Goal: Task Accomplishment & Management: Manage account settings

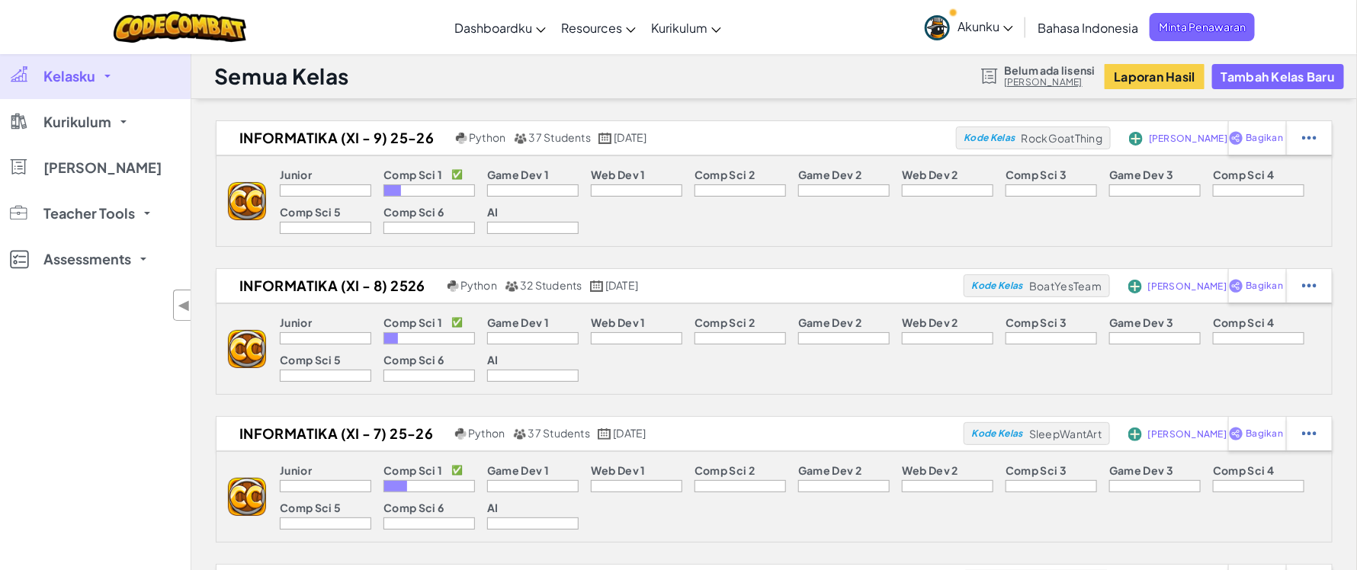
click at [95, 86] on link "Kelasku" at bounding box center [95, 76] width 191 height 46
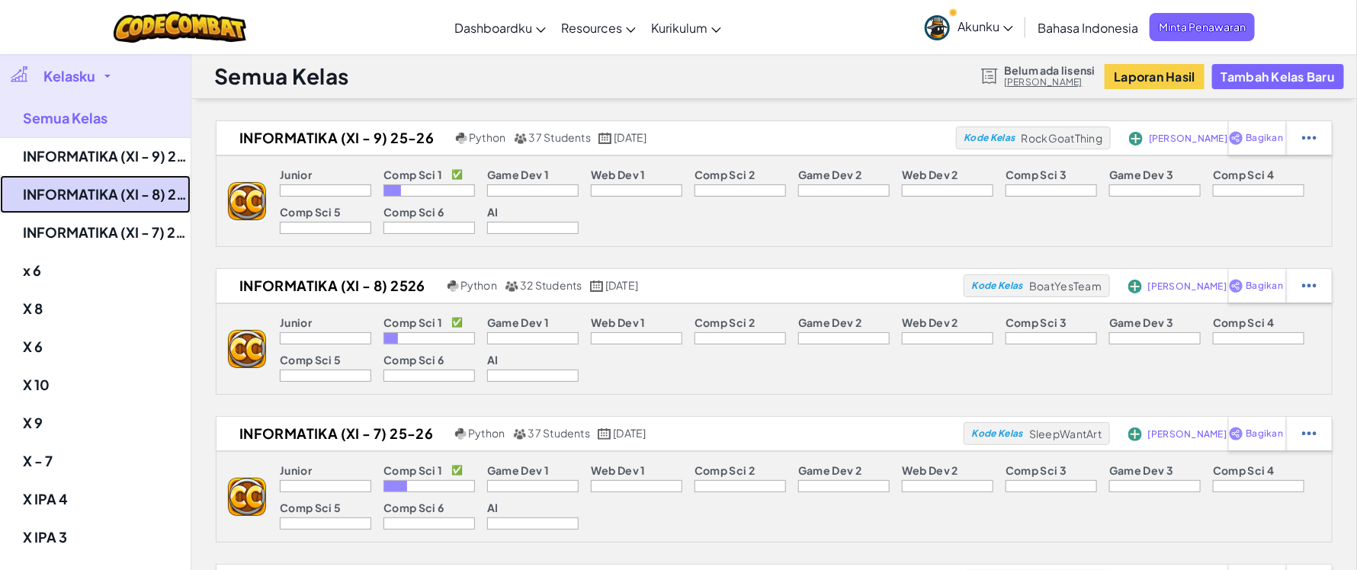
click at [115, 201] on link "INFORMATIKA (XI - 8) 2526" at bounding box center [95, 194] width 191 height 38
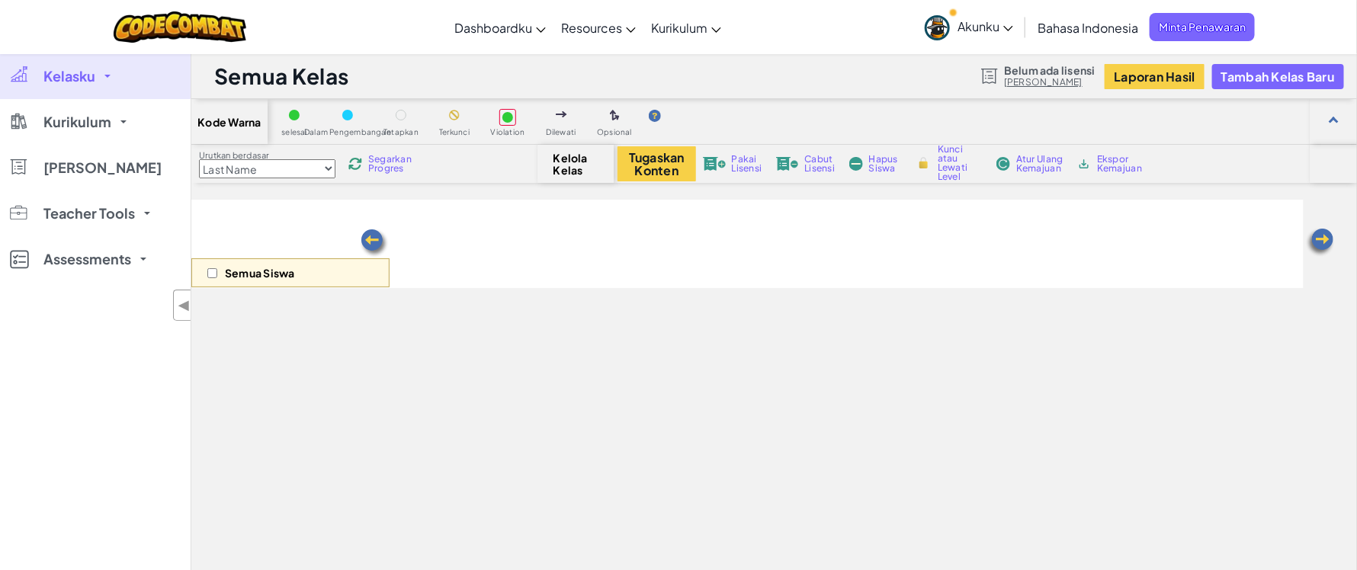
select select "560f1a9f22961295f9427742"
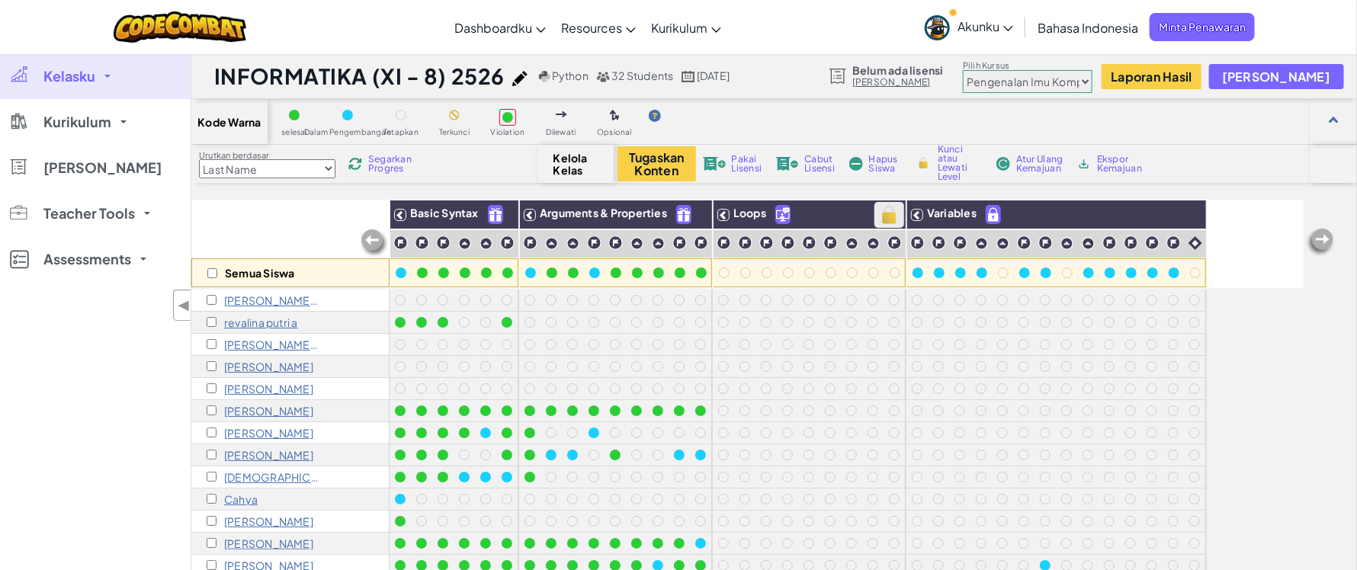
click at [889, 218] on img at bounding box center [889, 214] width 27 height 23
checkbox input "true"
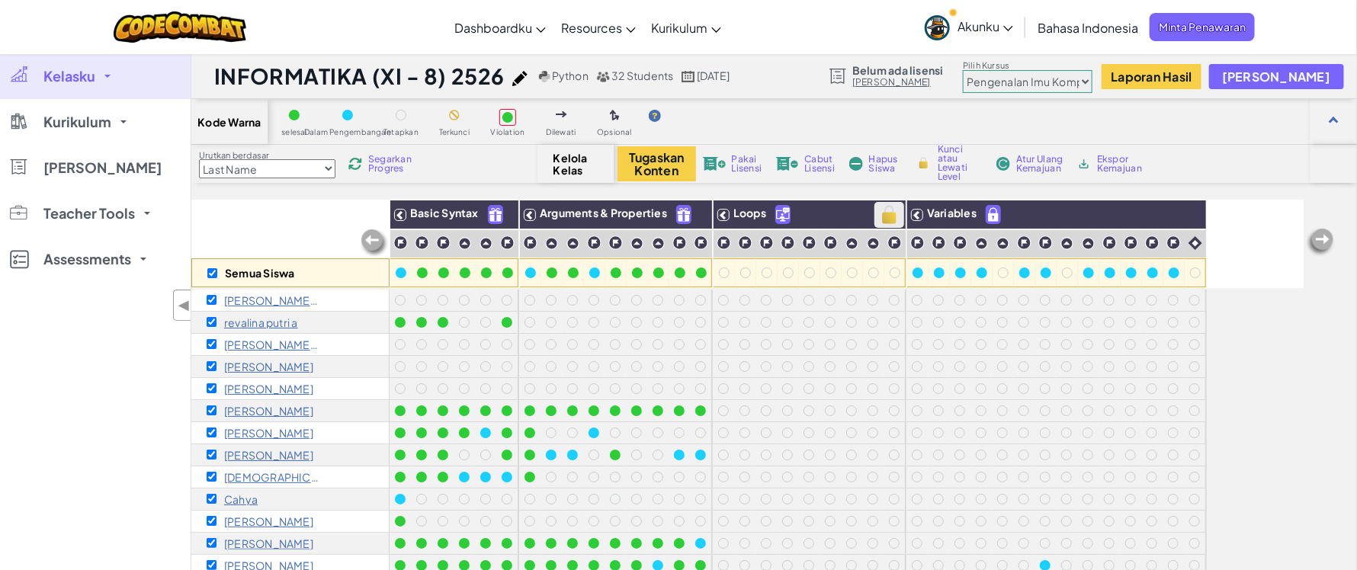
checkbox input "true"
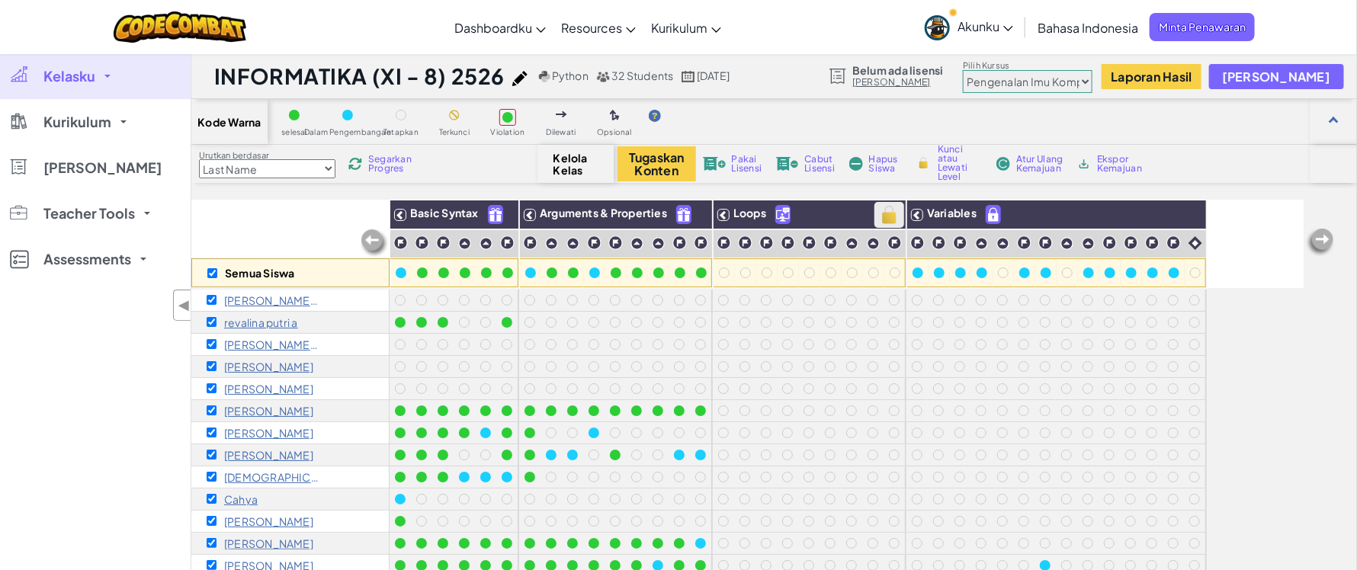
checkbox input "true"
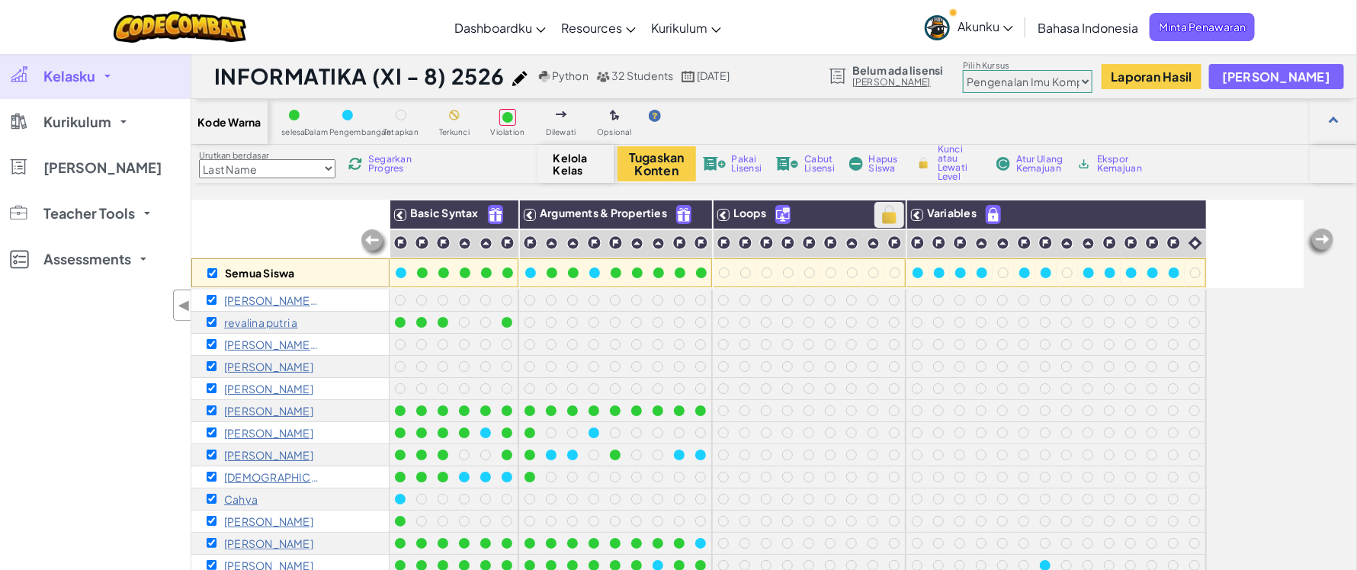
checkbox input "true"
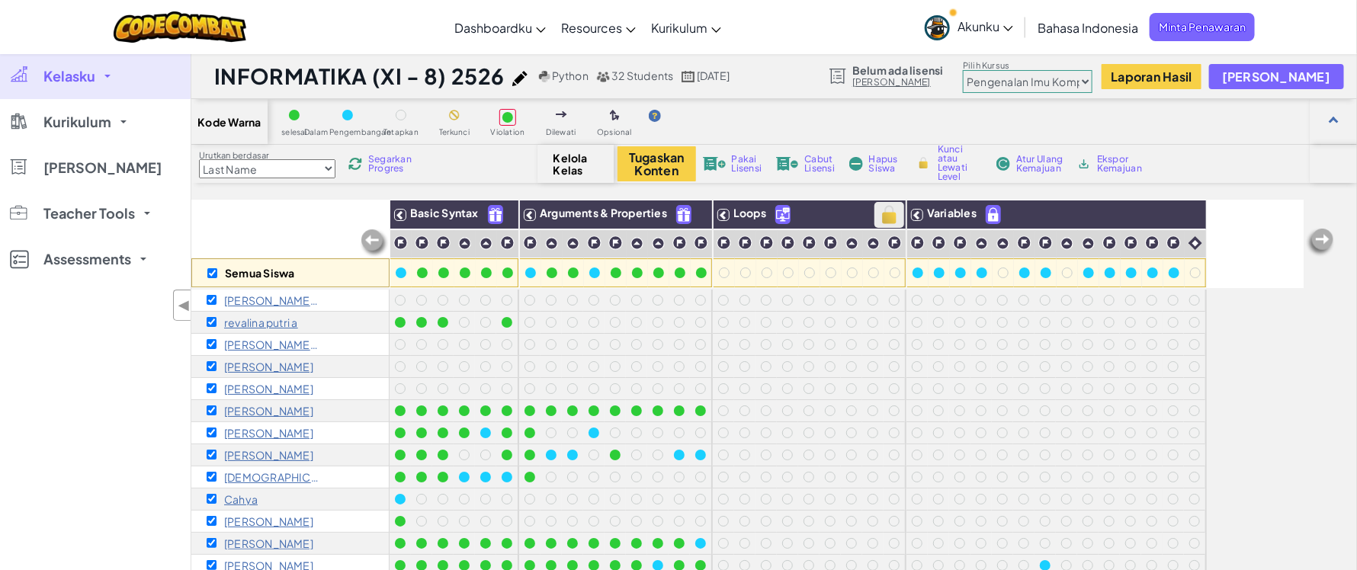
checkbox input "true"
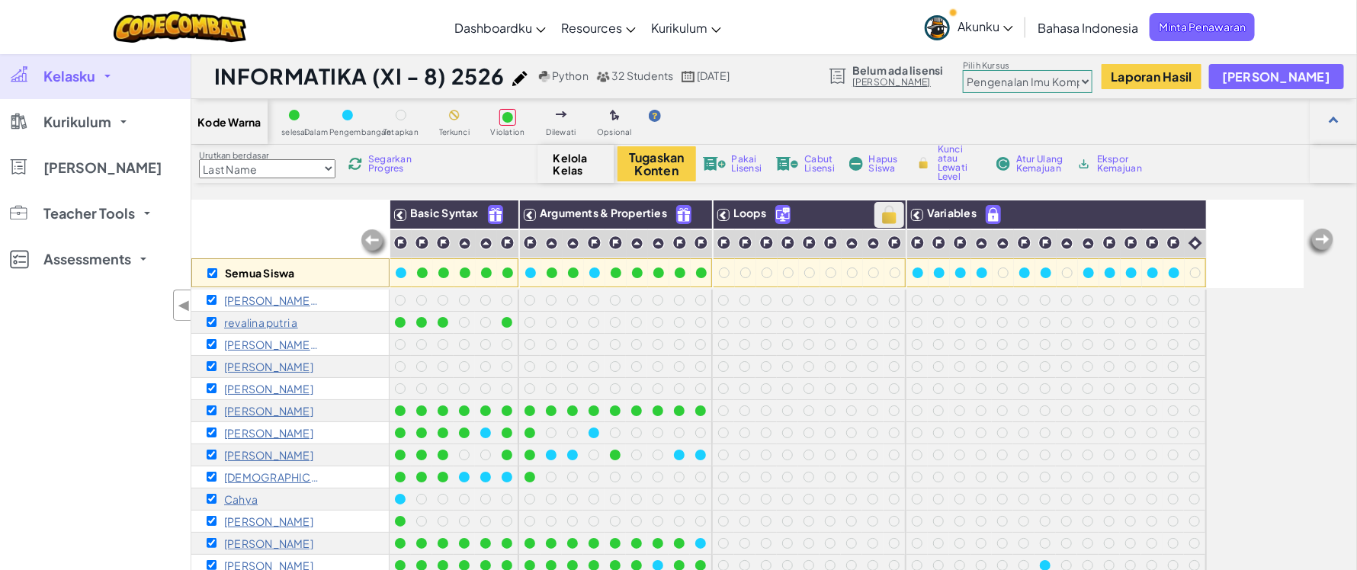
checkbox input "true"
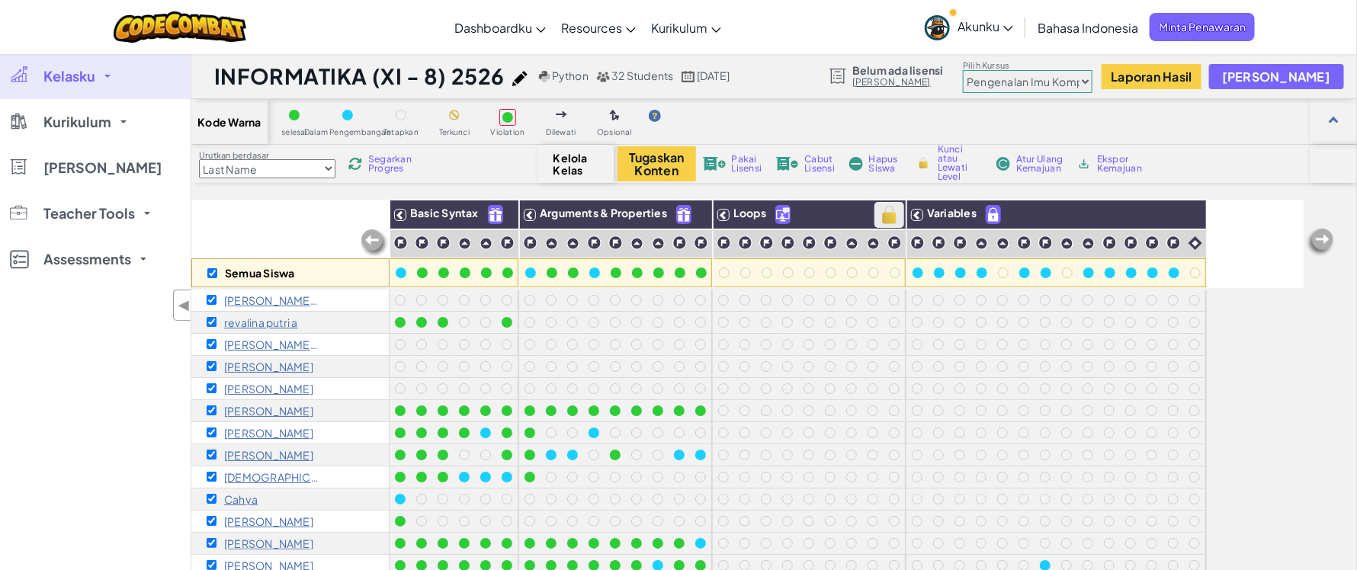
checkbox input "true"
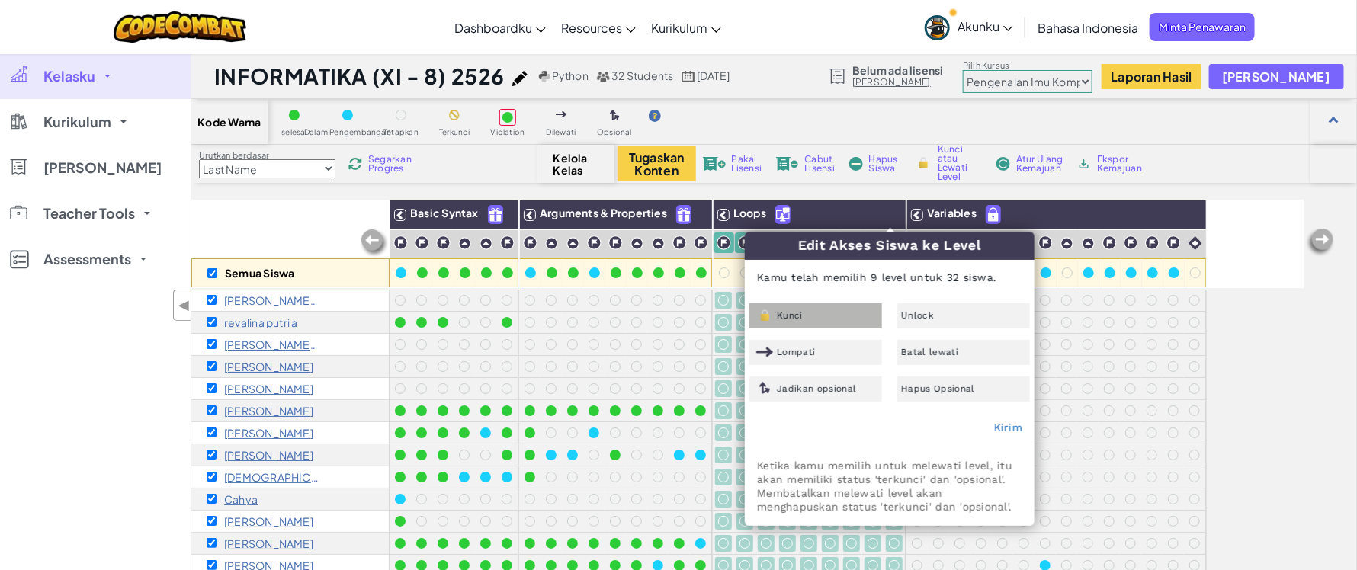
click at [788, 309] on div "Kunci" at bounding box center [815, 315] width 133 height 25
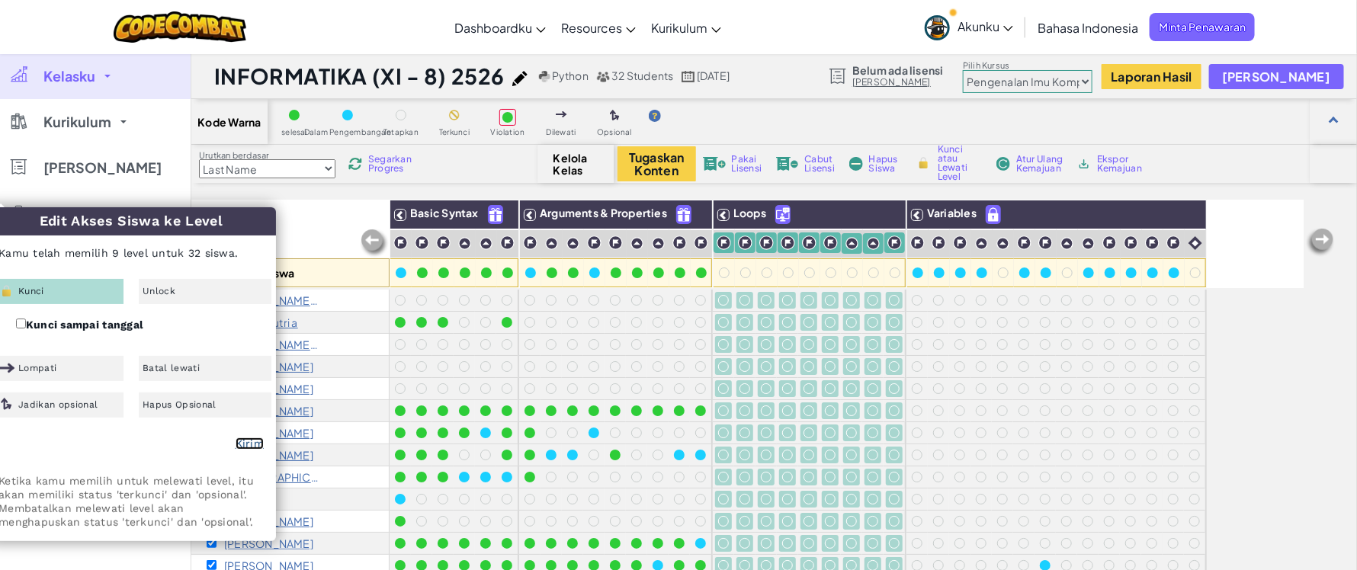
click at [242, 450] on link "Kirim" at bounding box center [249, 443] width 28 height 12
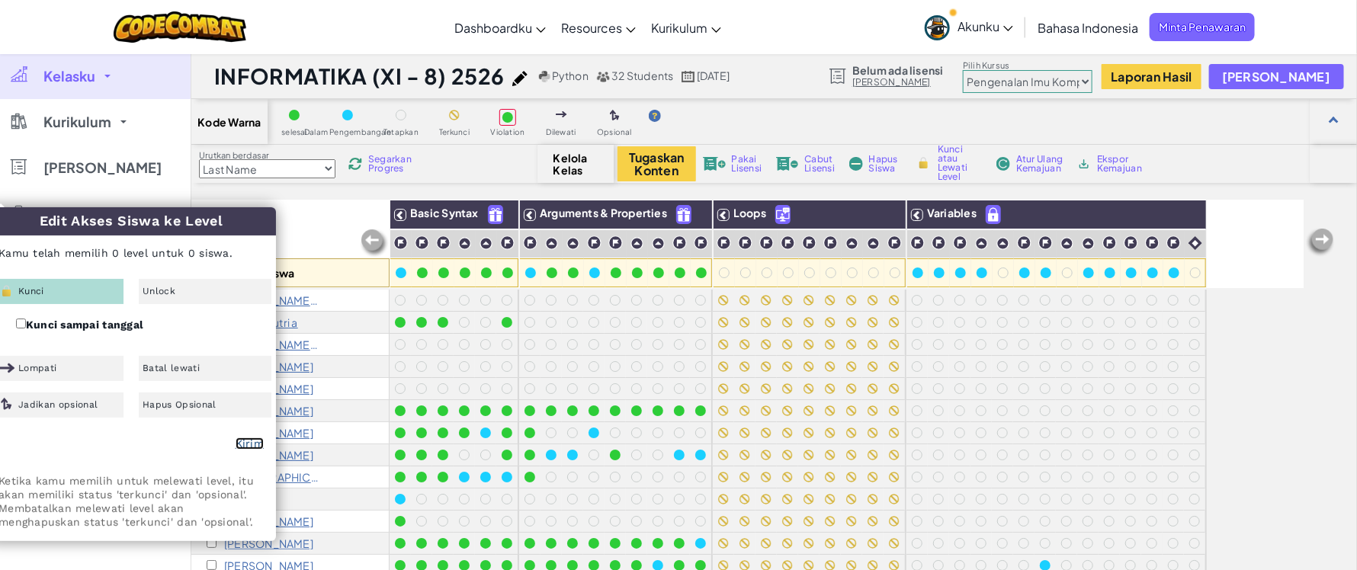
checkbox input "false"
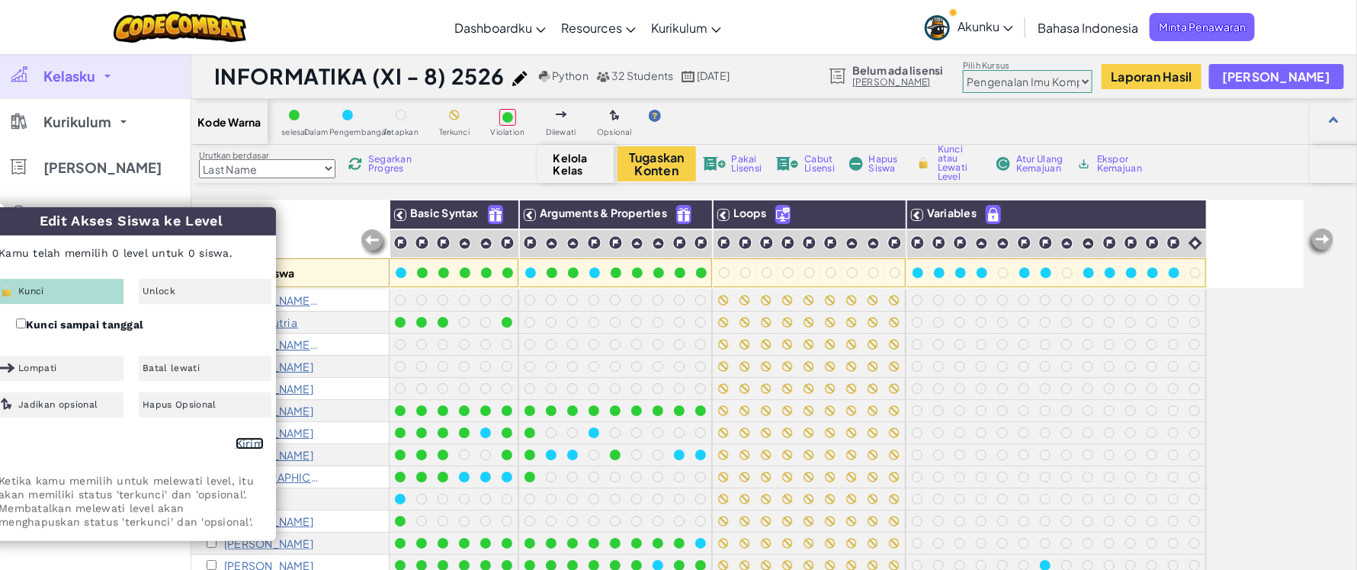
checkbox input "false"
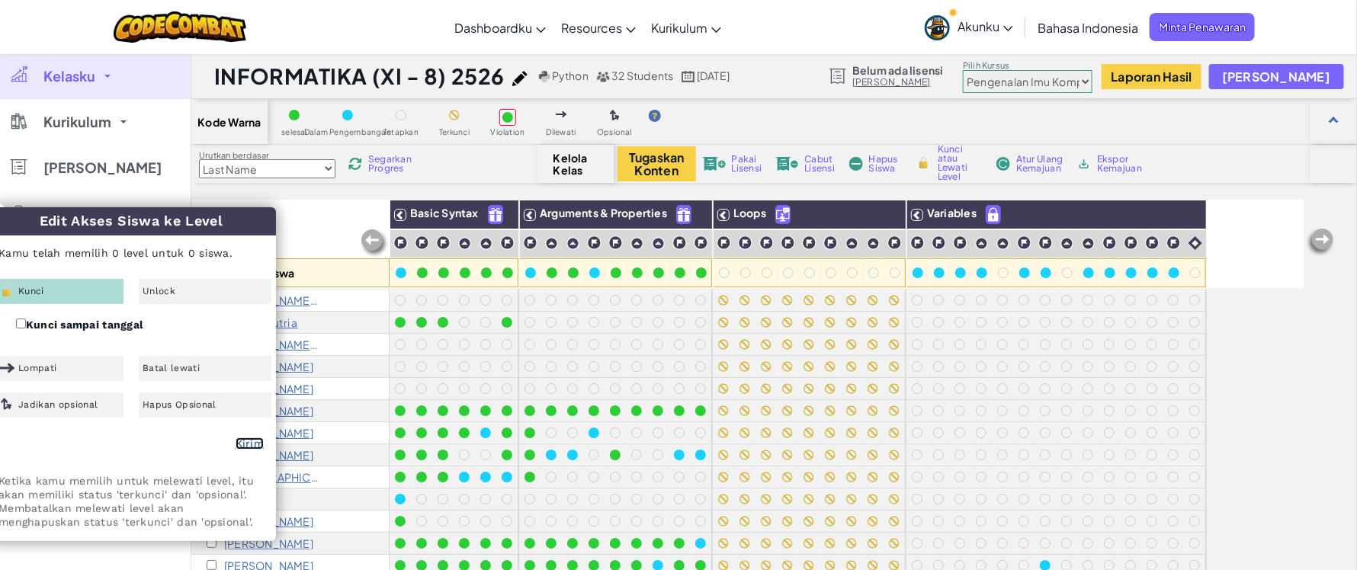
checkbox input "false"
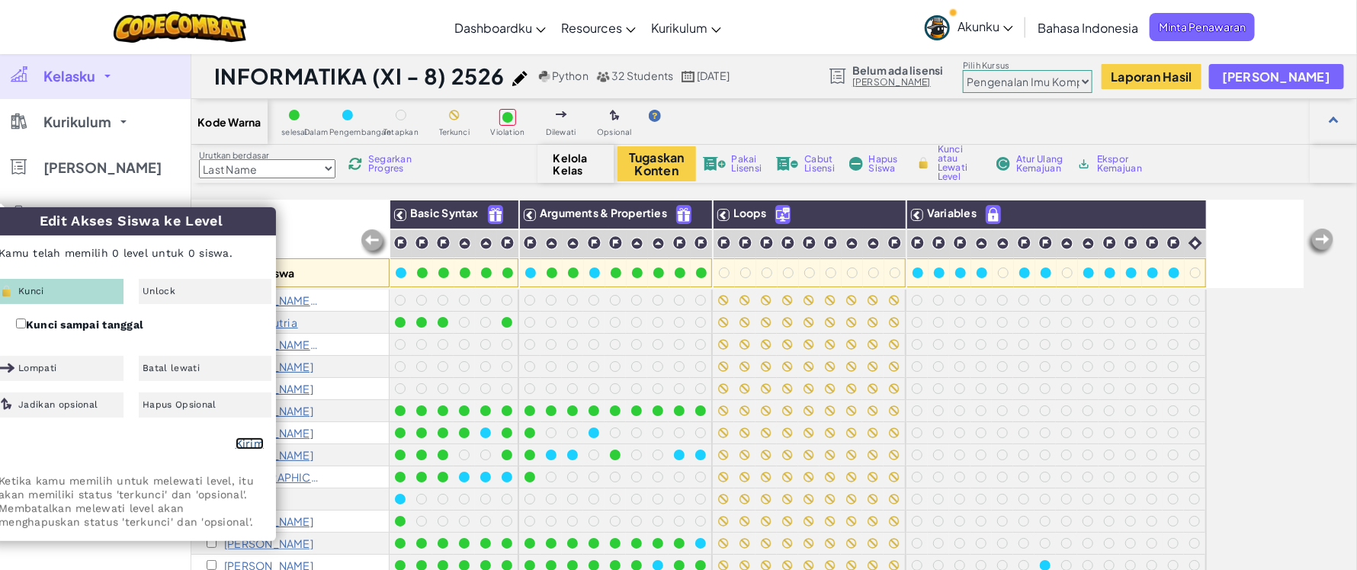
checkbox input "false"
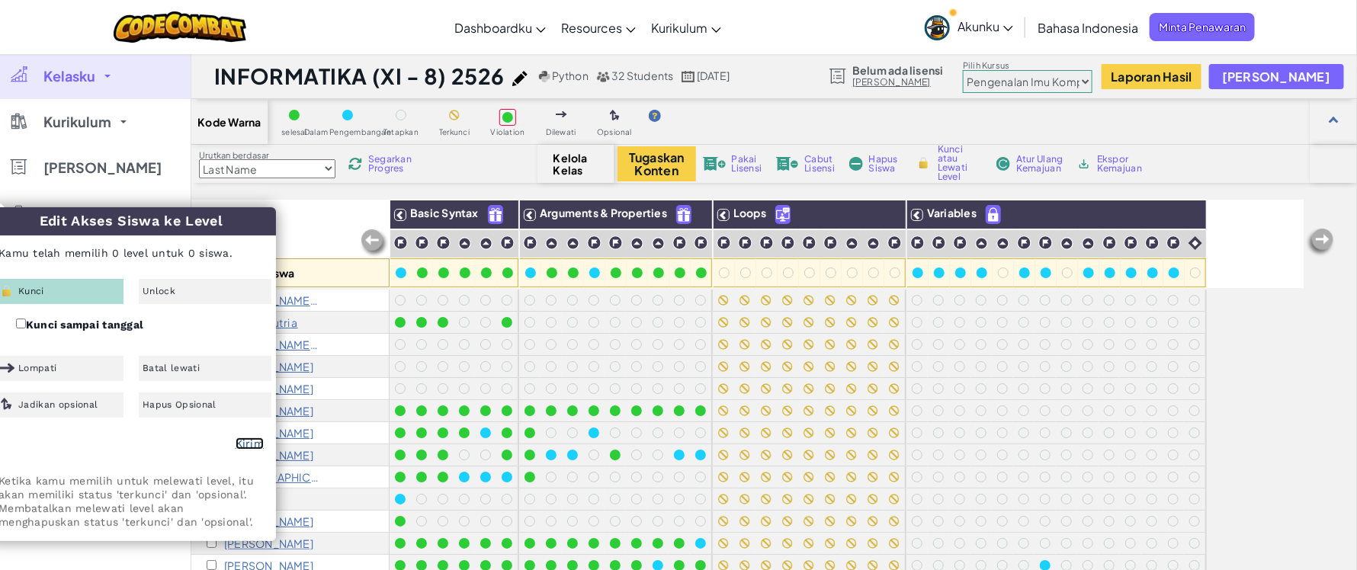
checkbox input "false"
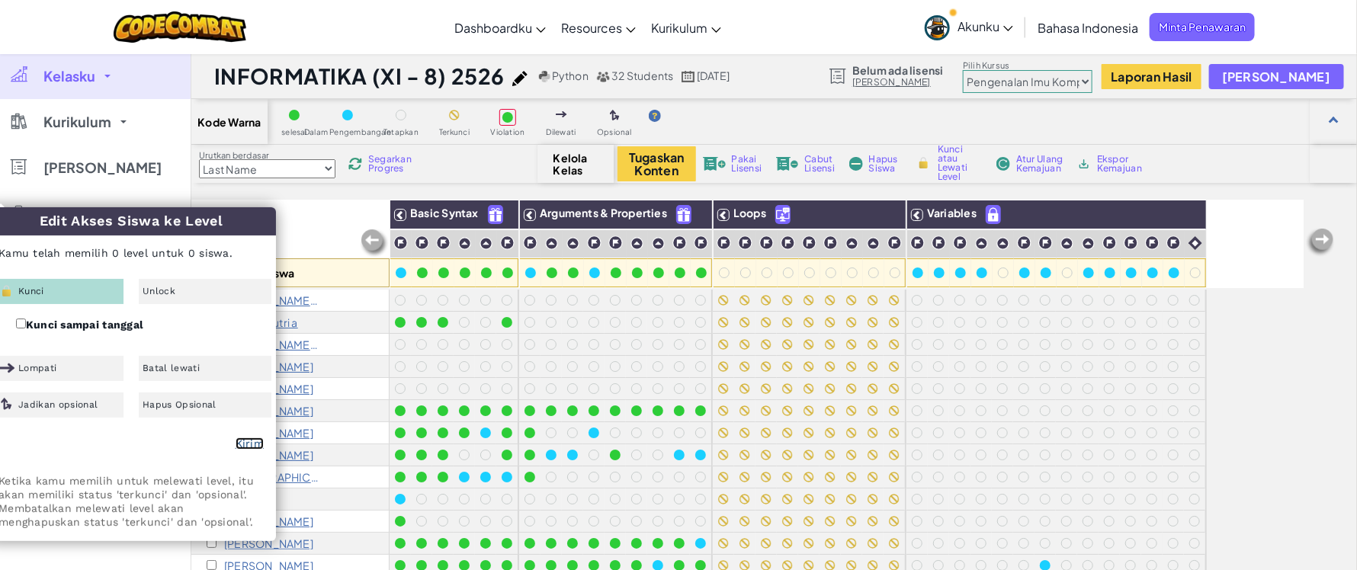
checkbox input "false"
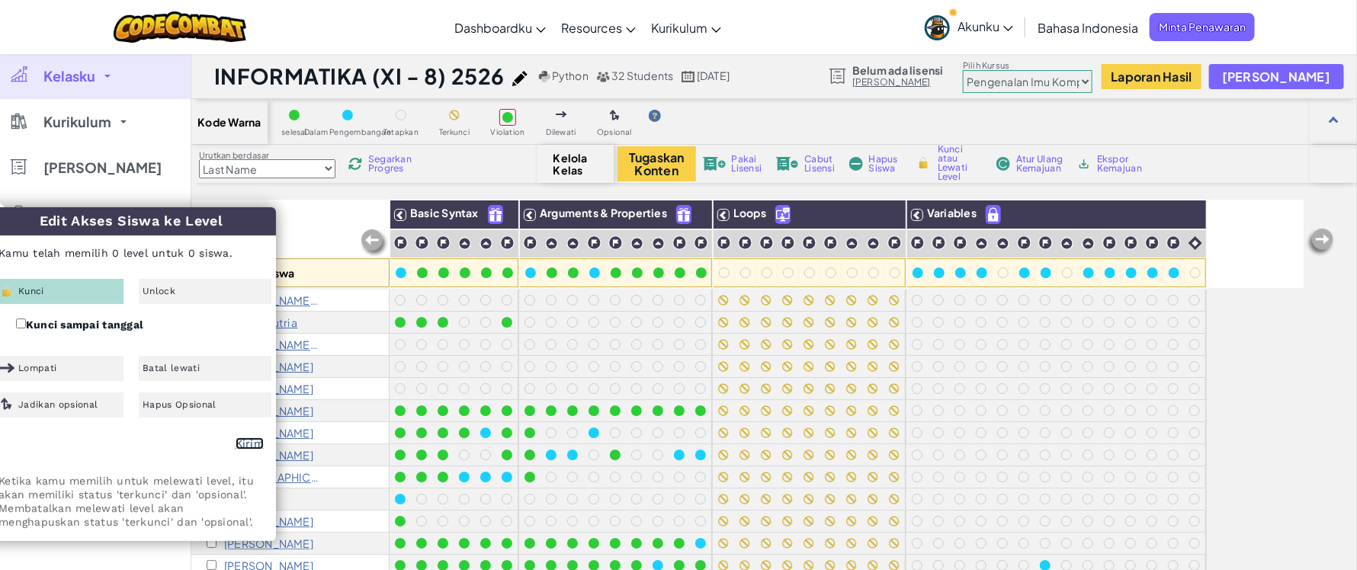
checkbox input "false"
click at [811, 341] on div at bounding box center [808, 344] width 11 height 11
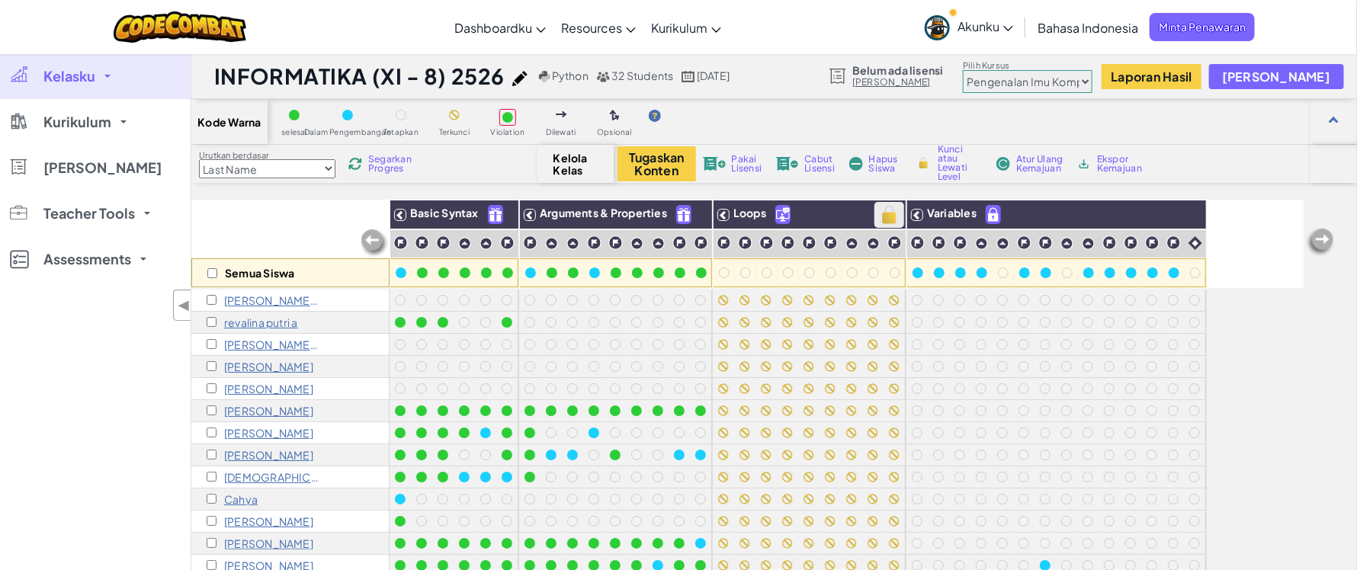
click at [890, 215] on img at bounding box center [889, 214] width 27 height 23
checkbox input "true"
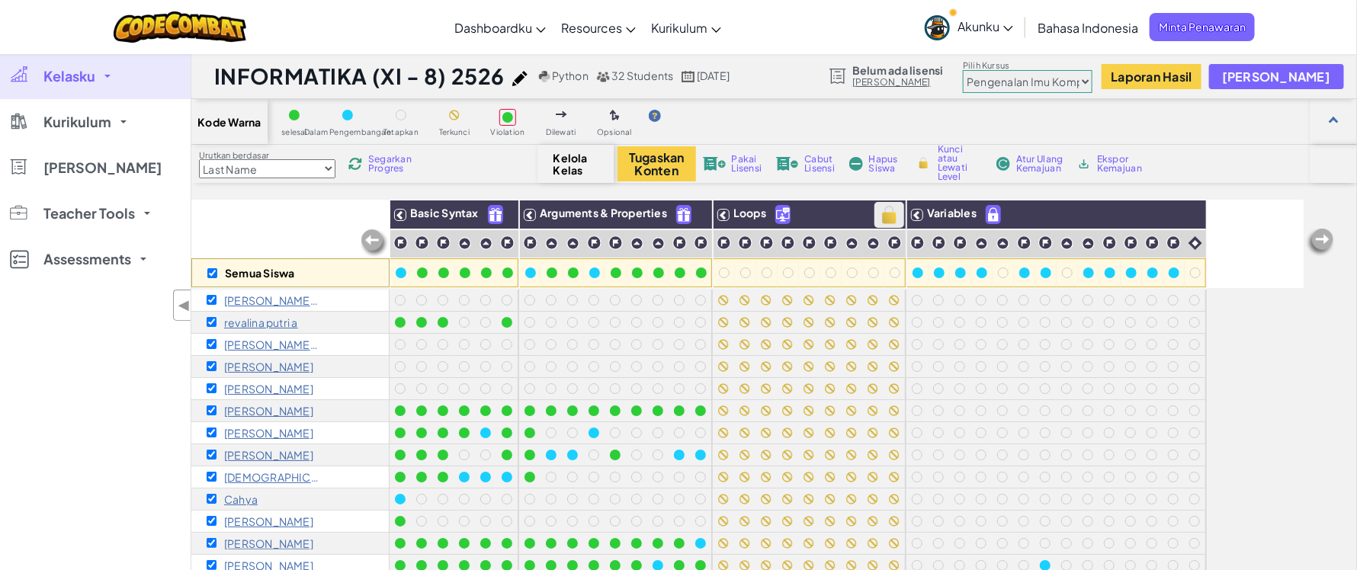
checkbox input "true"
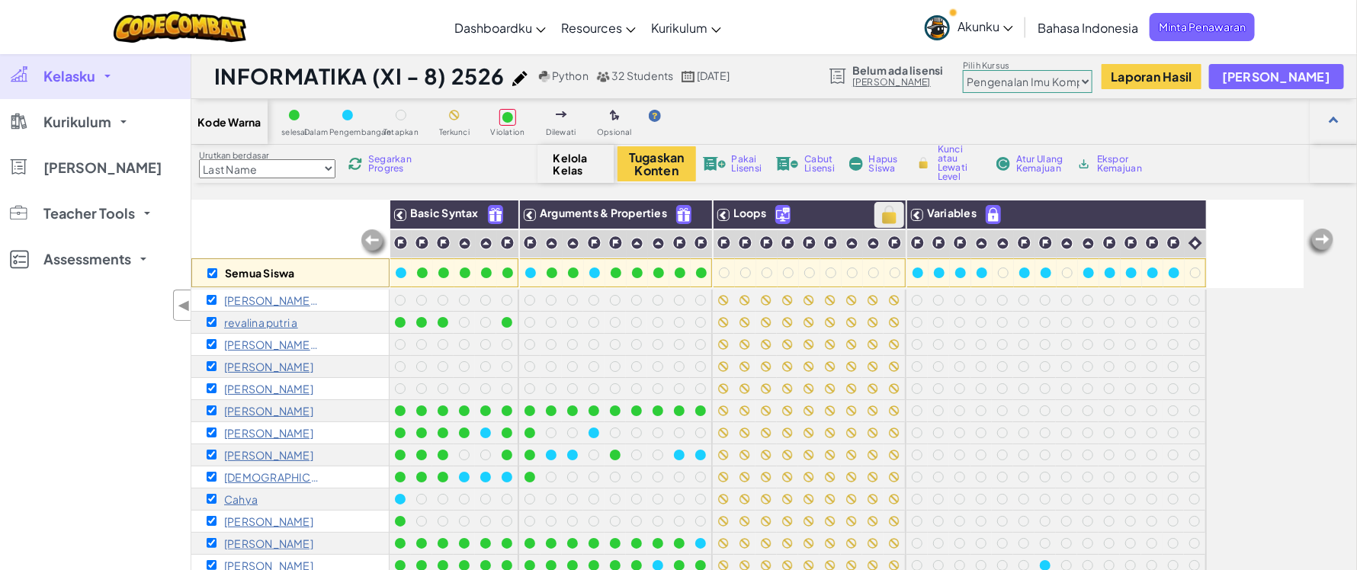
checkbox input "true"
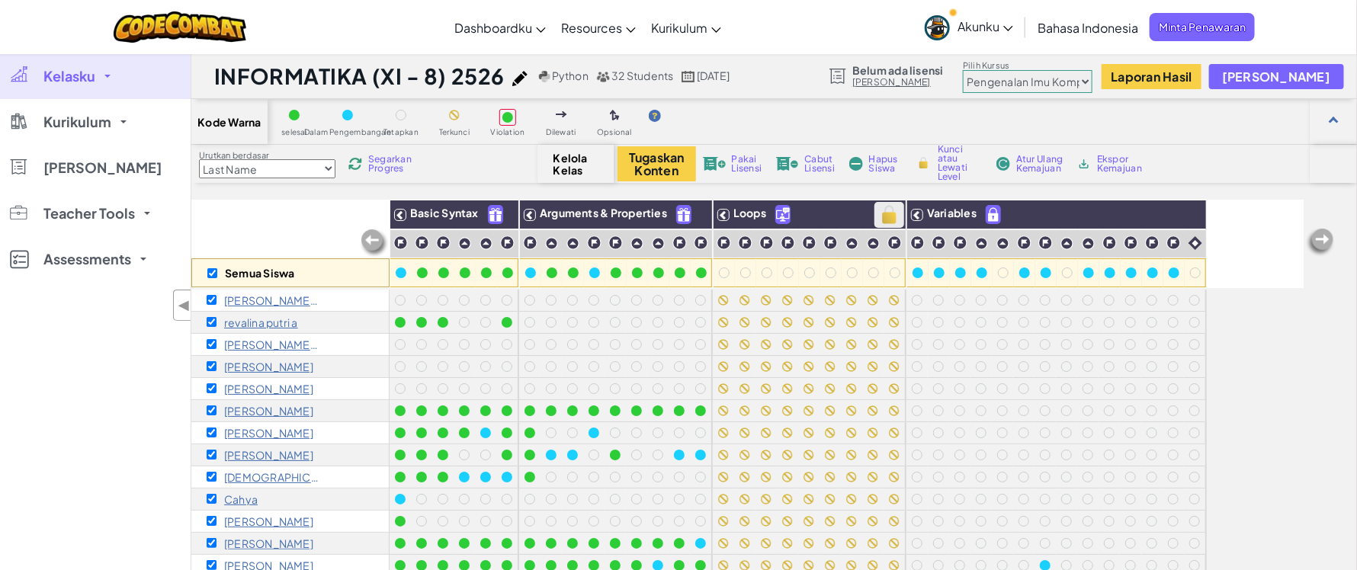
checkbox input "true"
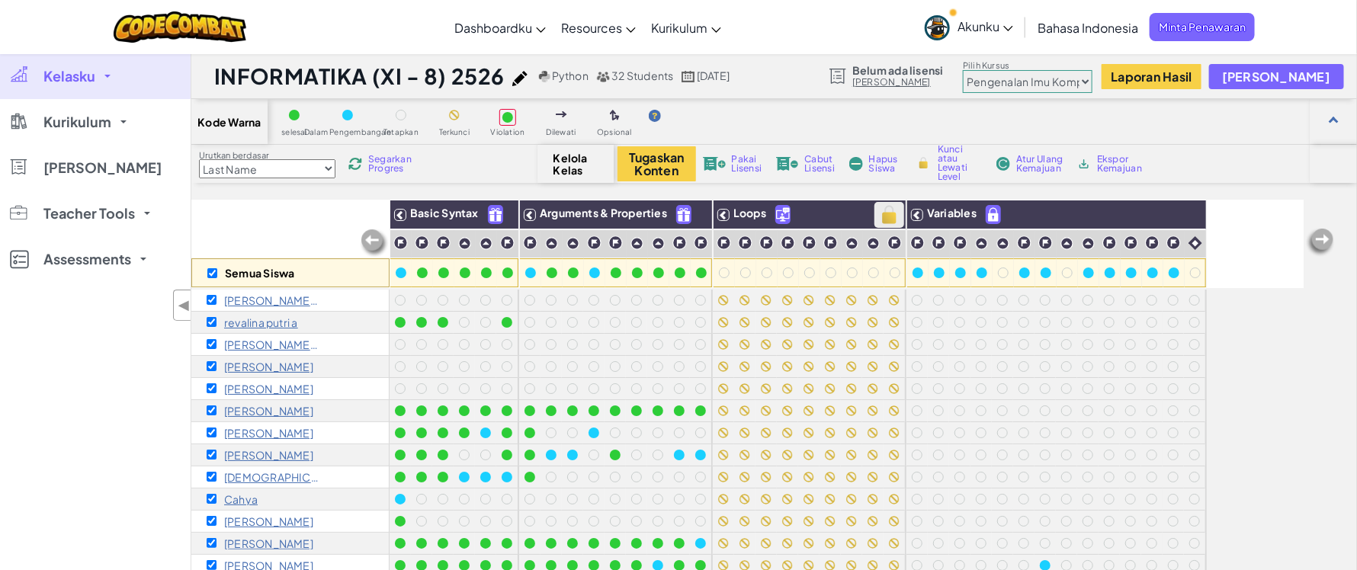
checkbox input "true"
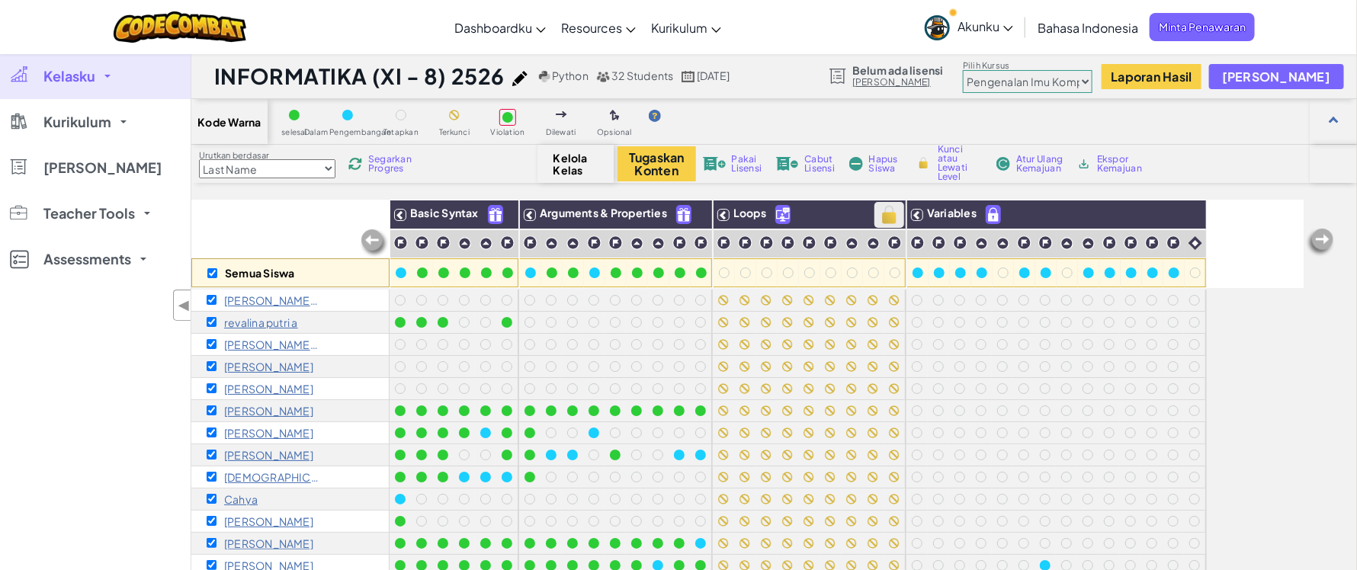
checkbox input "true"
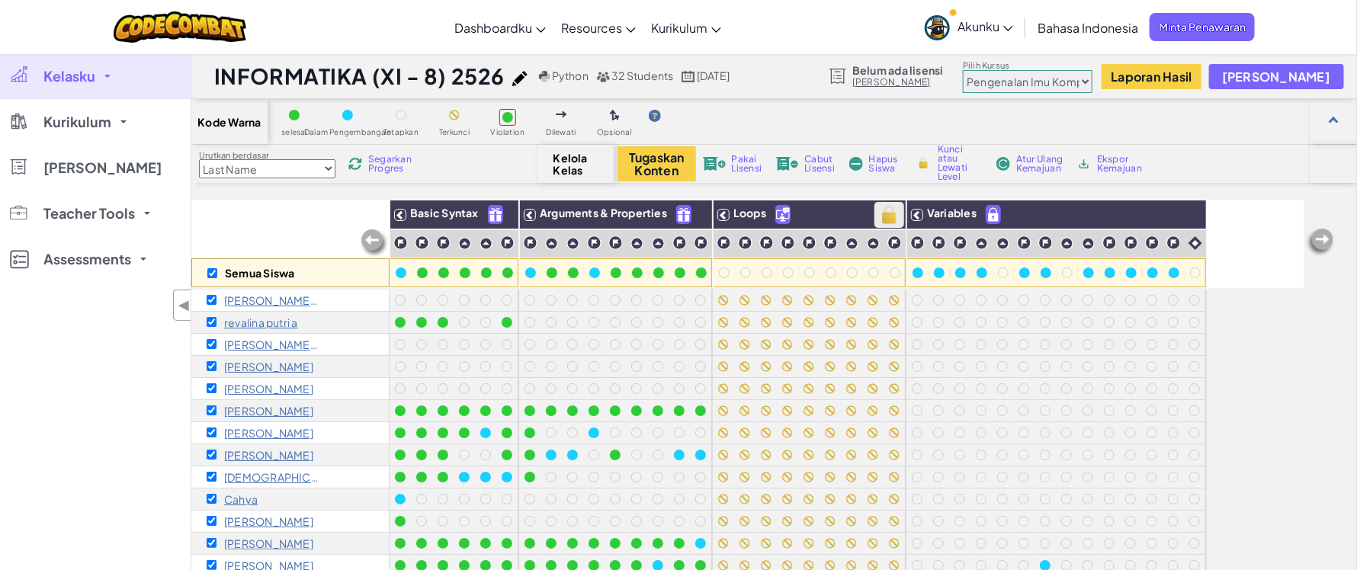
checkbox input "true"
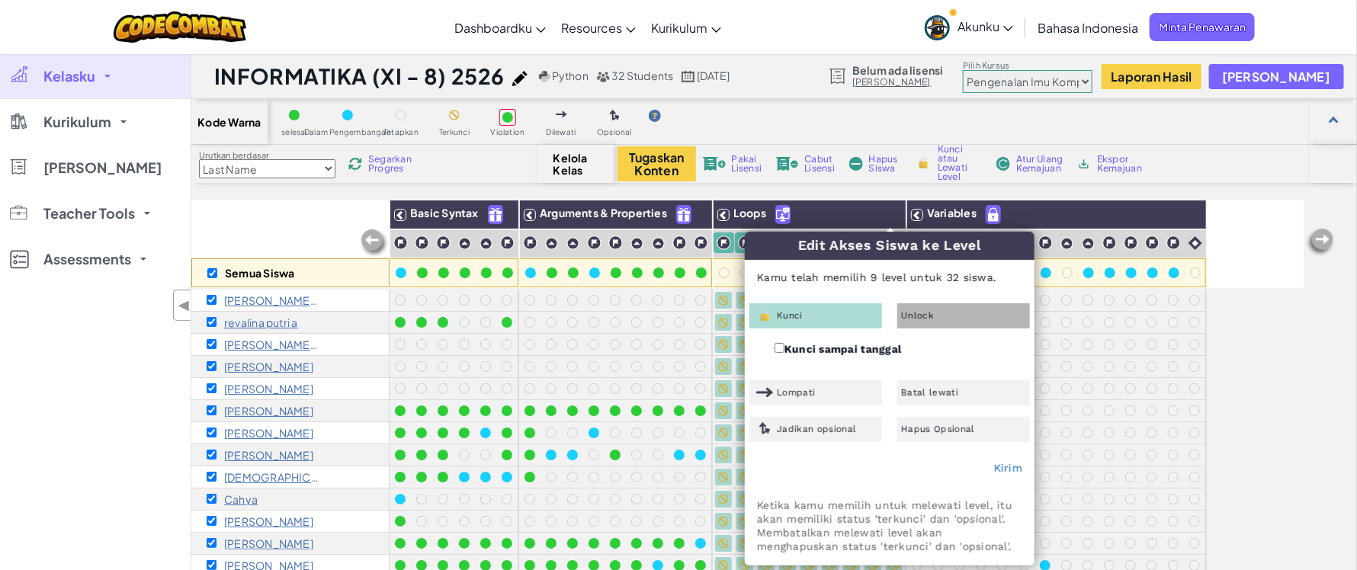
click at [909, 316] on span "Unlock" at bounding box center [917, 315] width 33 height 9
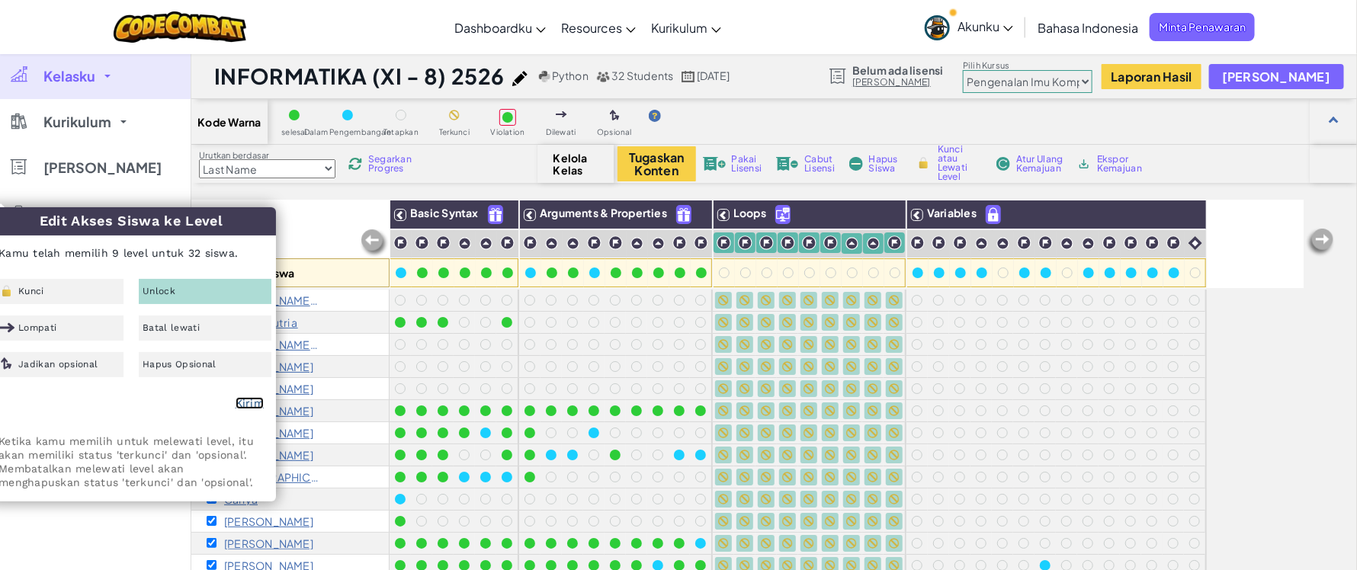
click at [235, 401] on link "Kirim" at bounding box center [249, 403] width 28 height 12
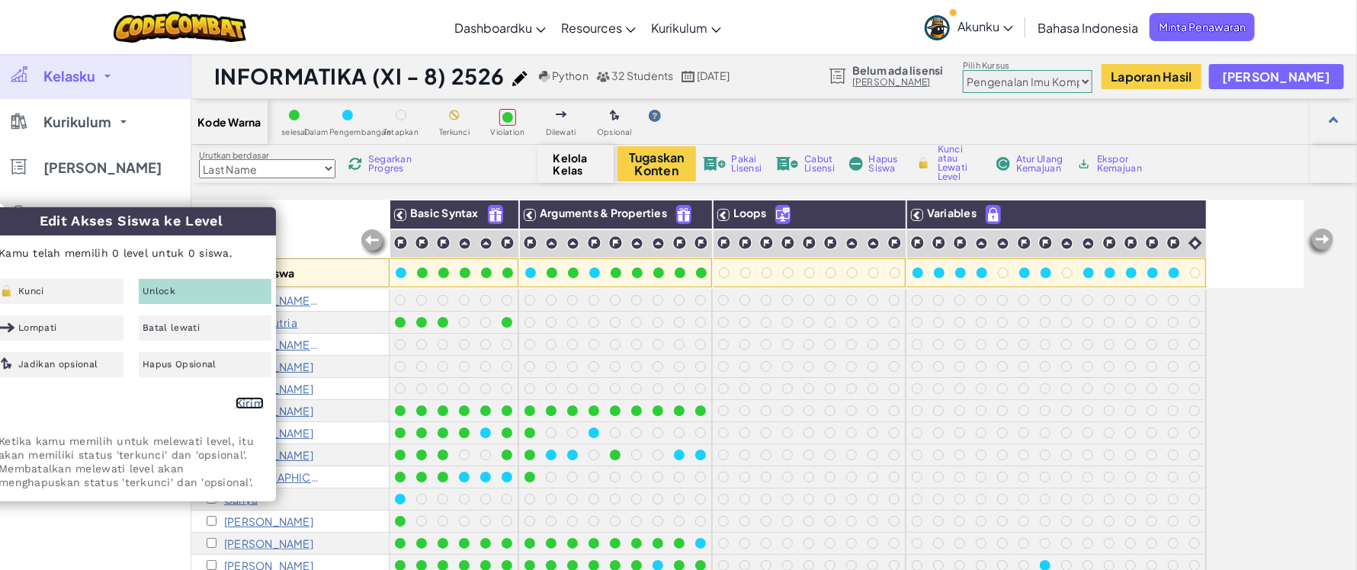
checkbox input "false"
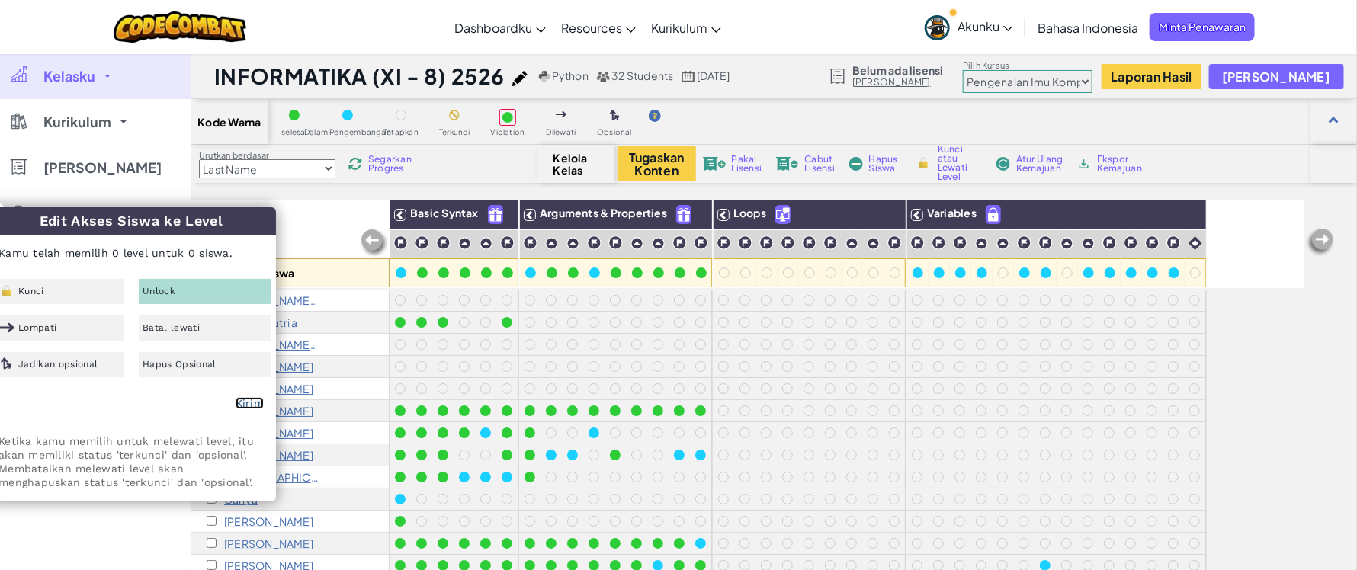
checkbox input "false"
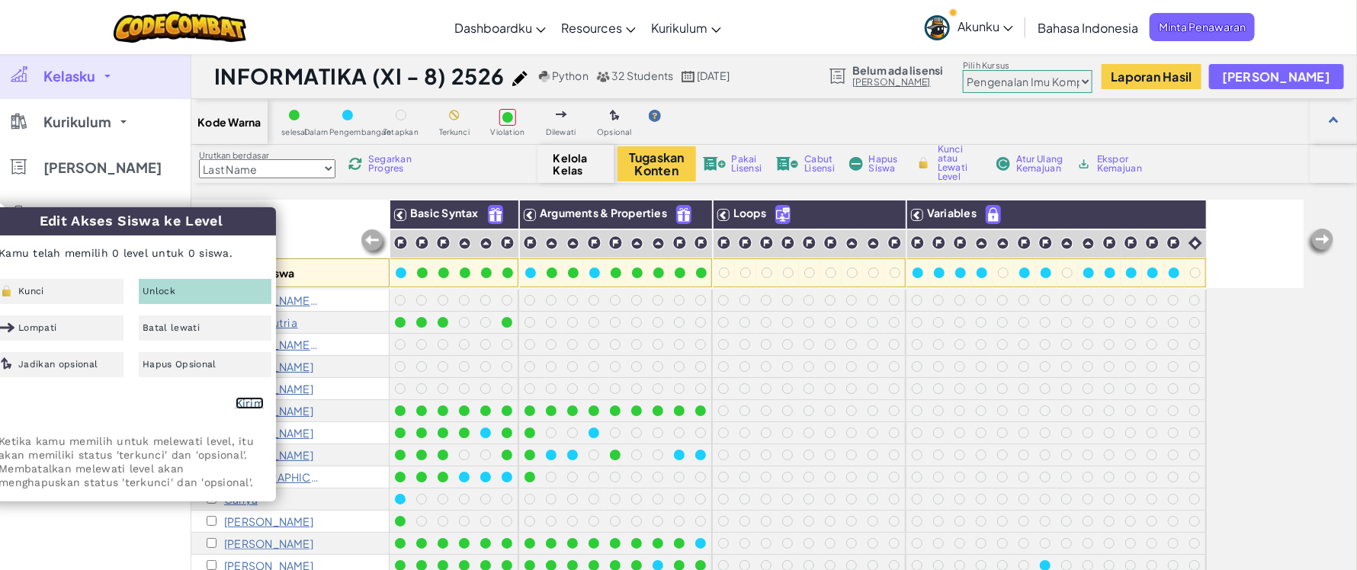
checkbox input "false"
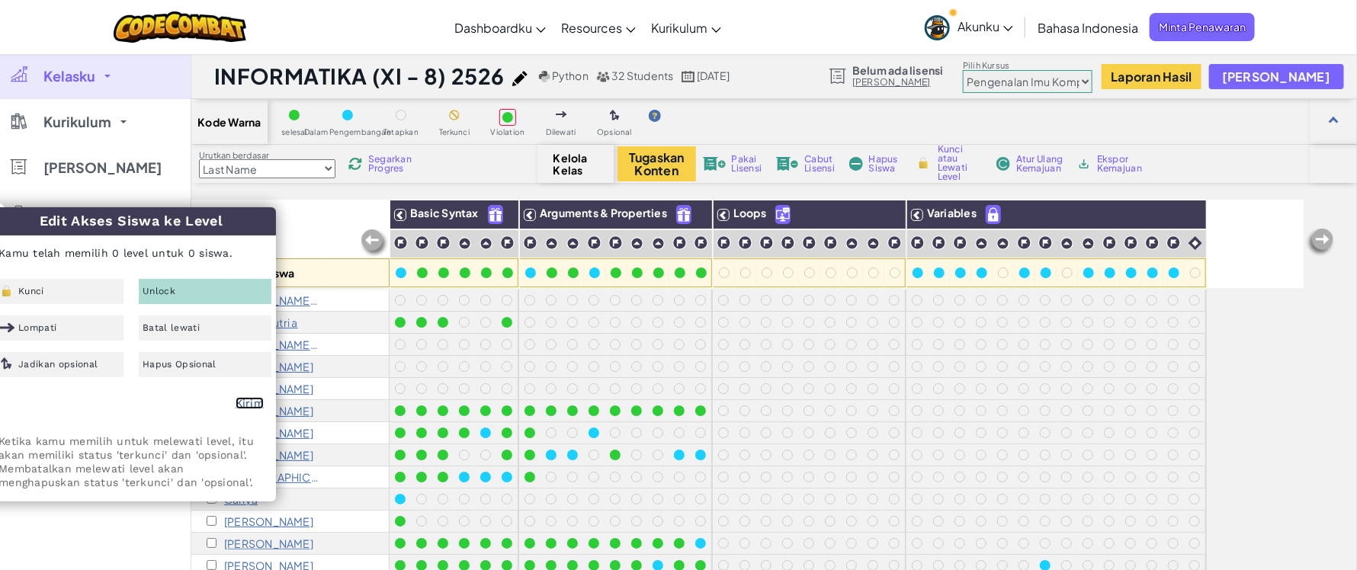
checkbox input "false"
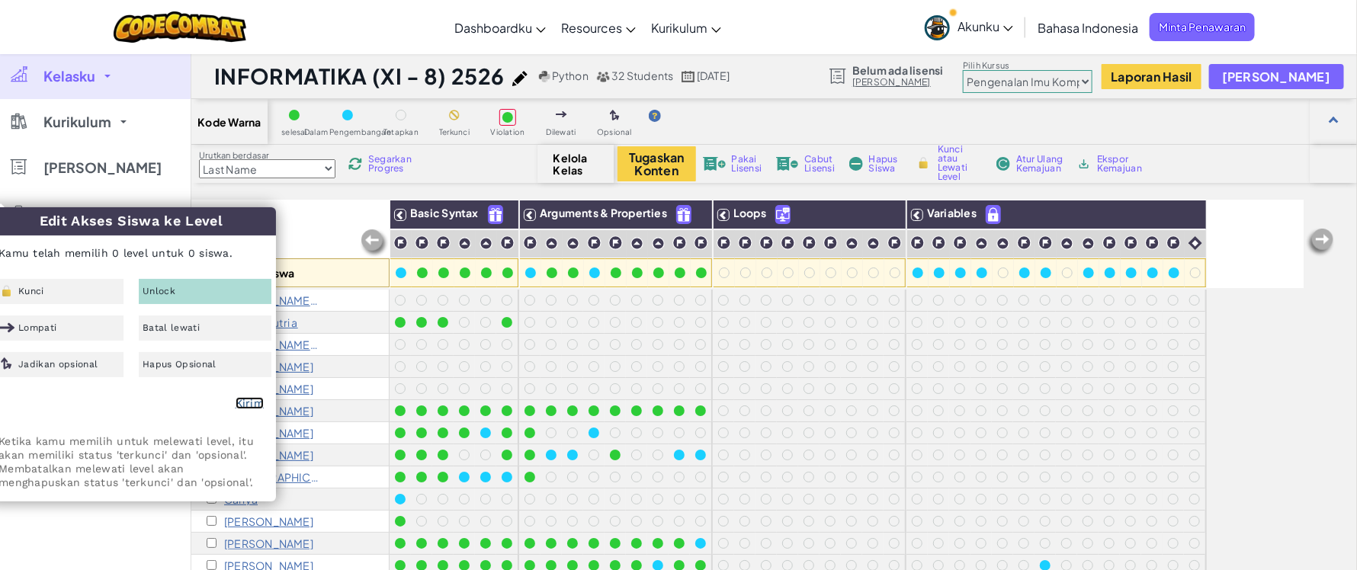
checkbox input "false"
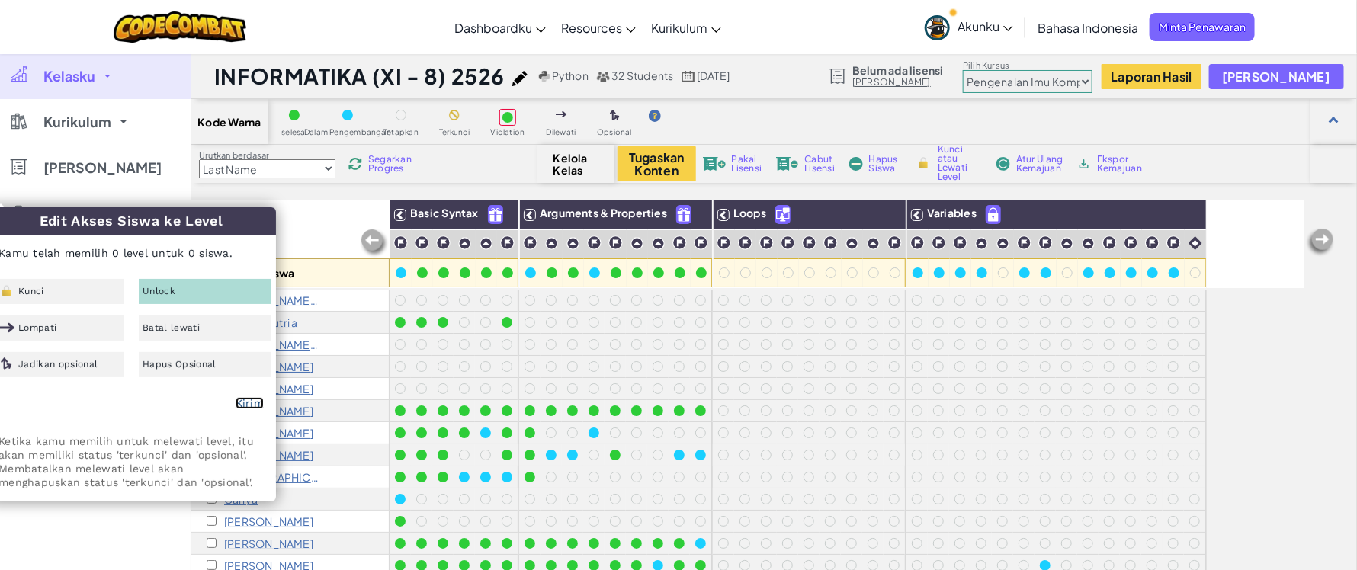
checkbox input "false"
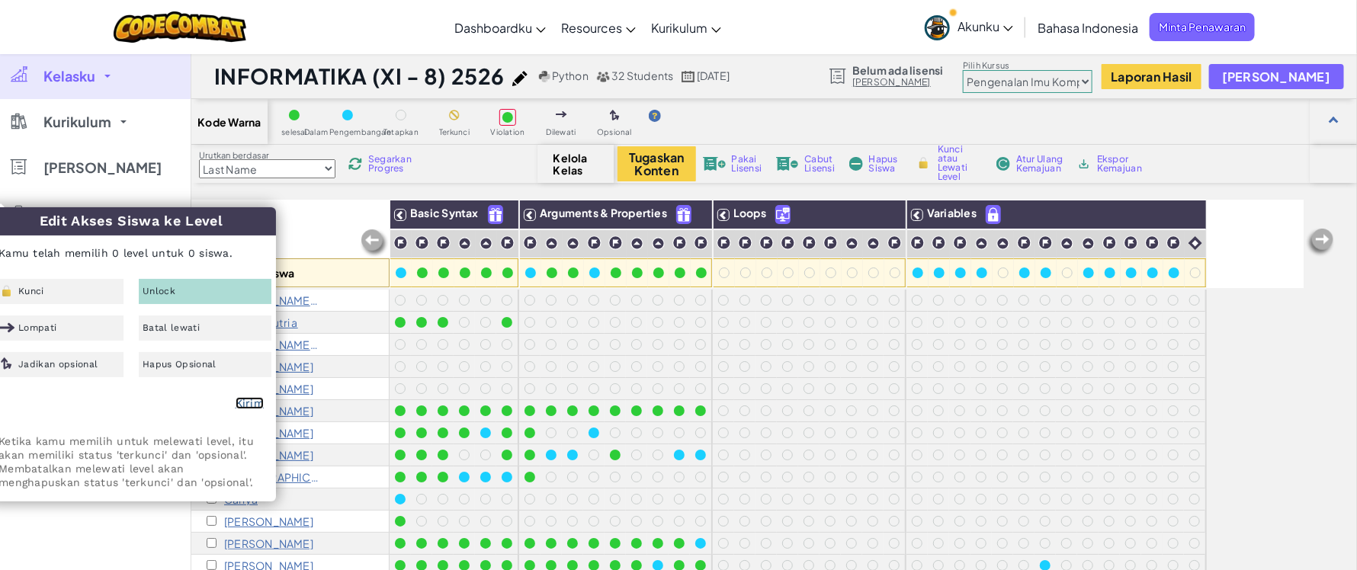
checkbox input "false"
click at [822, 416] on div at bounding box center [830, 410] width 17 height 17
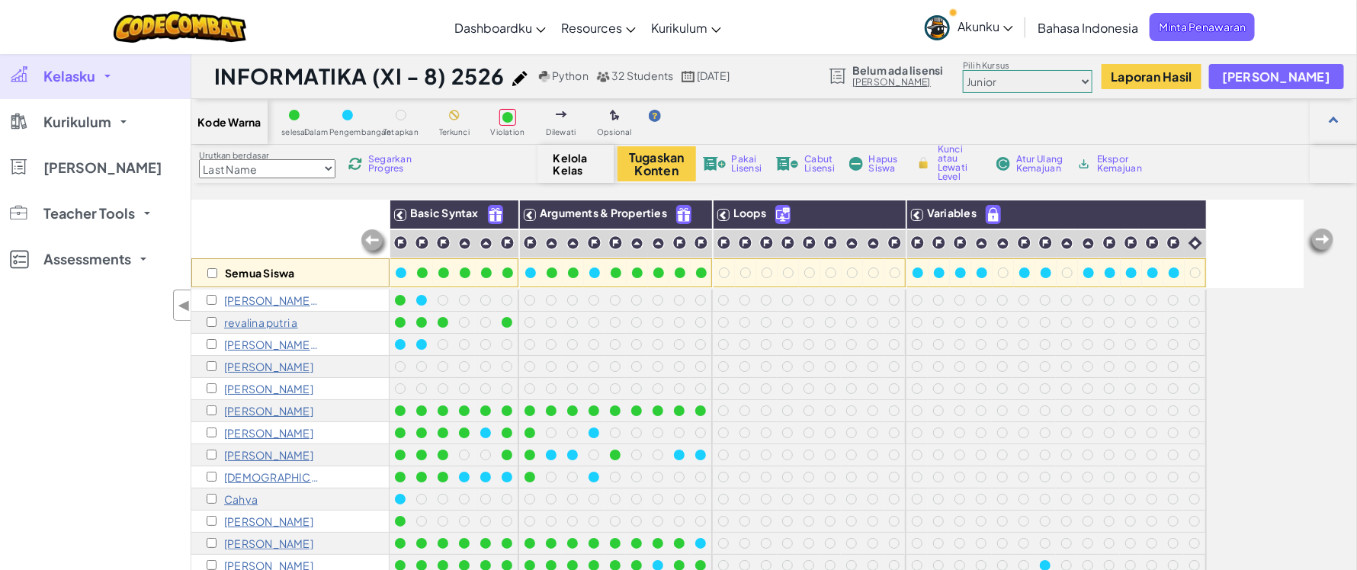
click at [102, 79] on link "Kelasku" at bounding box center [95, 76] width 191 height 46
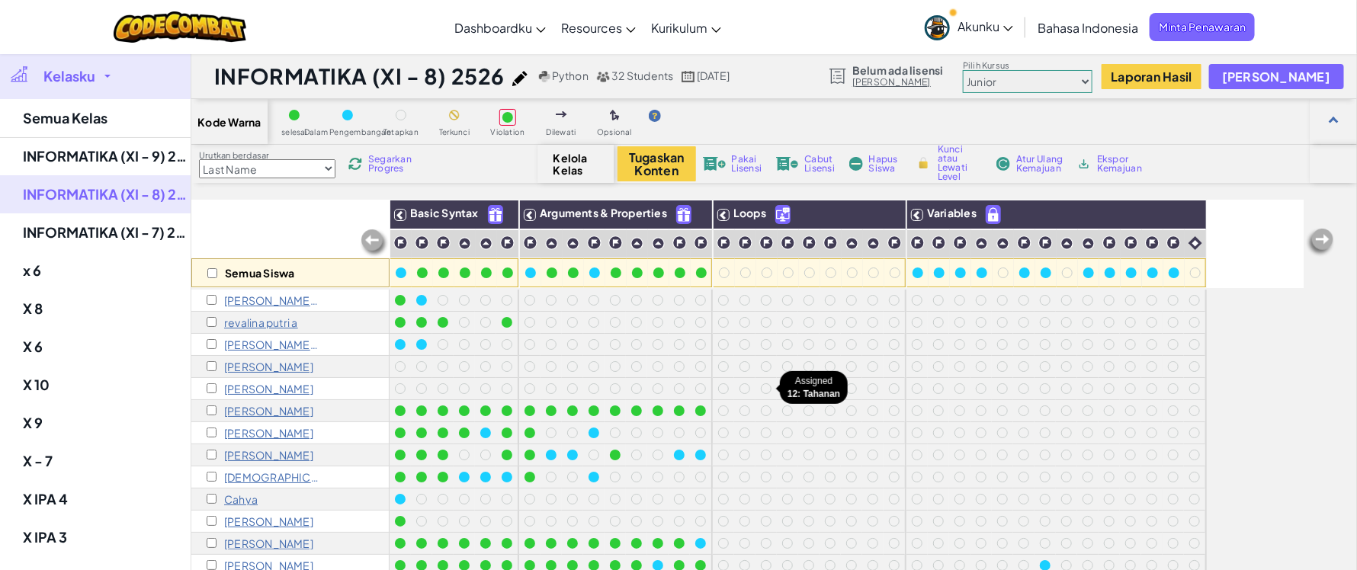
click at [755, 378] on div at bounding box center [765, 388] width 21 height 21
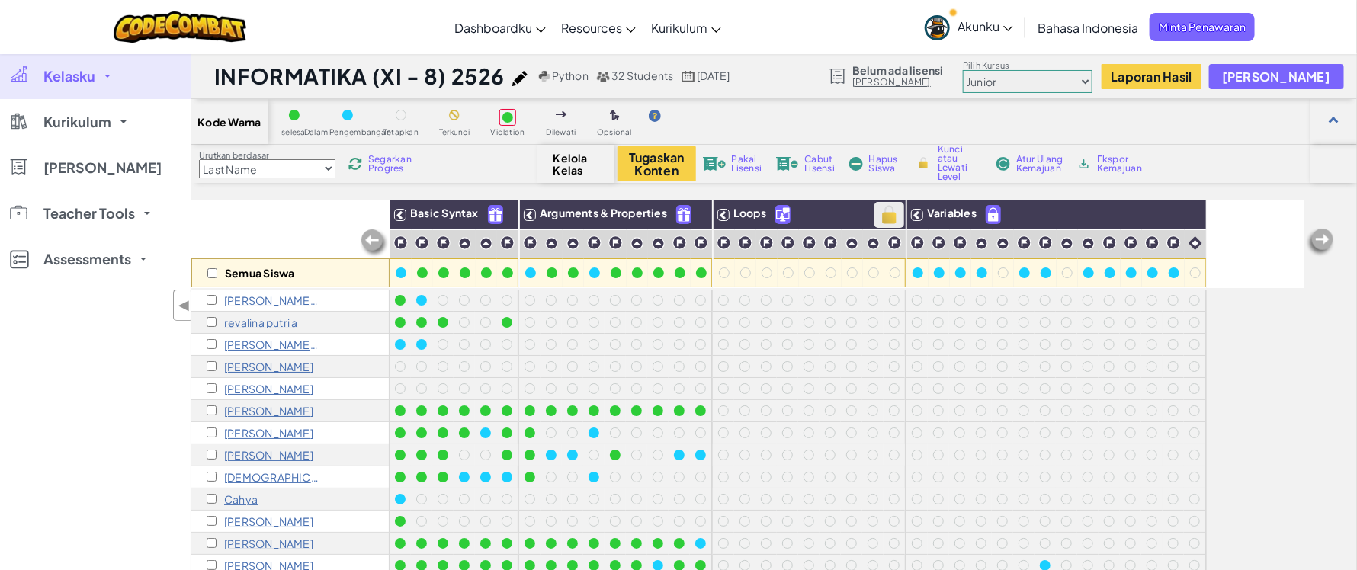
click at [886, 217] on img at bounding box center [889, 214] width 27 height 23
checkbox input "true"
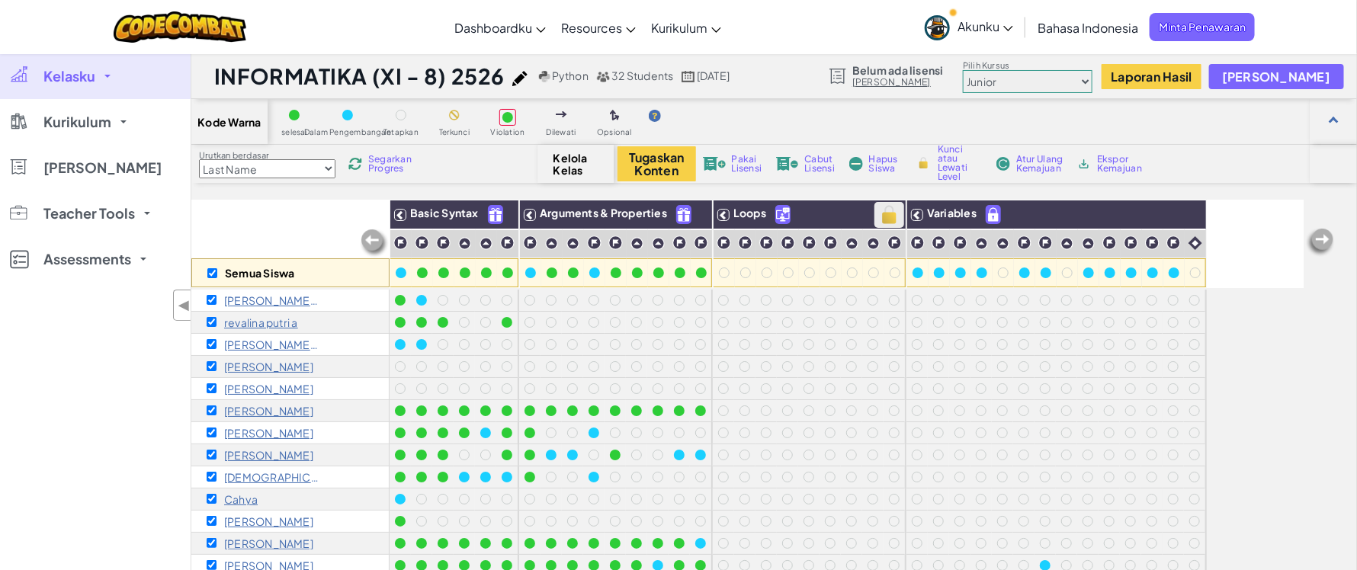
checkbox input "true"
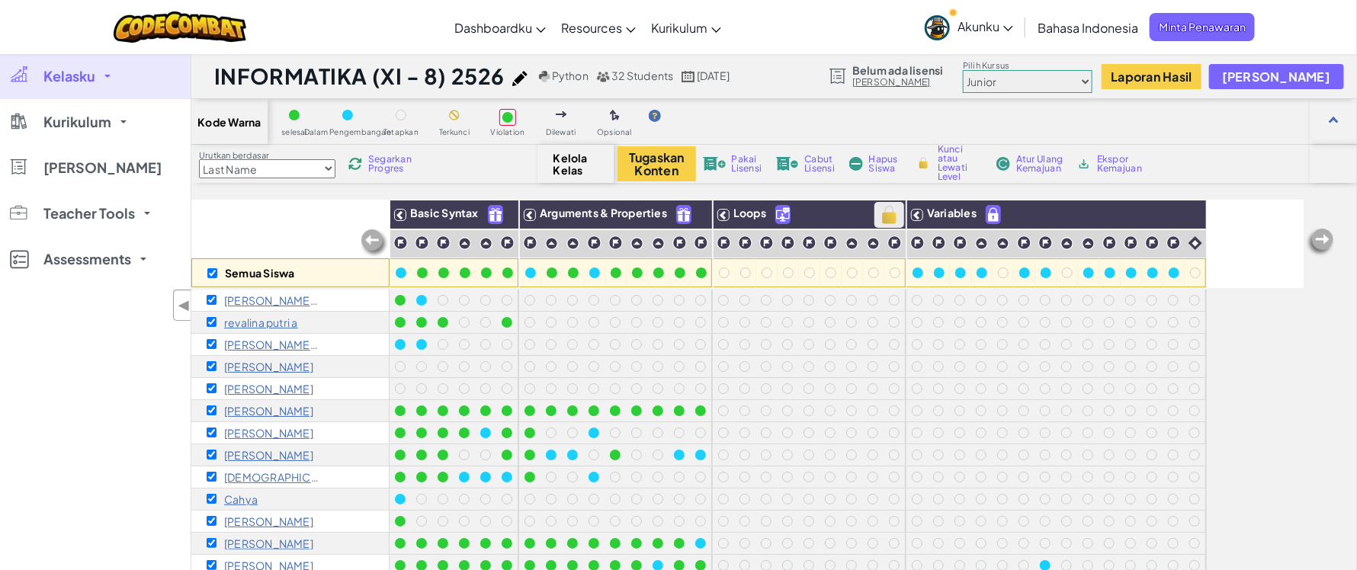
checkbox input "true"
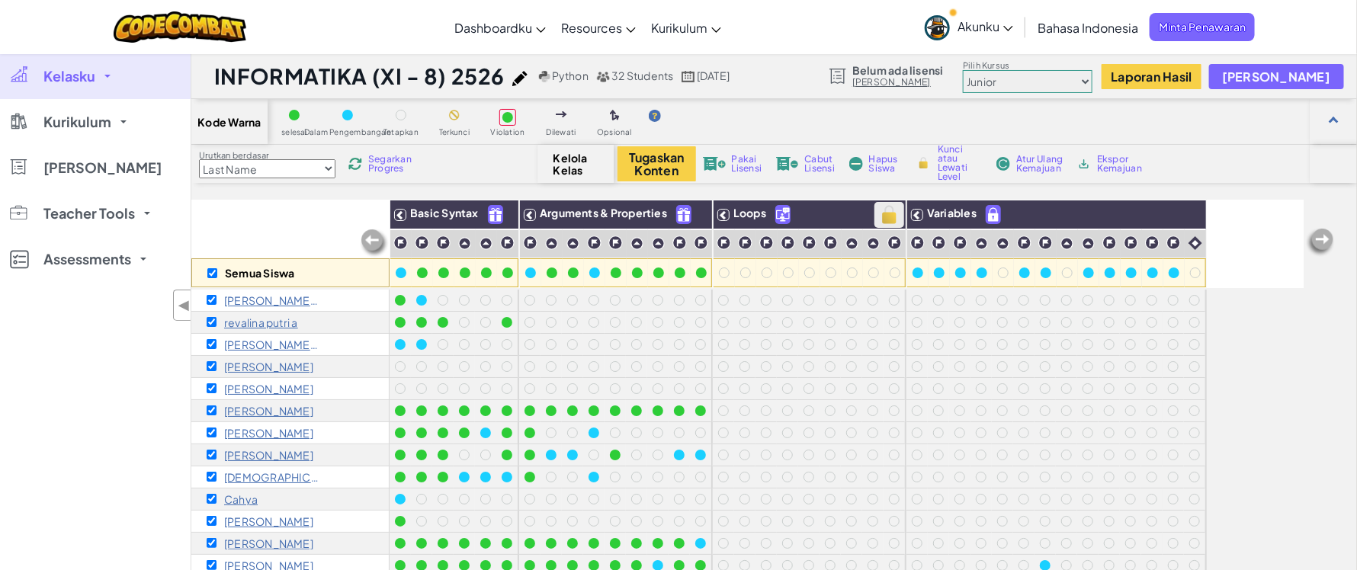
checkbox input "true"
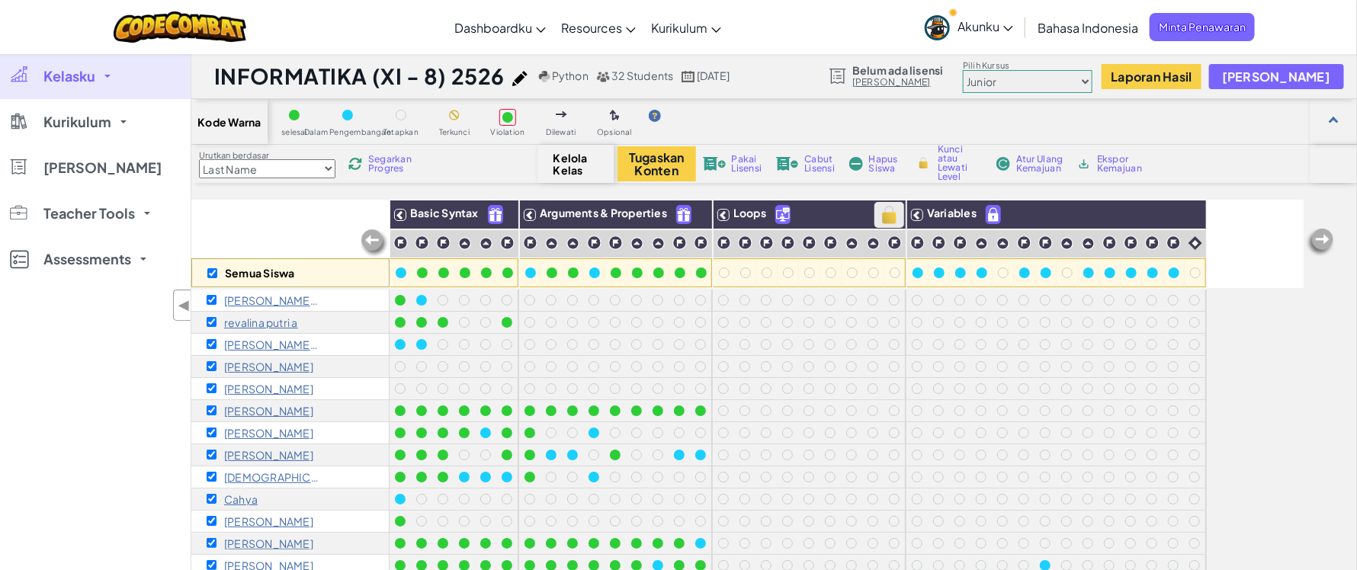
checkbox input "true"
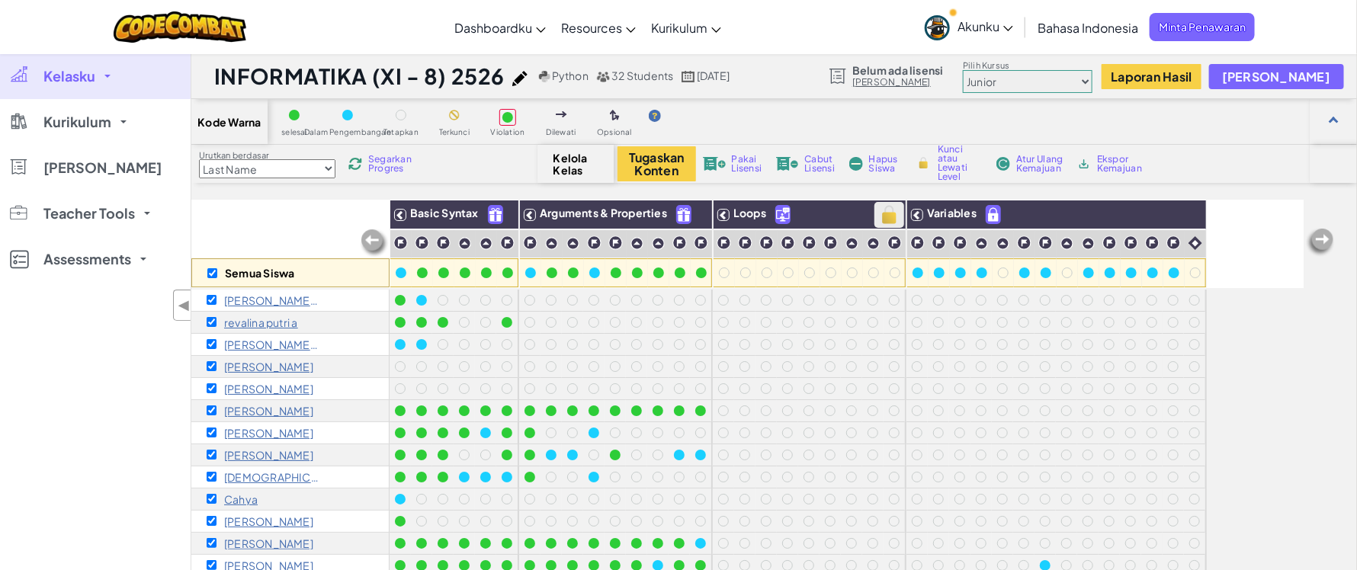
checkbox input "true"
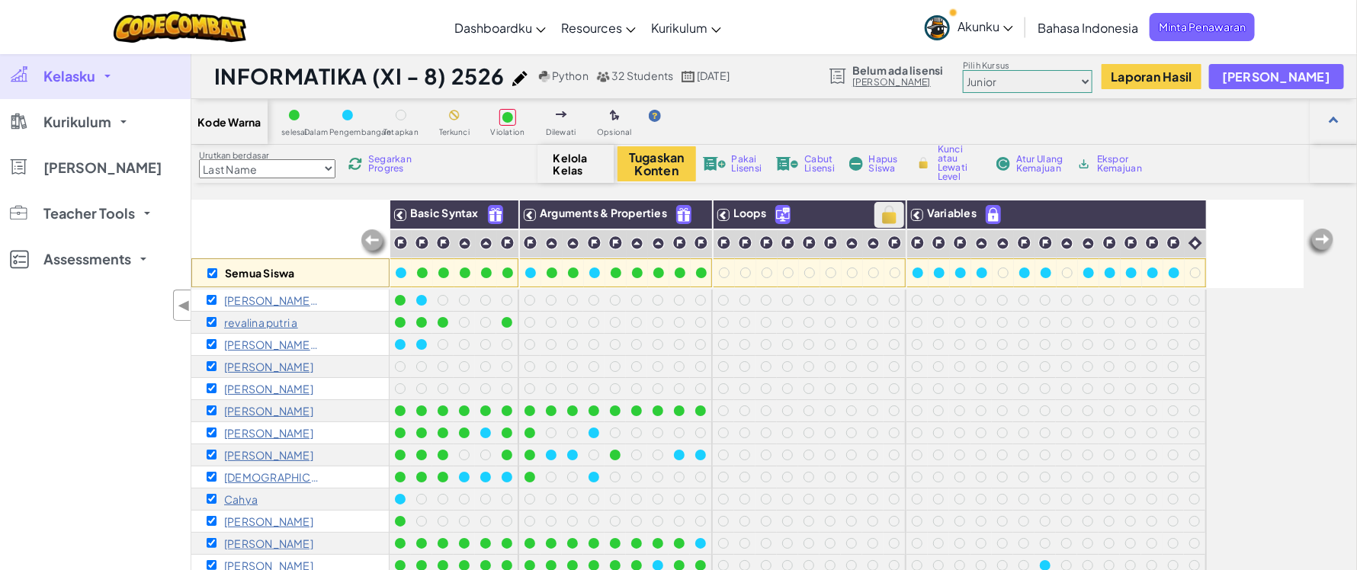
checkbox input "true"
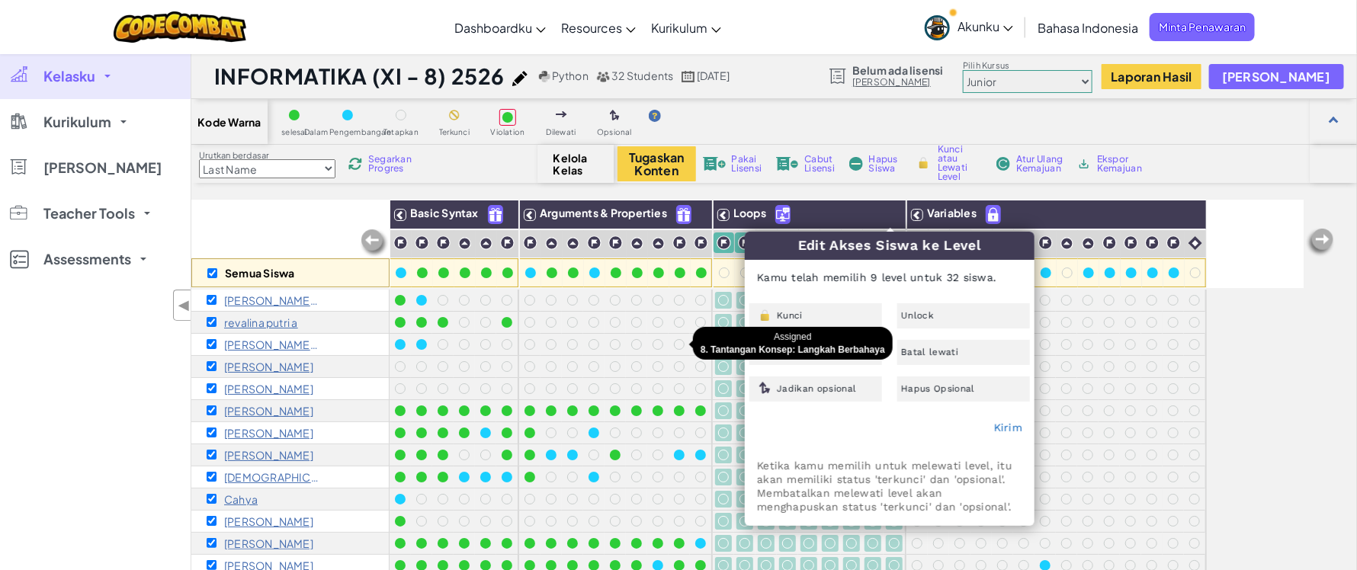
click at [671, 339] on div at bounding box center [679, 344] width 17 height 17
checkbox input "false"
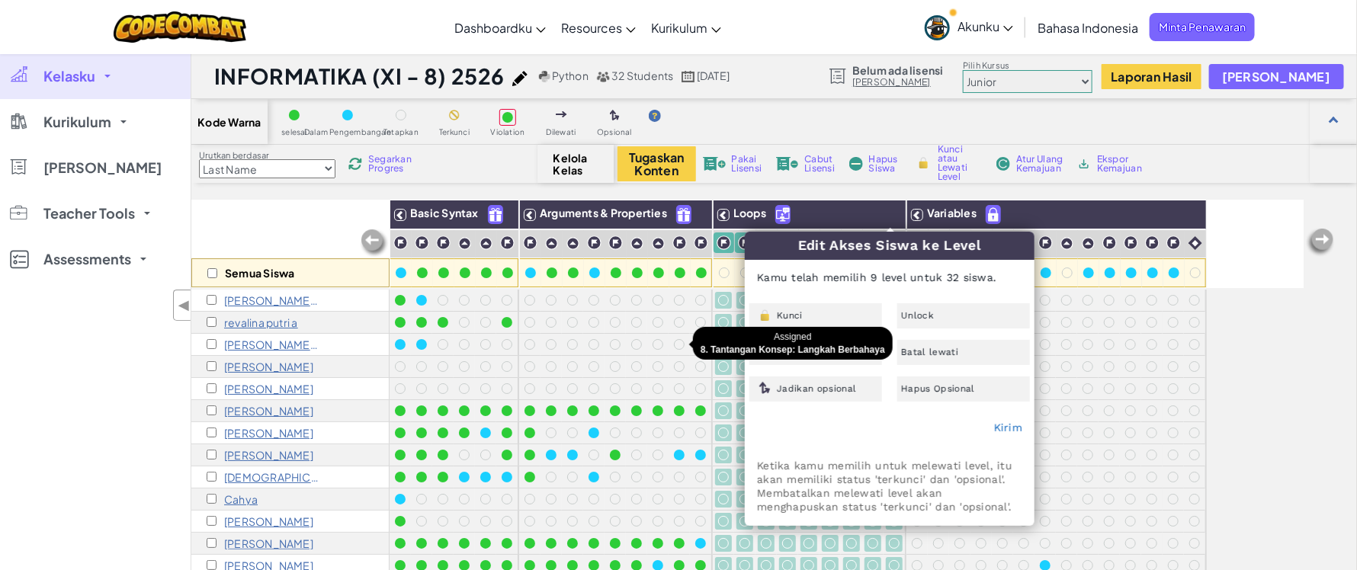
checkbox input "false"
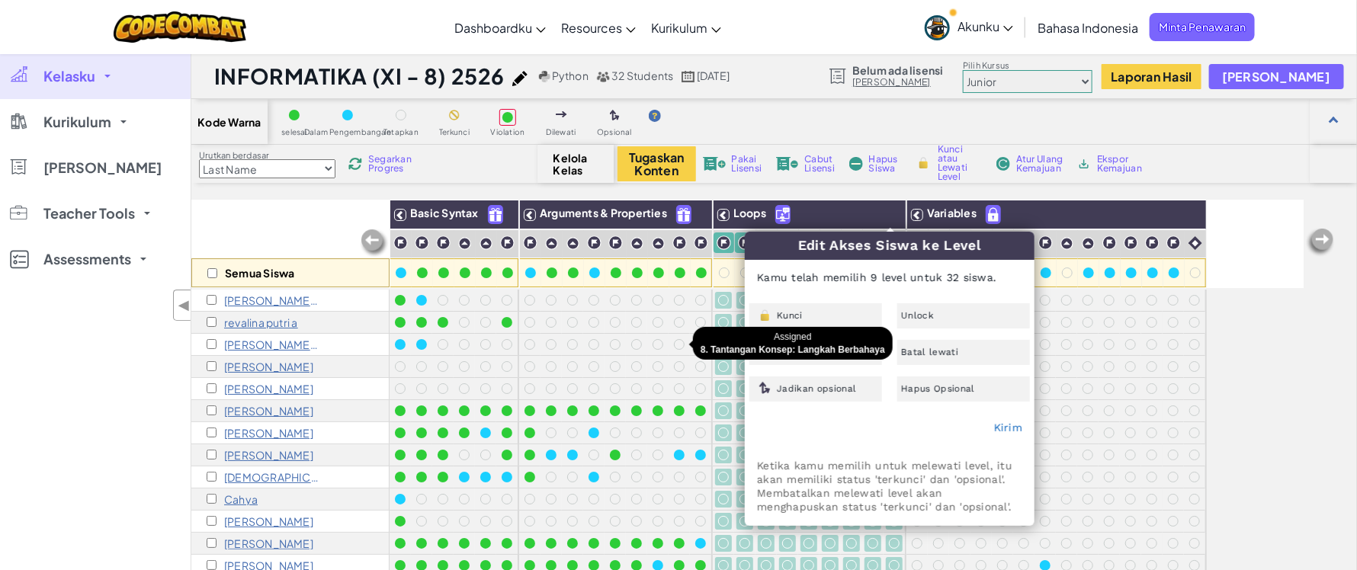
checkbox input "false"
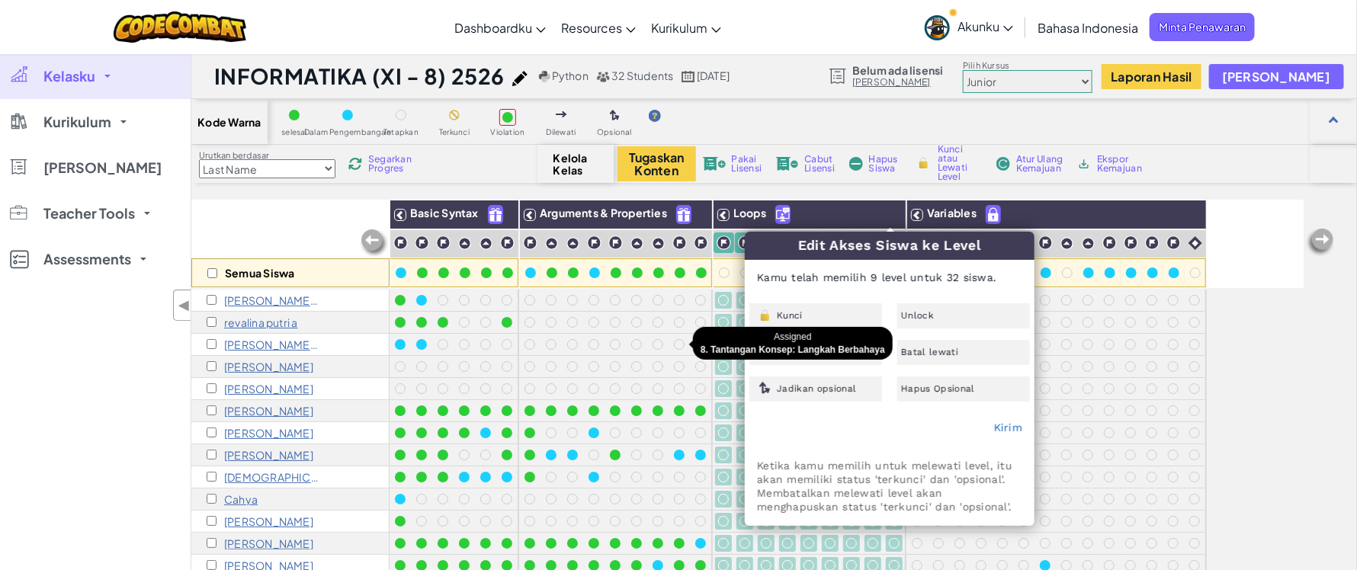
checkbox input "false"
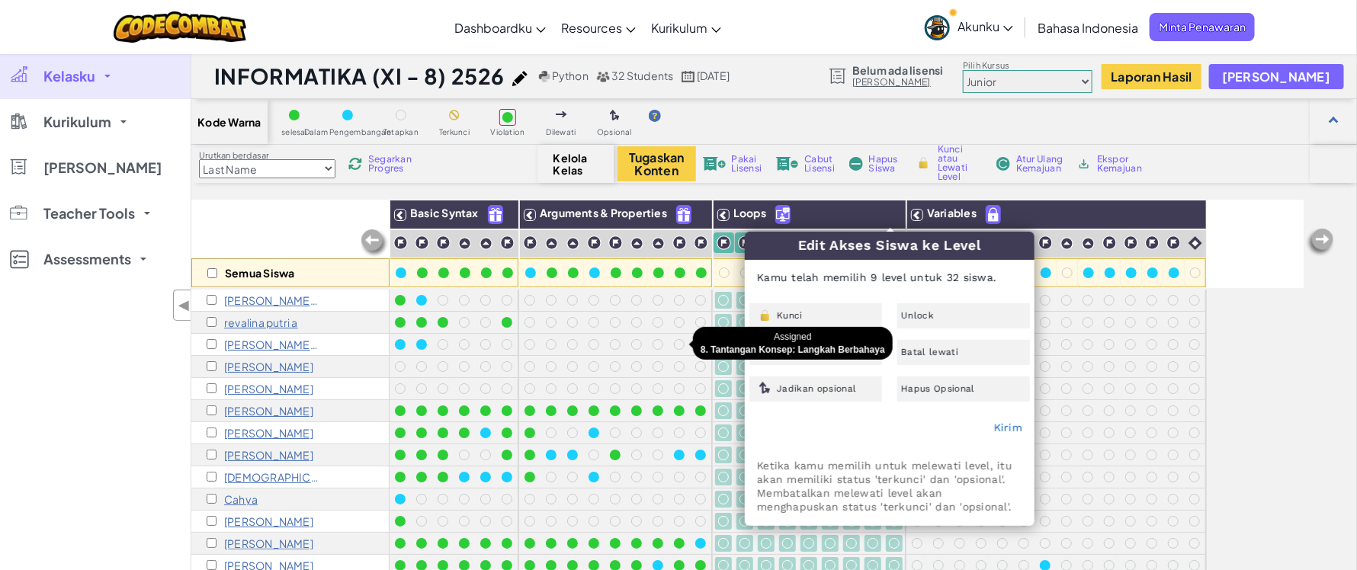
checkbox input "false"
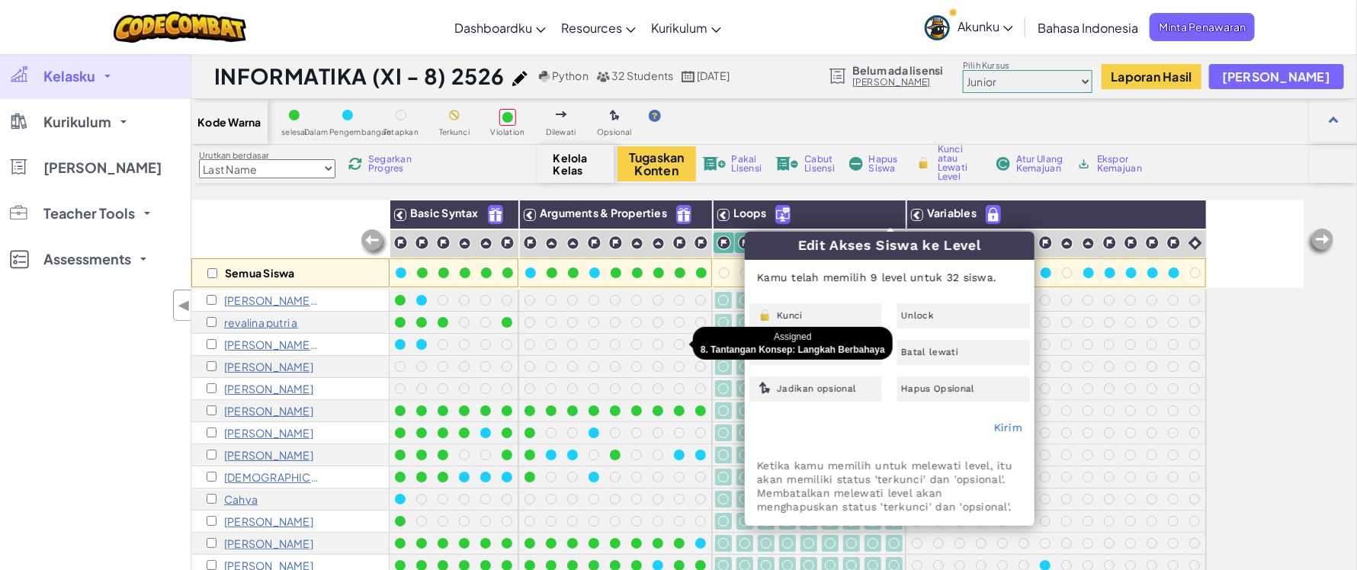
checkbox input "false"
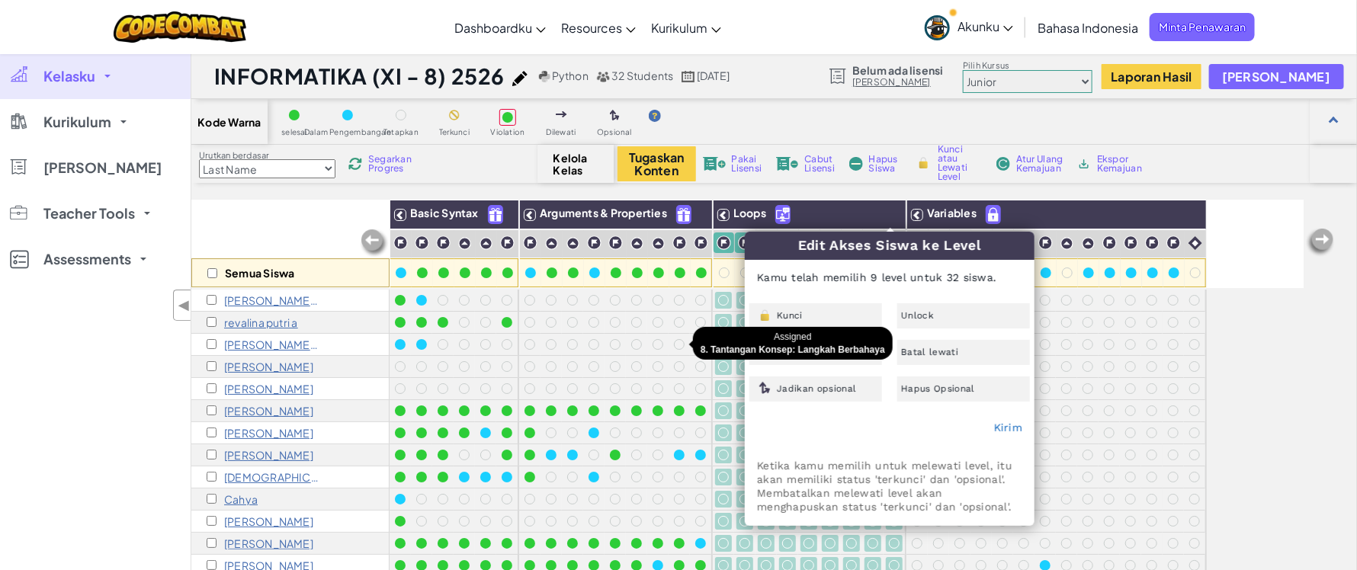
checkbox input "false"
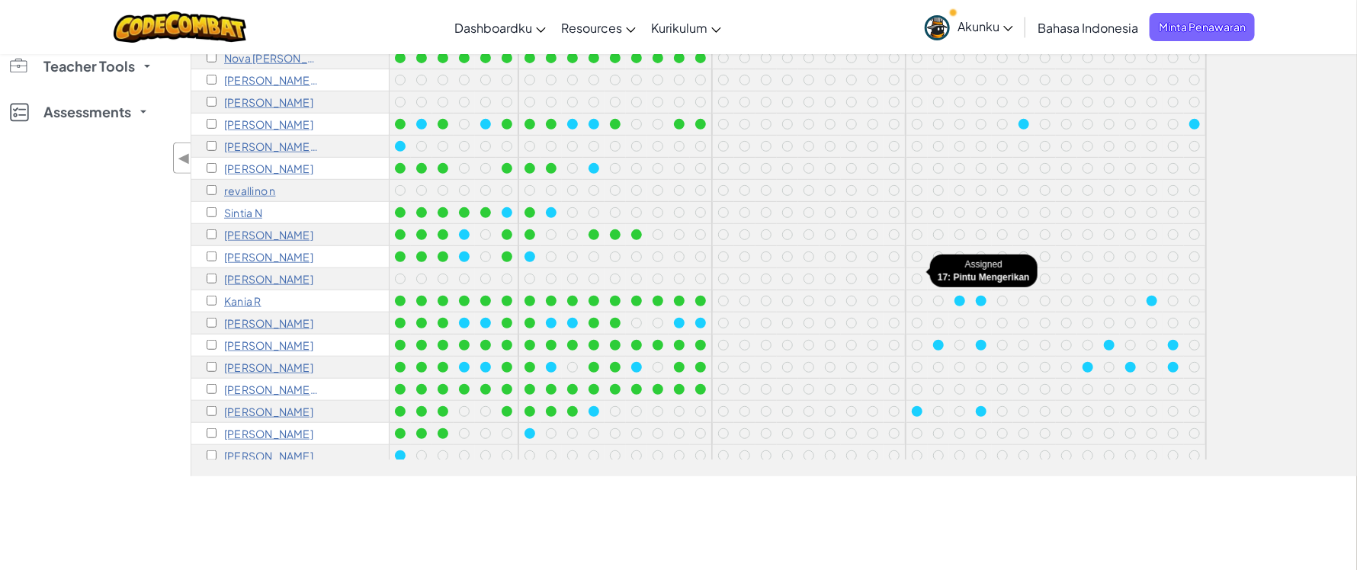
scroll to position [302, 0]
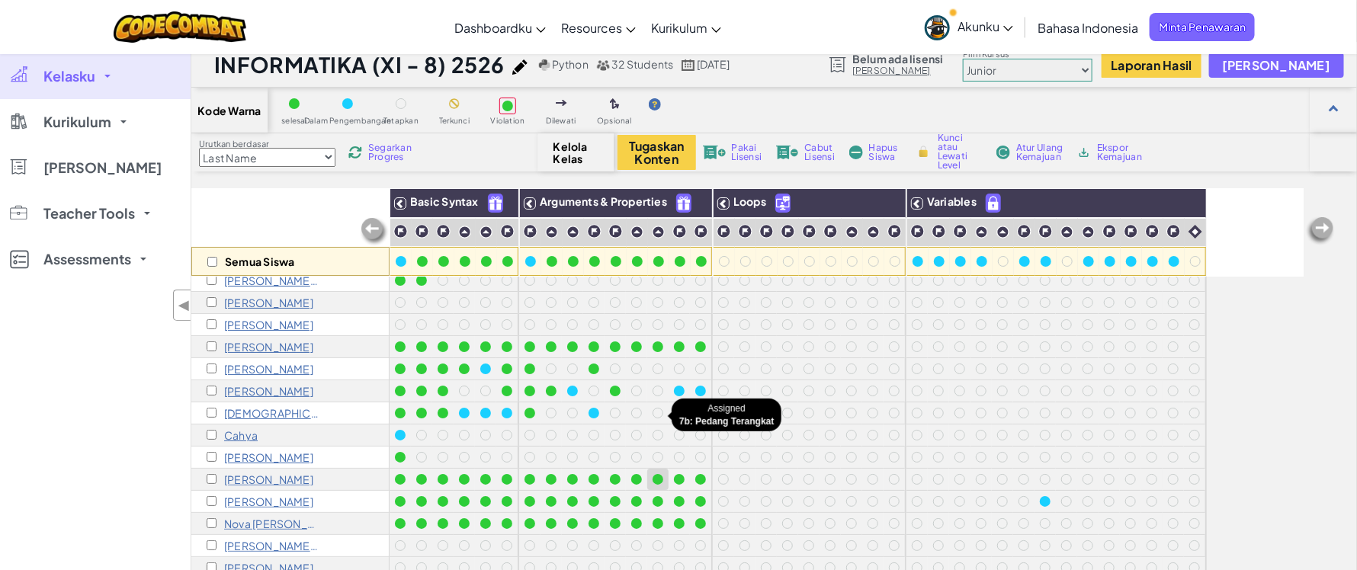
scroll to position [37, 0]
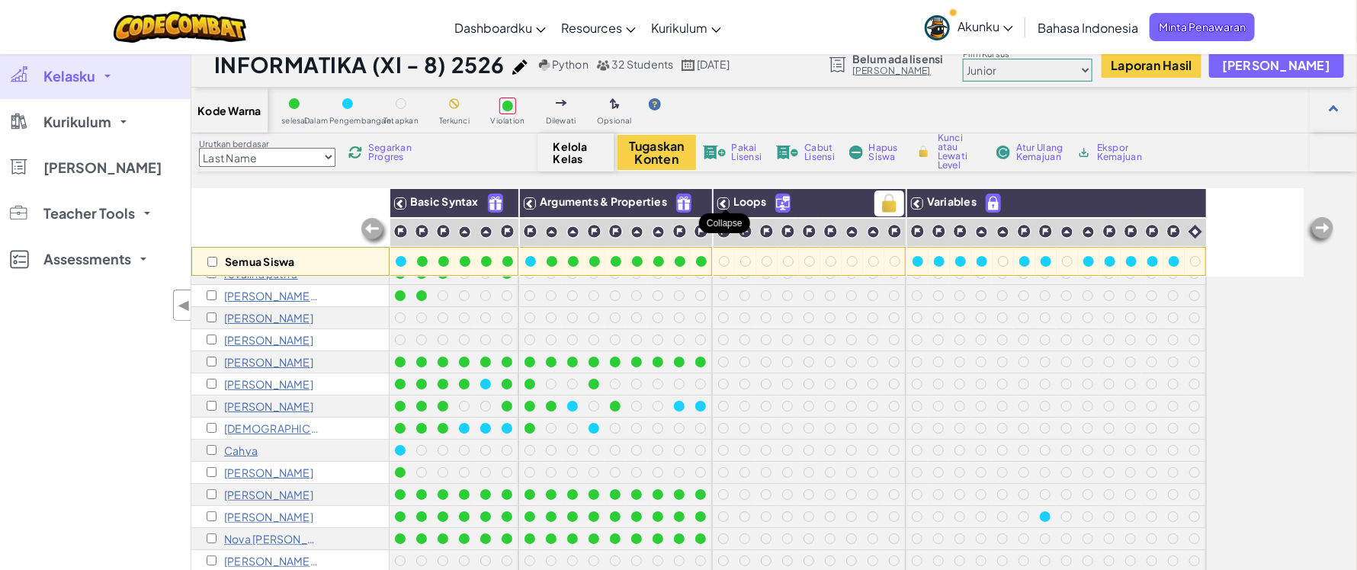
click at [729, 198] on icon at bounding box center [723, 203] width 11 height 11
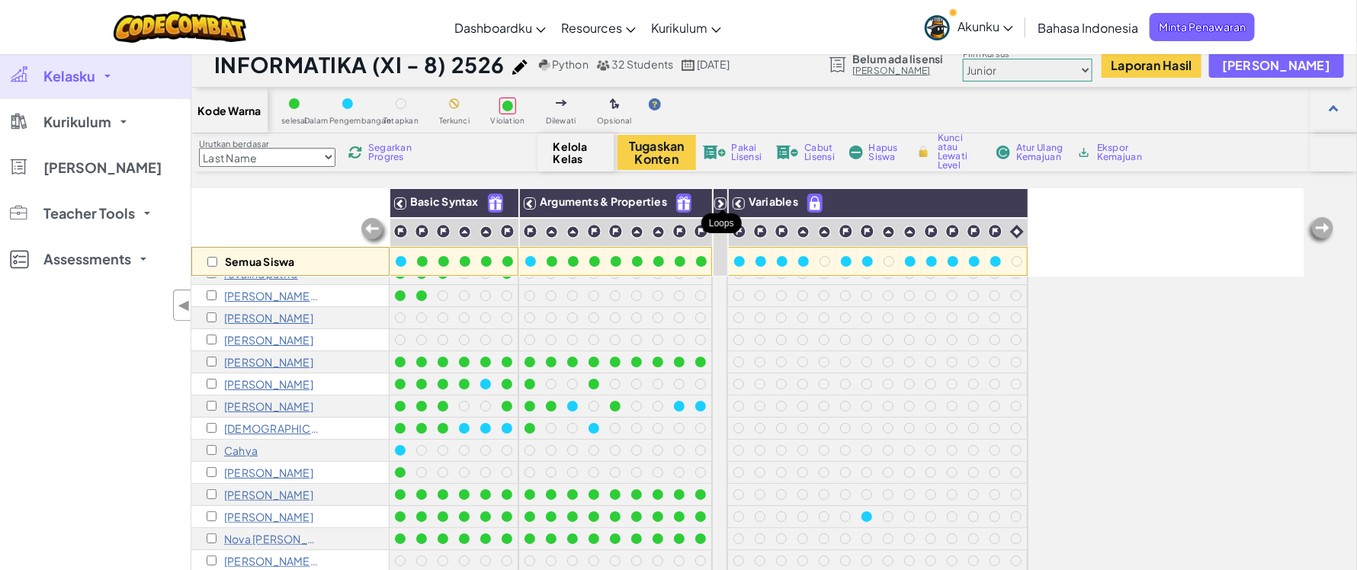
click at [719, 201] on icon at bounding box center [720, 203] width 11 height 11
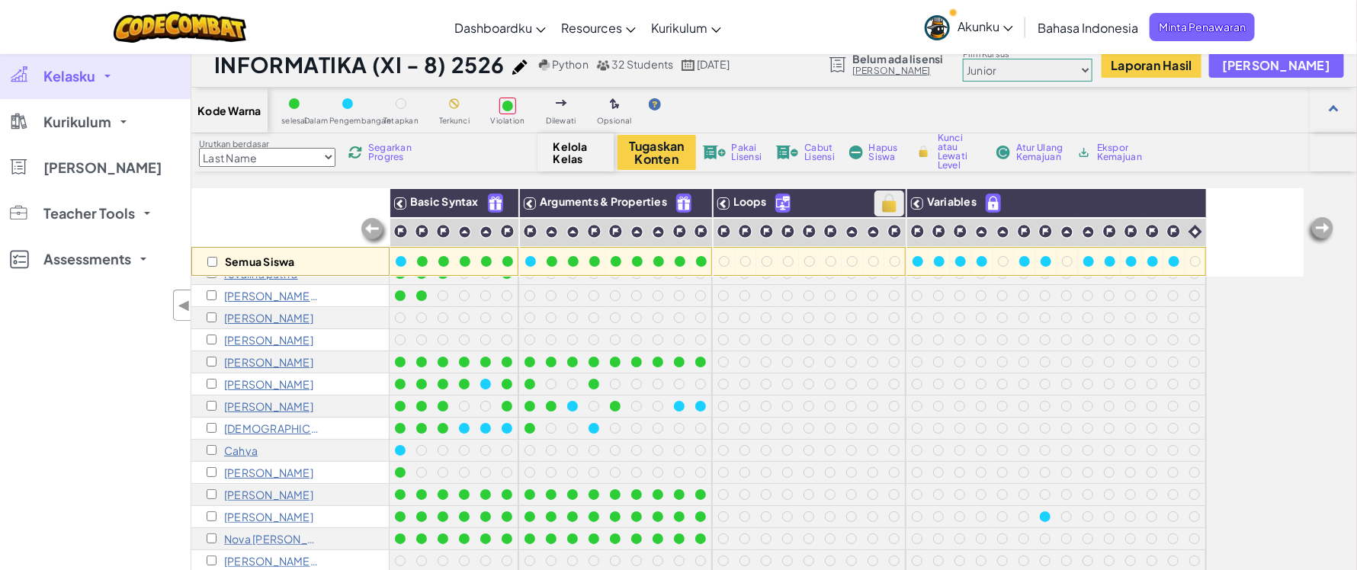
click at [892, 204] on img at bounding box center [889, 203] width 27 height 23
checkbox input "true"
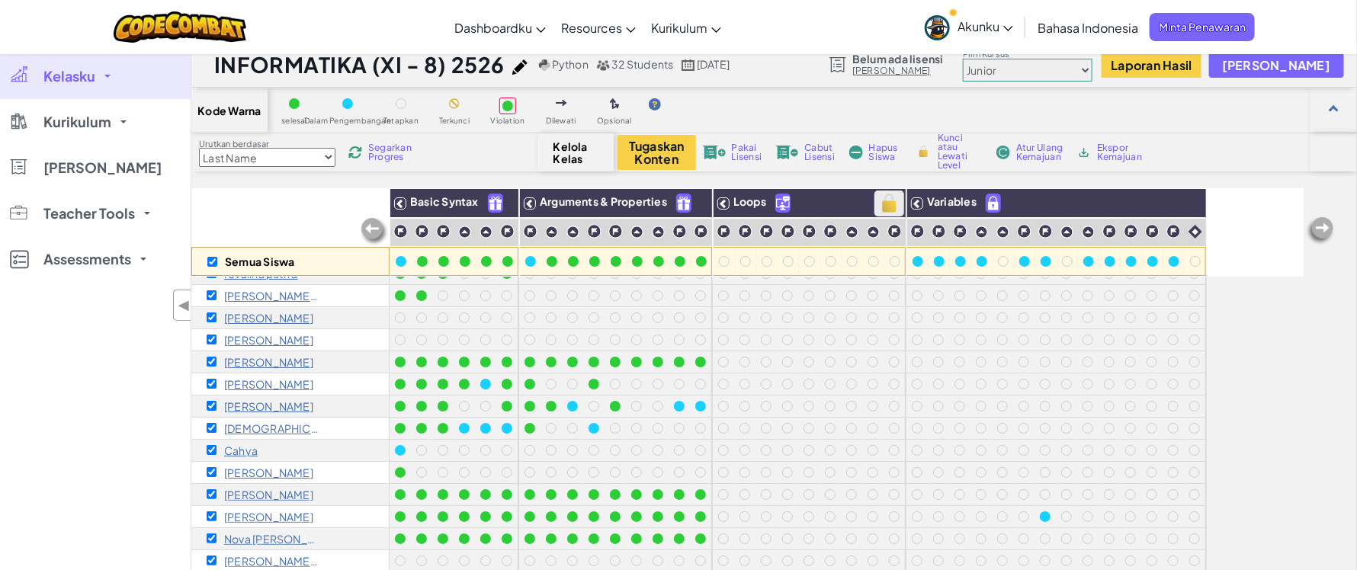
checkbox input "true"
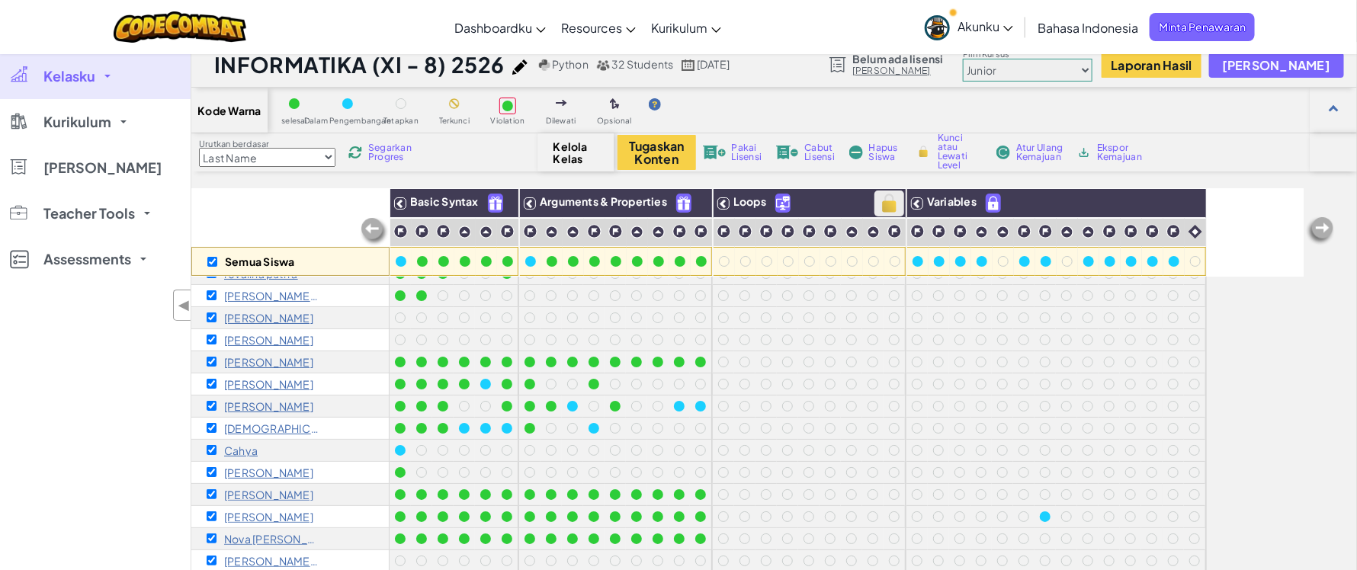
checkbox input "true"
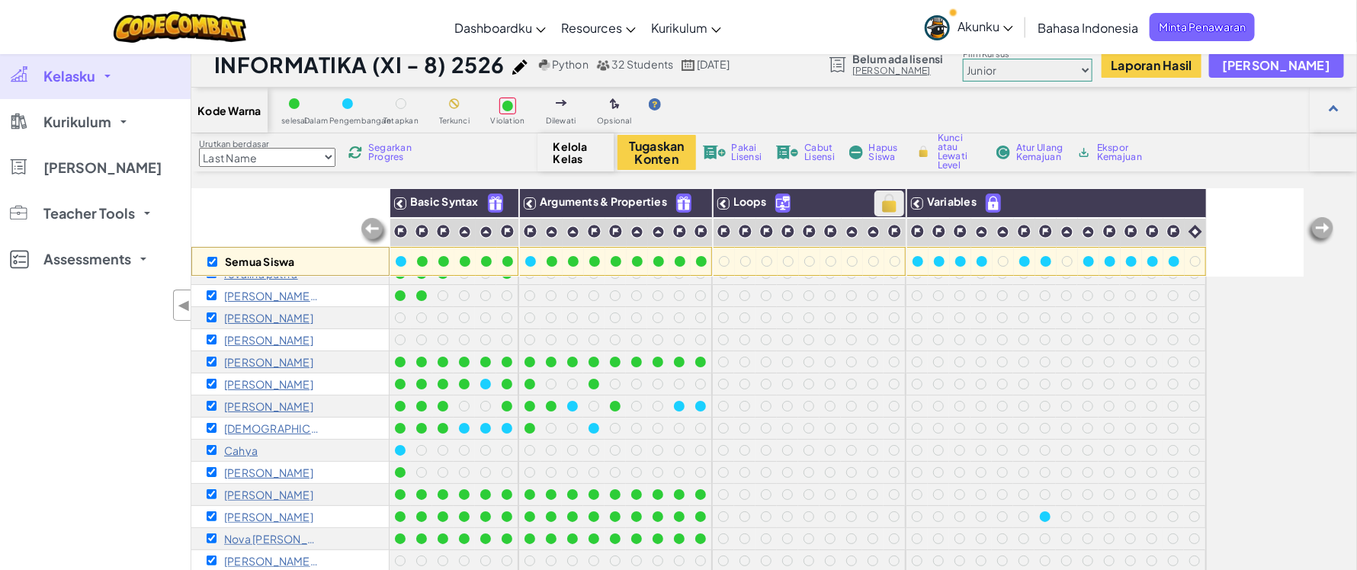
checkbox input "true"
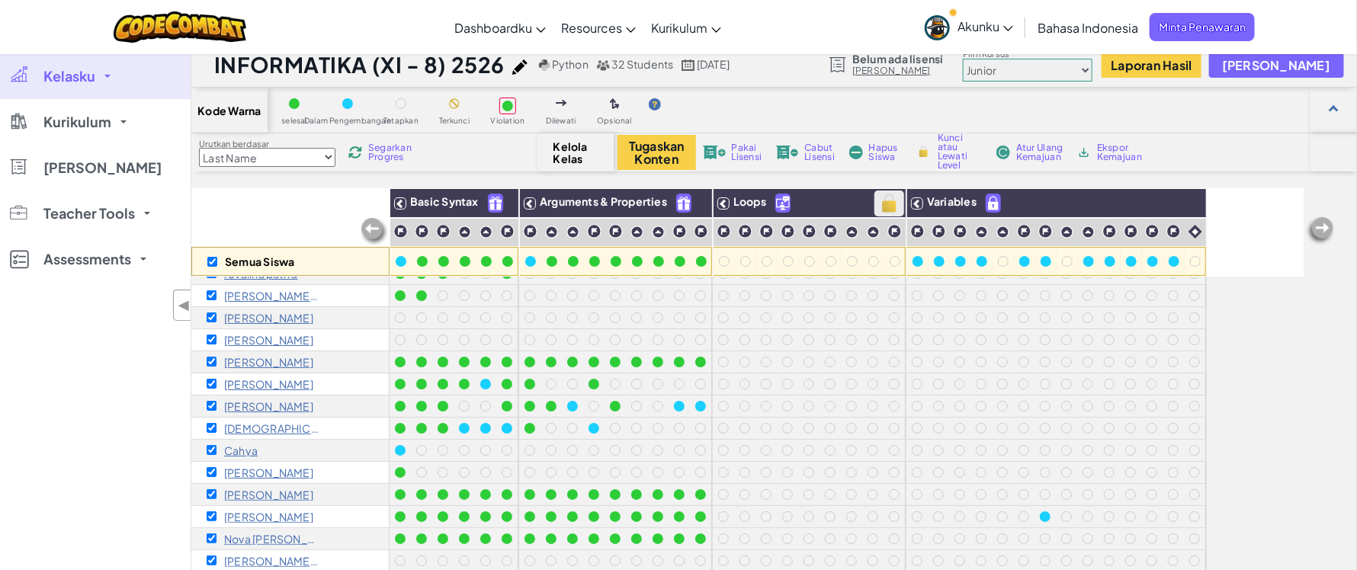
checkbox input "true"
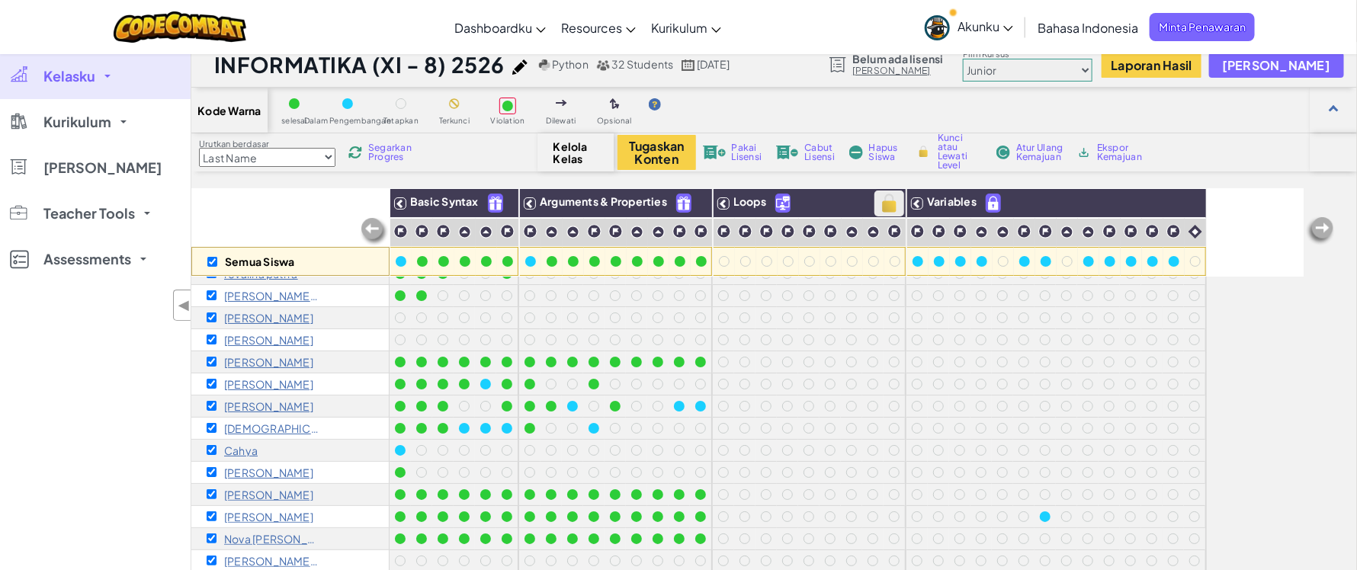
checkbox input "true"
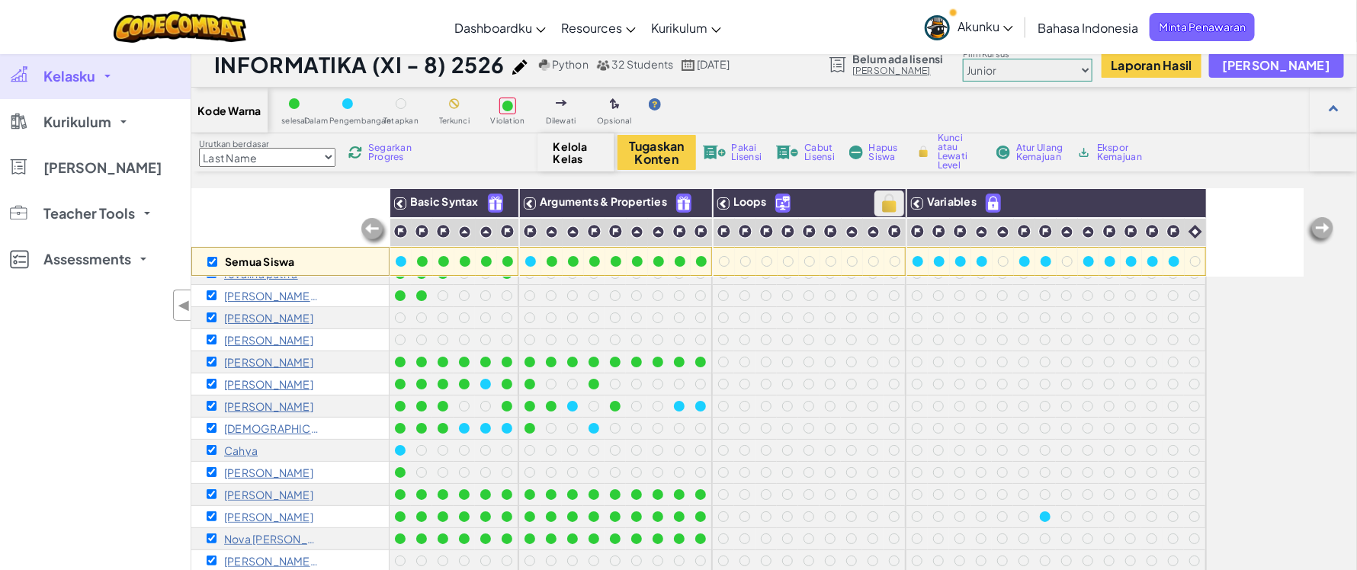
checkbox input "true"
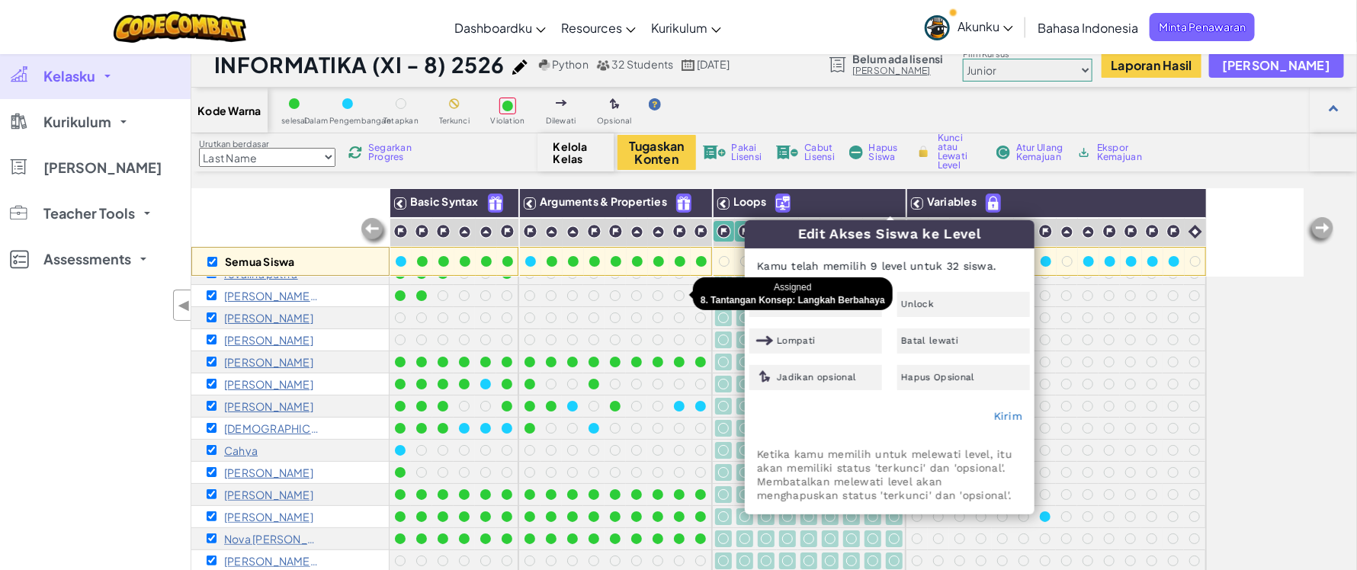
click at [676, 295] on div at bounding box center [679, 295] width 11 height 11
checkbox input "false"
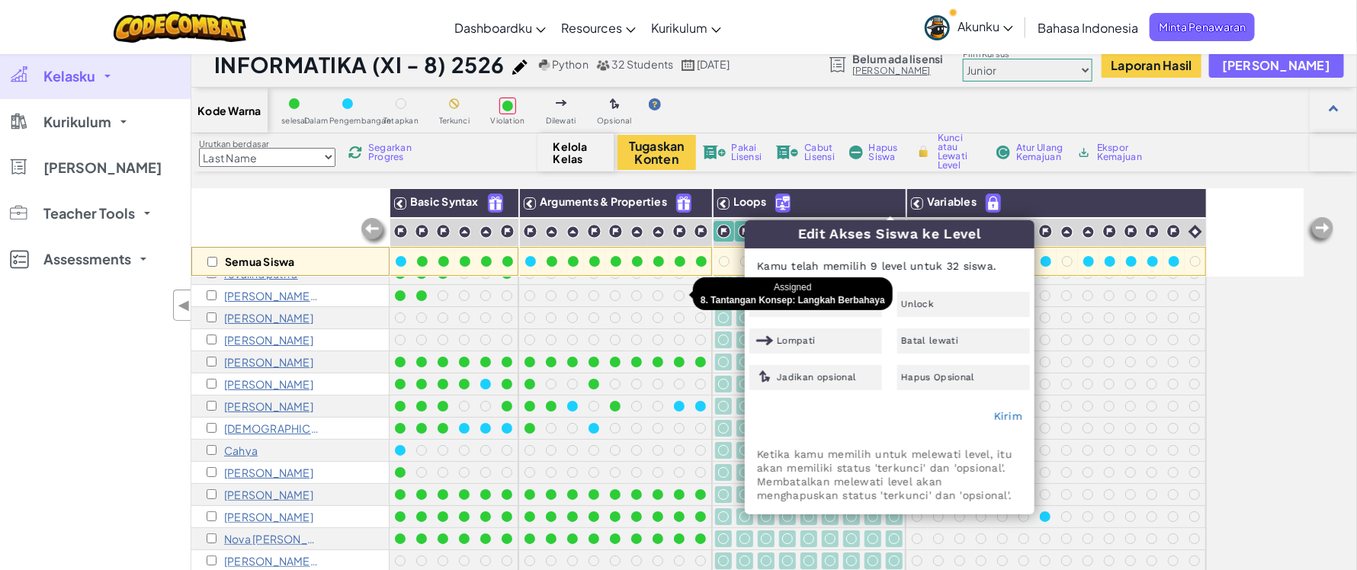
checkbox input "false"
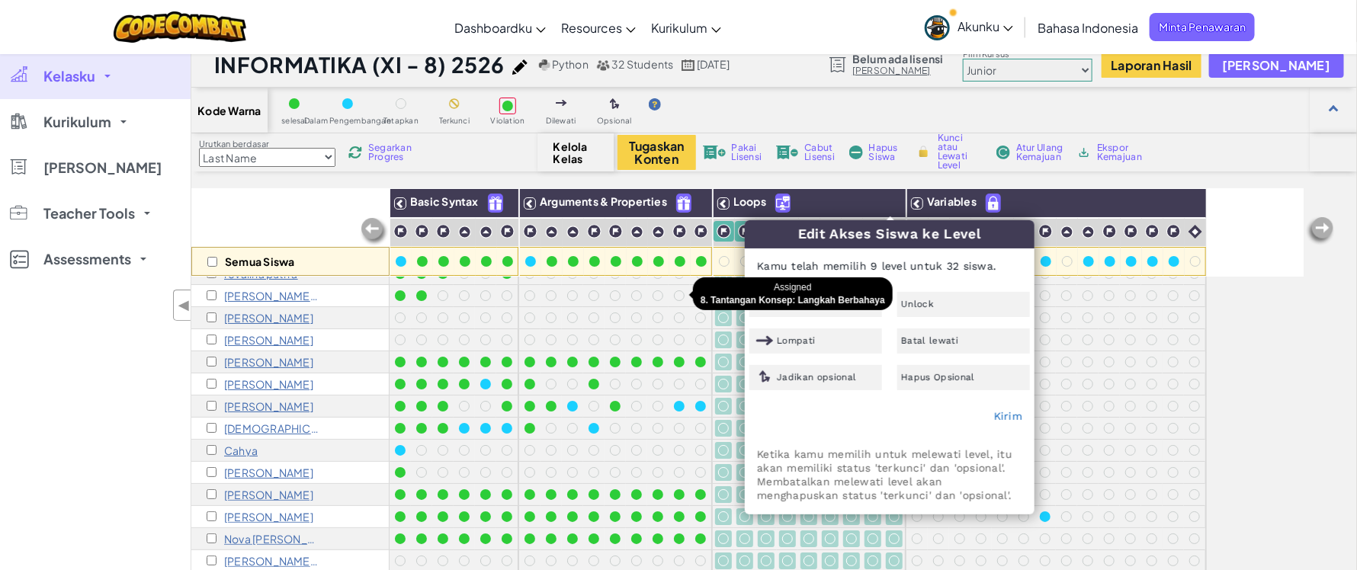
checkbox input "false"
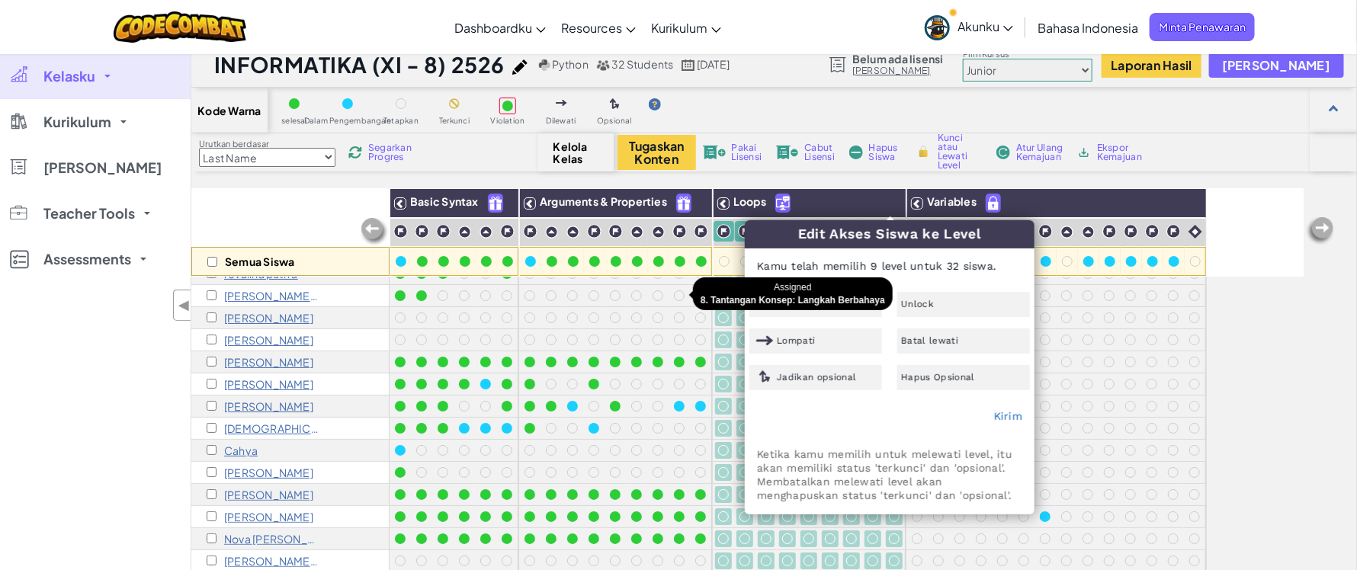
checkbox input "false"
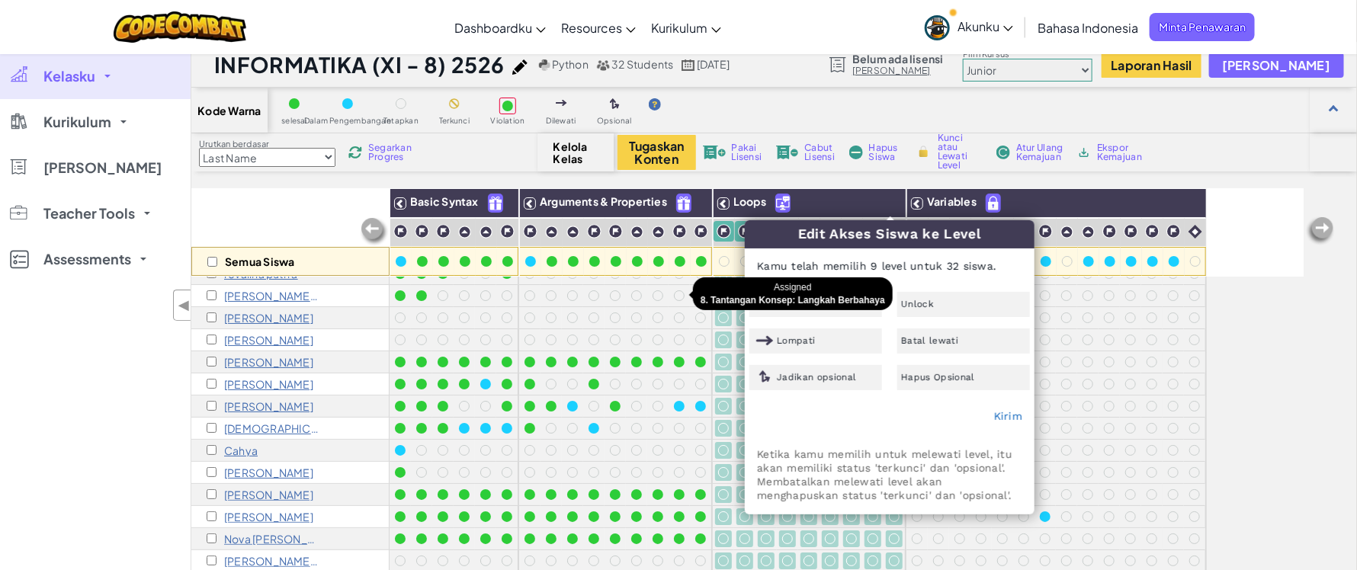
checkbox input "false"
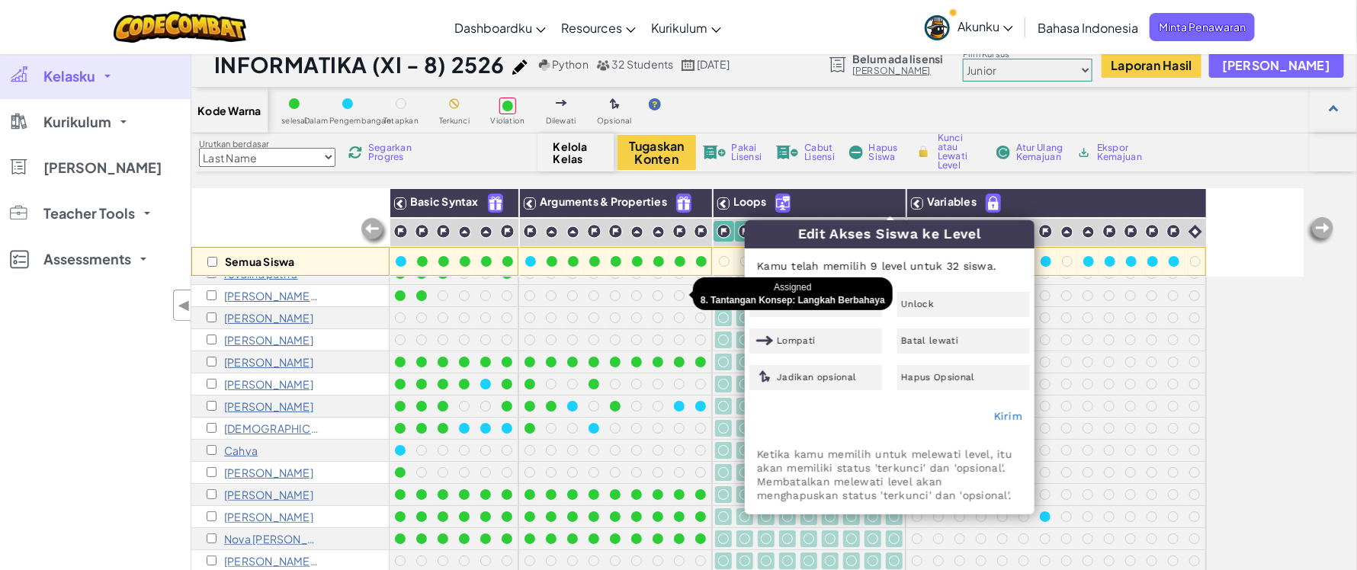
checkbox input "false"
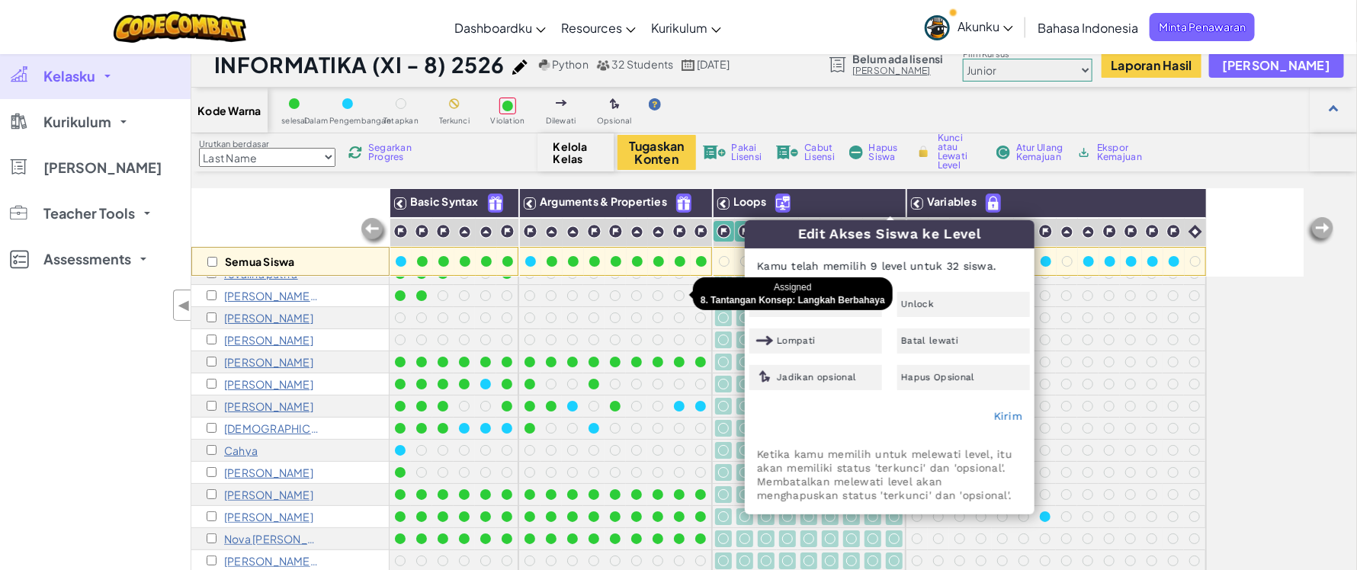
checkbox input "false"
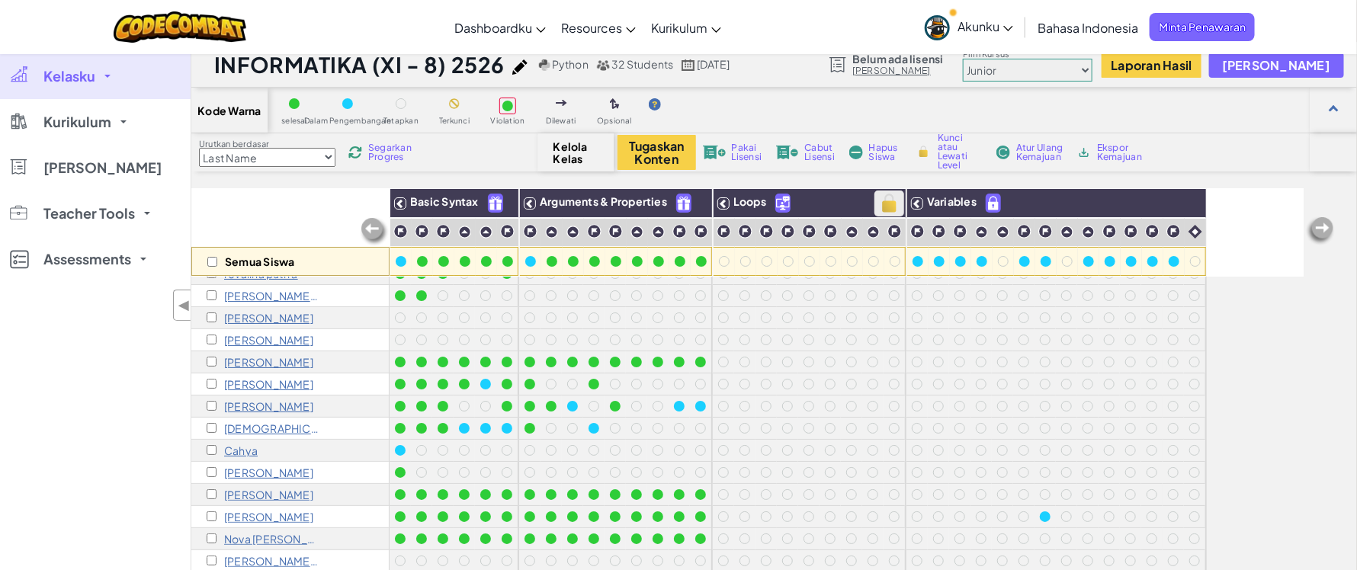
click at [886, 200] on img at bounding box center [889, 203] width 27 height 23
checkbox input "true"
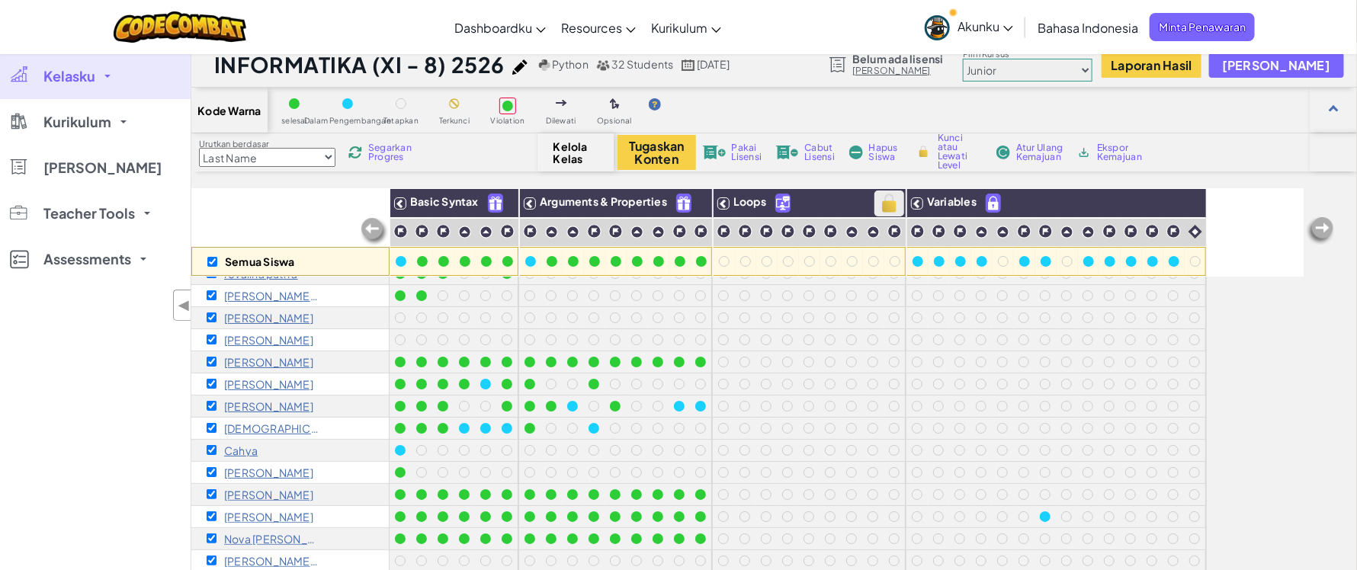
checkbox input "true"
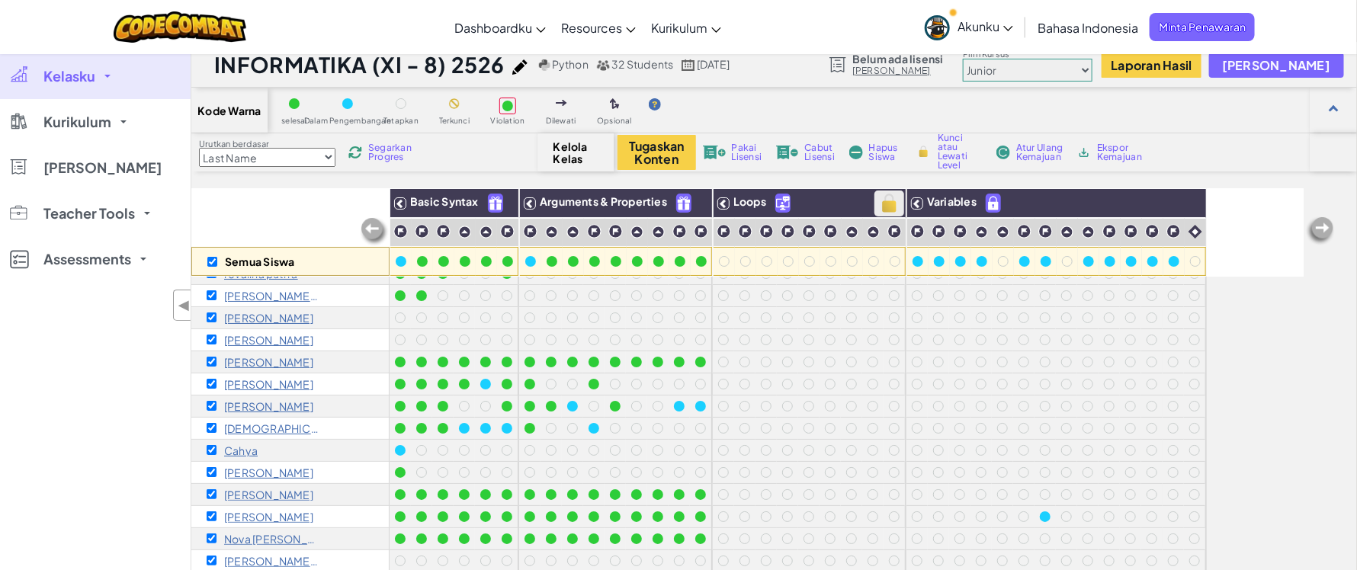
checkbox input "true"
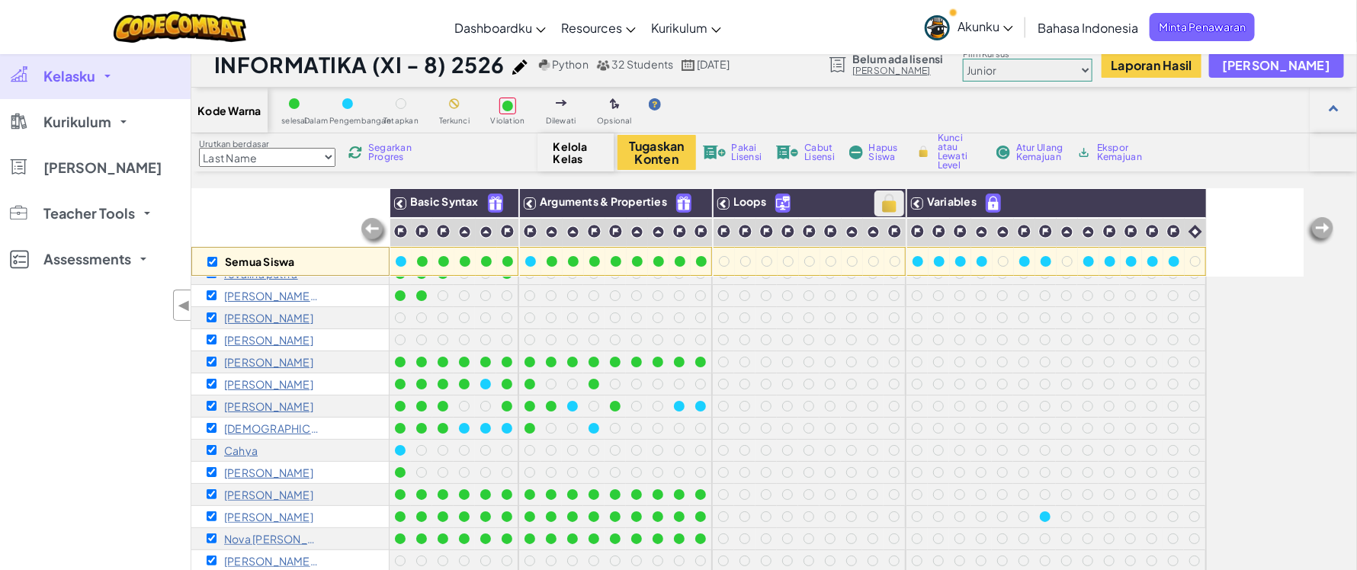
checkbox input "true"
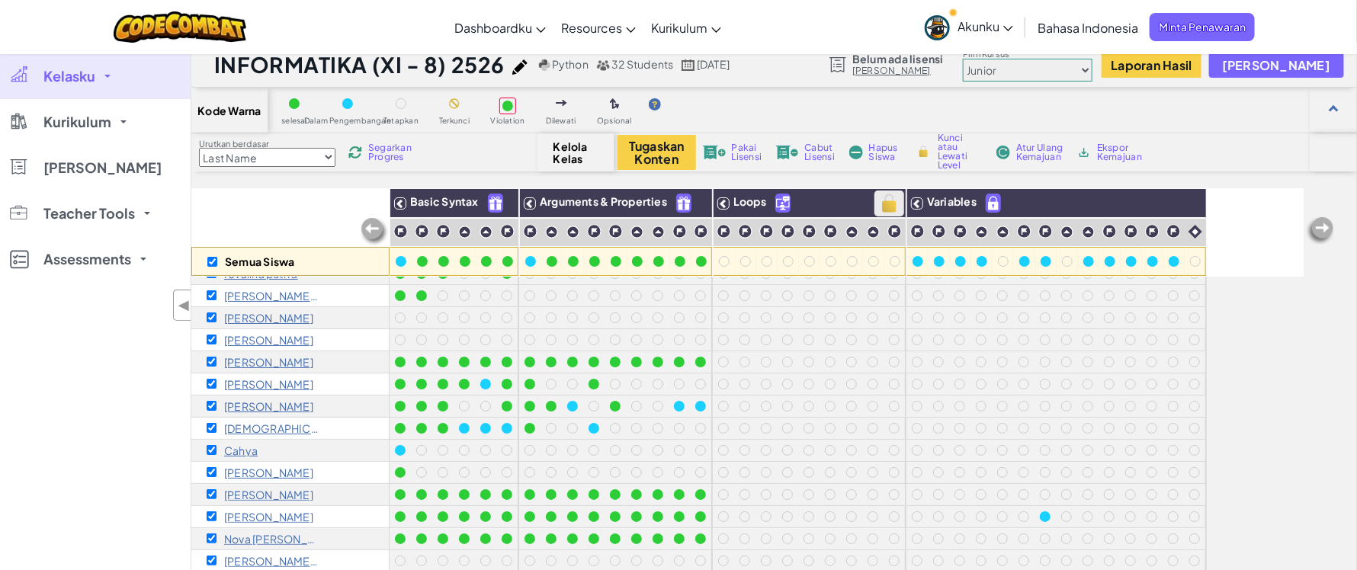
checkbox input "true"
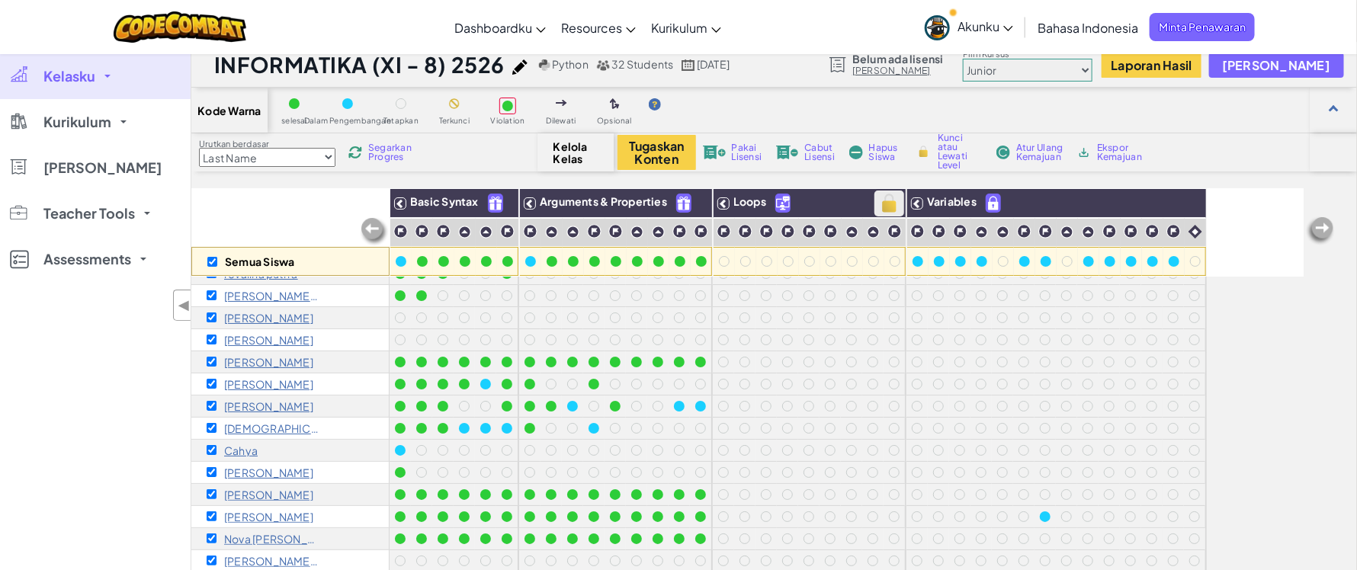
checkbox input "true"
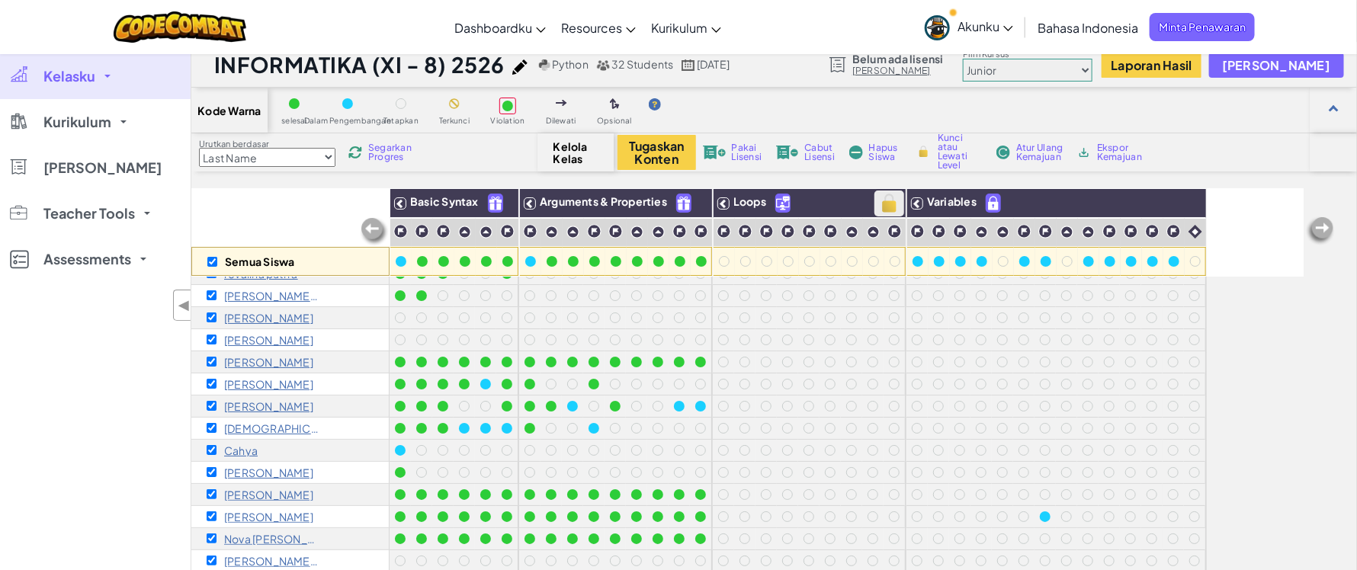
checkbox input "true"
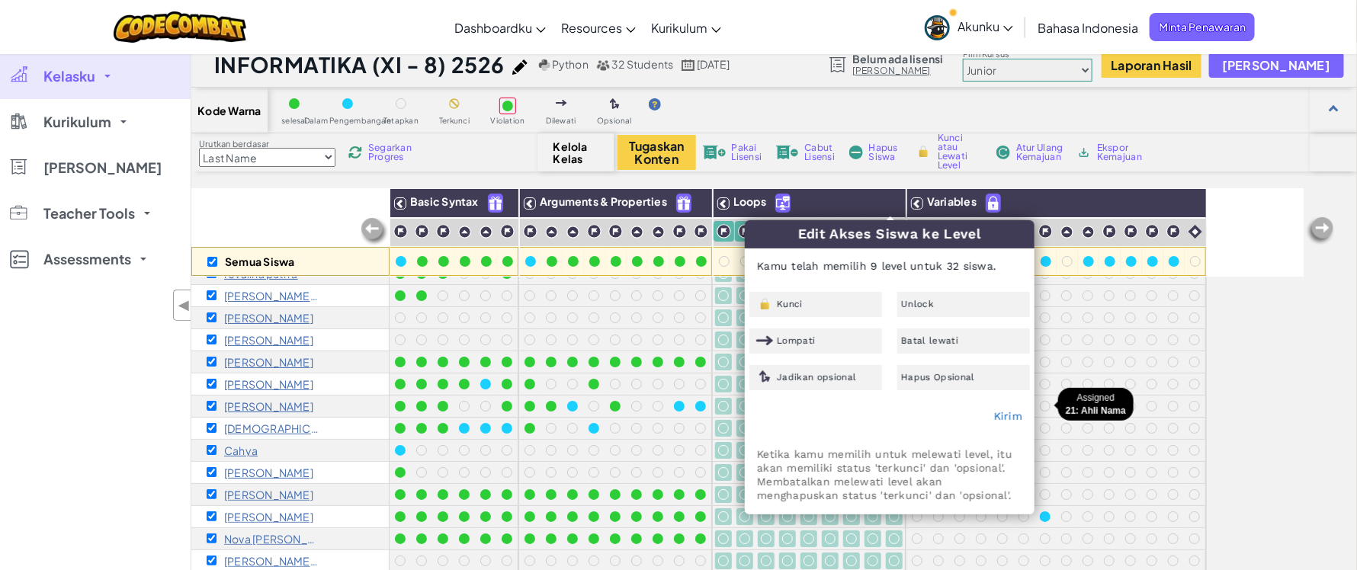
click at [1052, 412] on div at bounding box center [1044, 406] width 21 height 21
checkbox input "false"
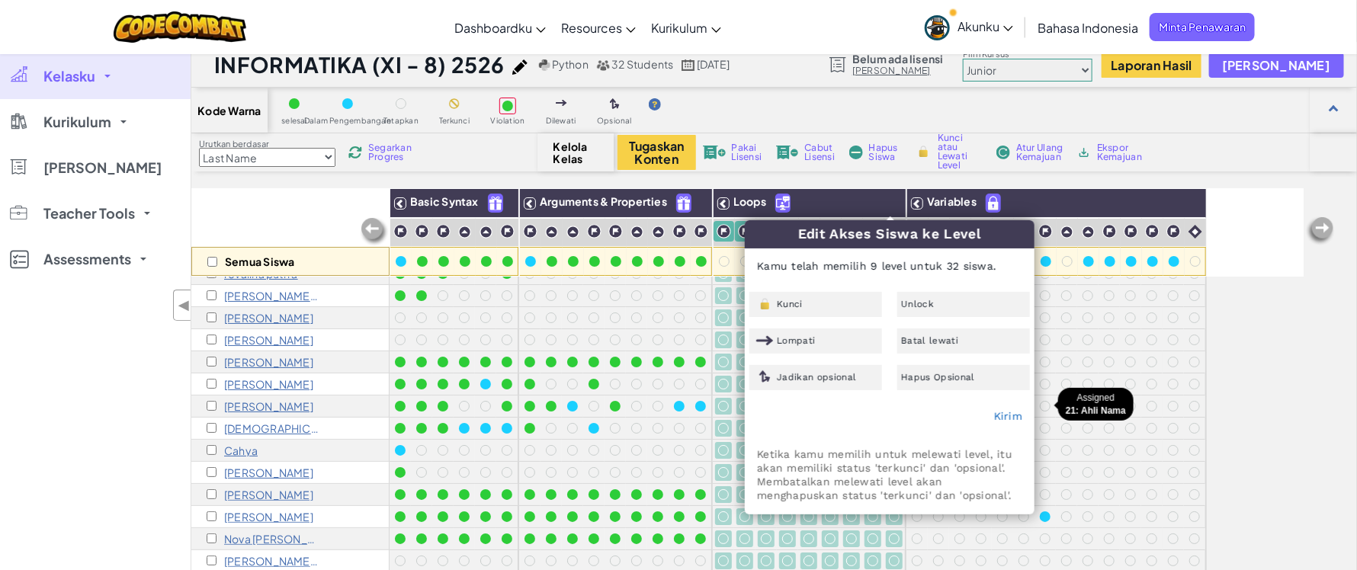
checkbox input "false"
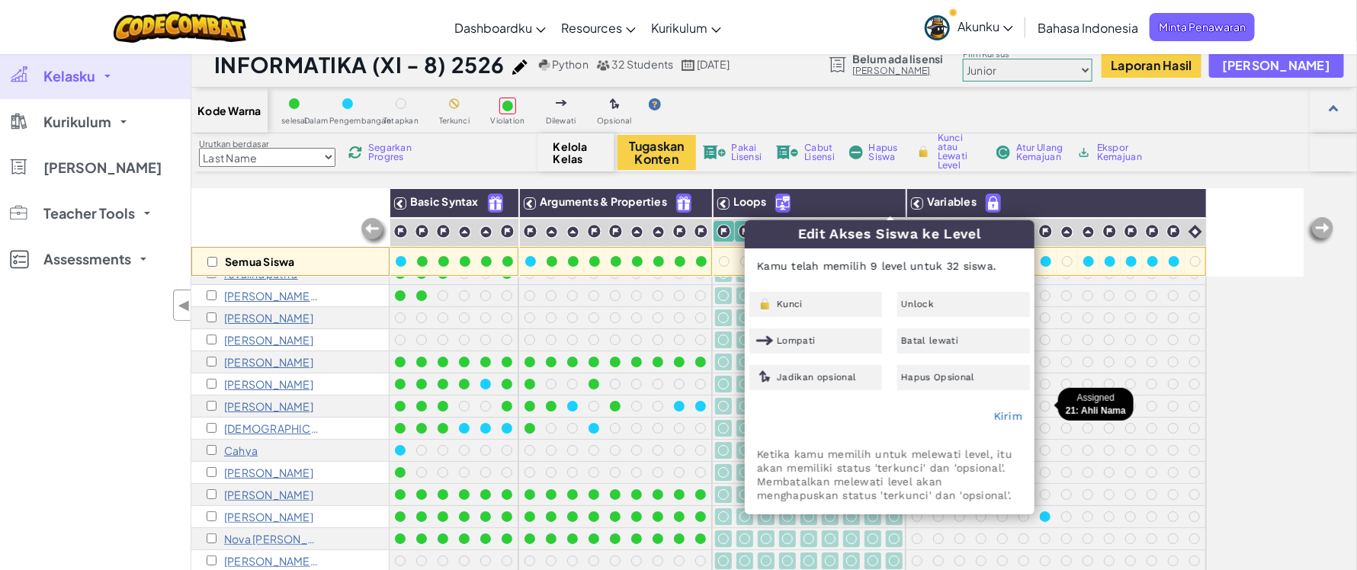
checkbox input "false"
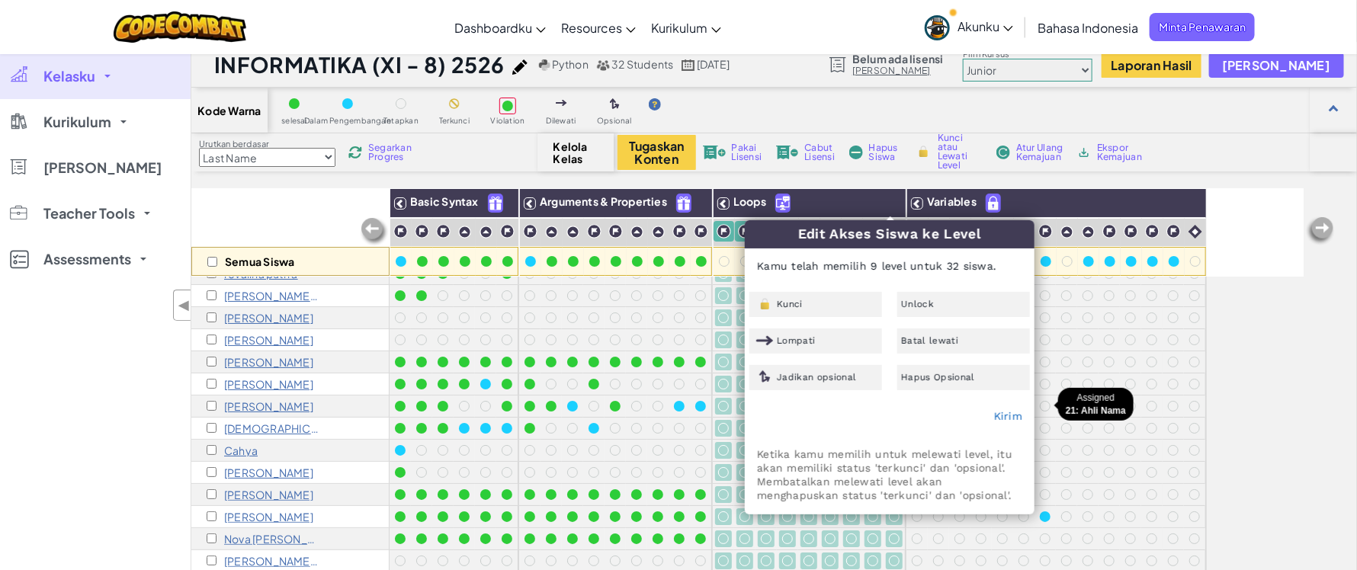
checkbox input "false"
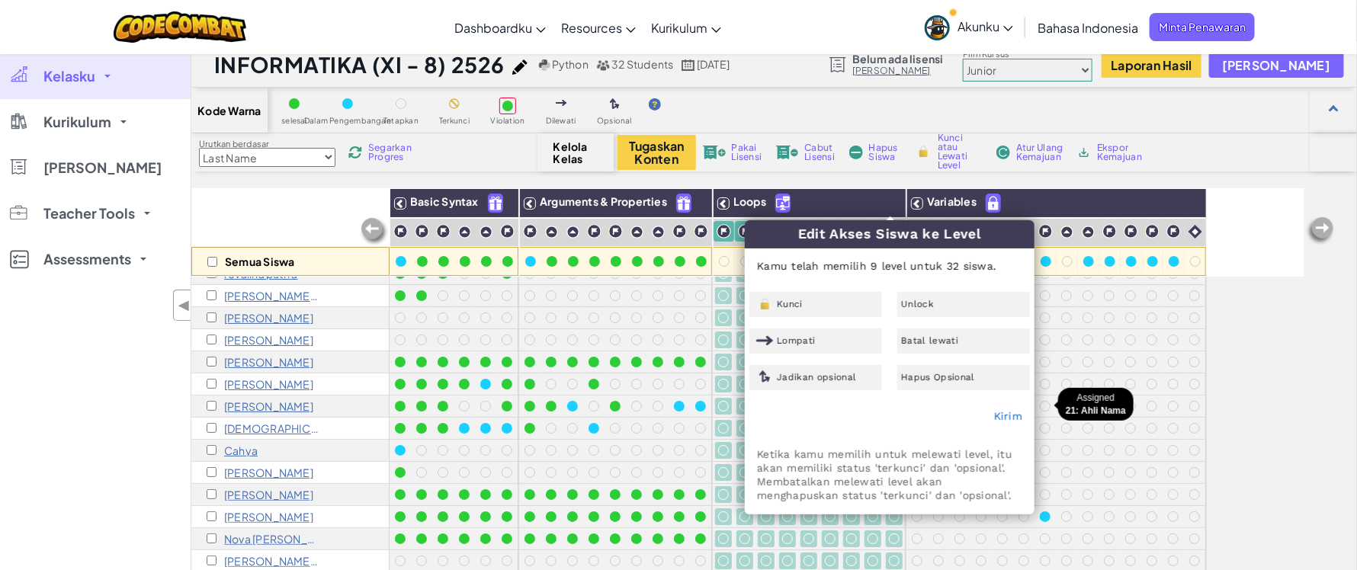
checkbox input "false"
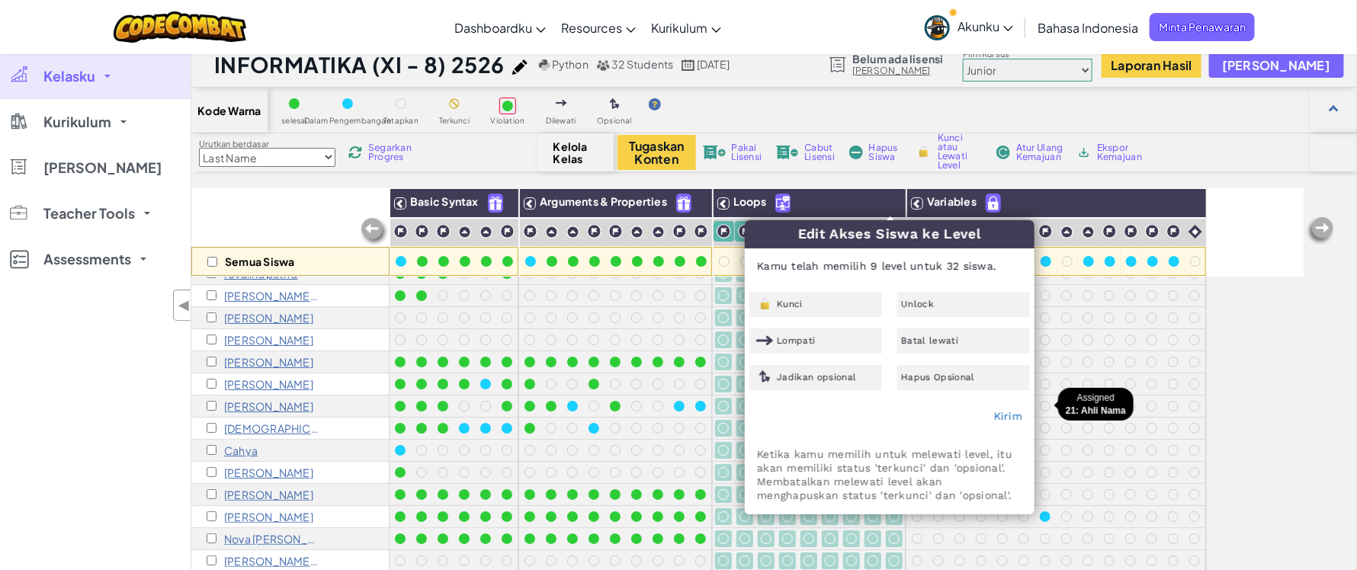
checkbox input "false"
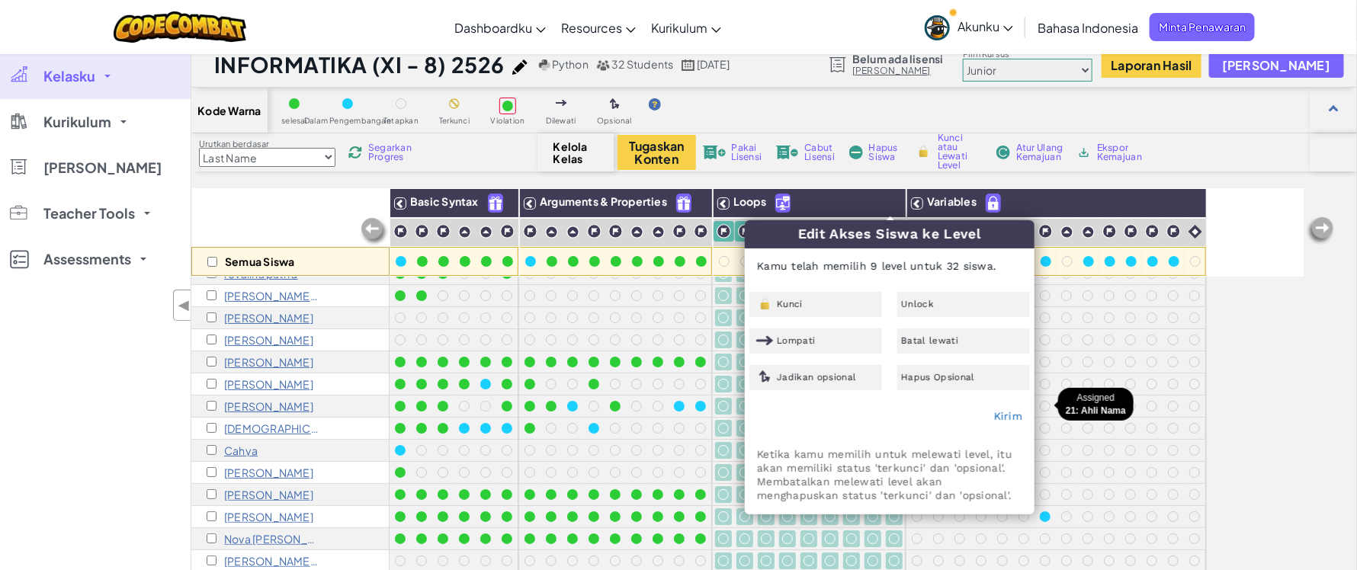
checkbox input "false"
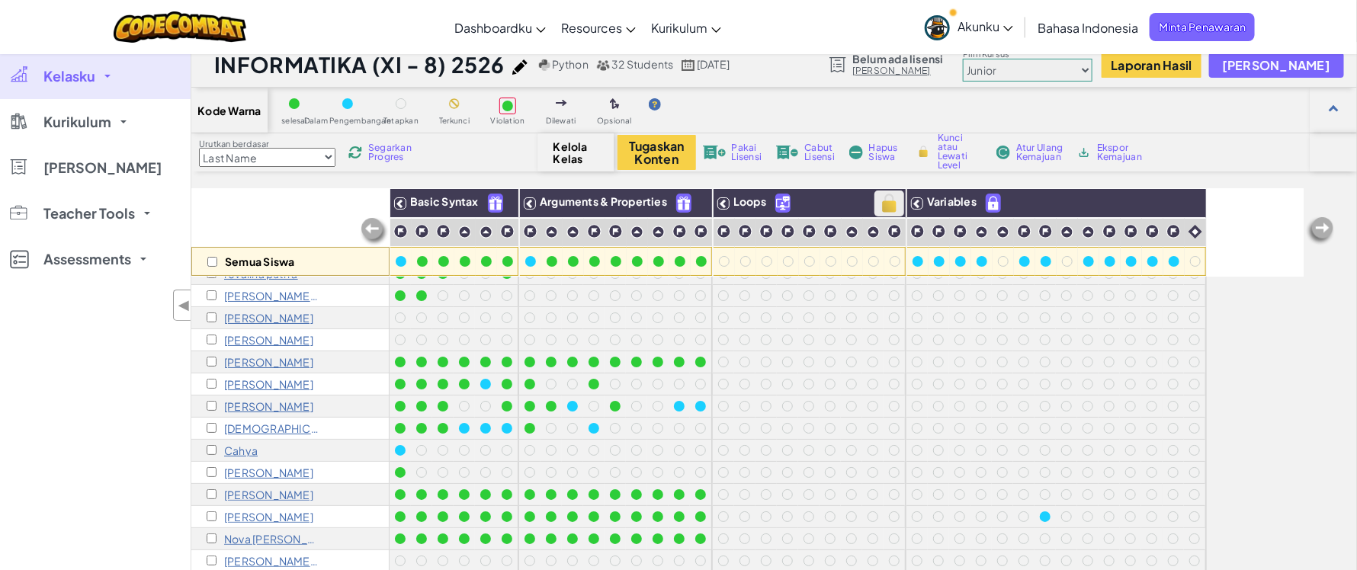
click at [885, 203] on img at bounding box center [889, 203] width 27 height 23
checkbox input "true"
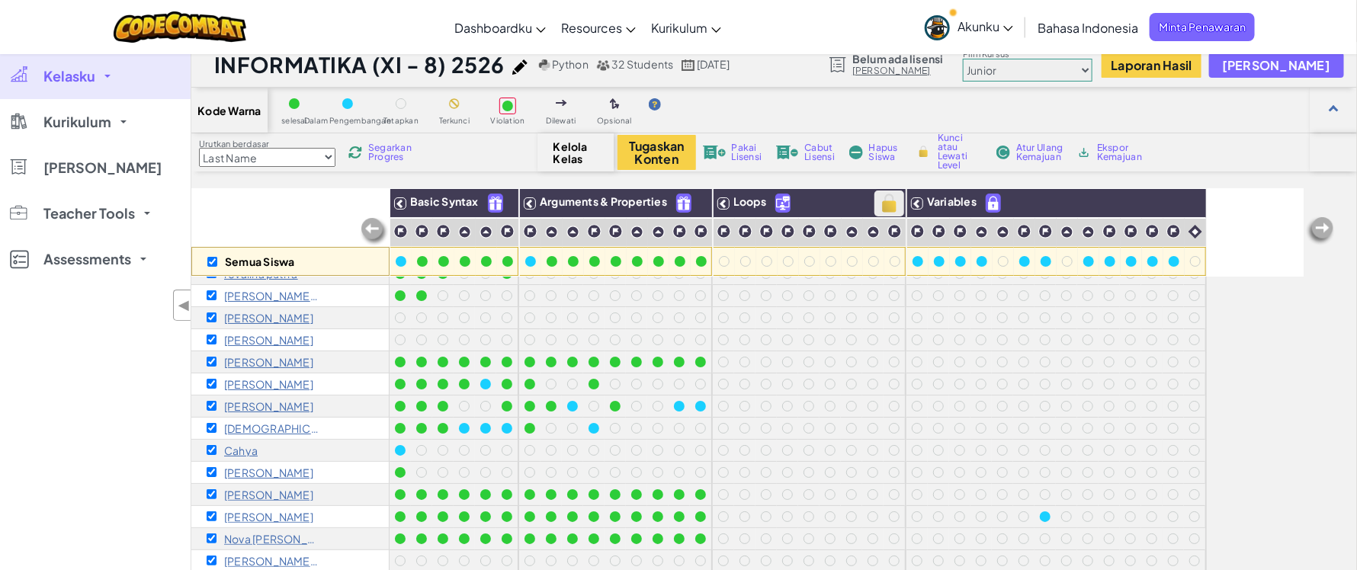
checkbox input "true"
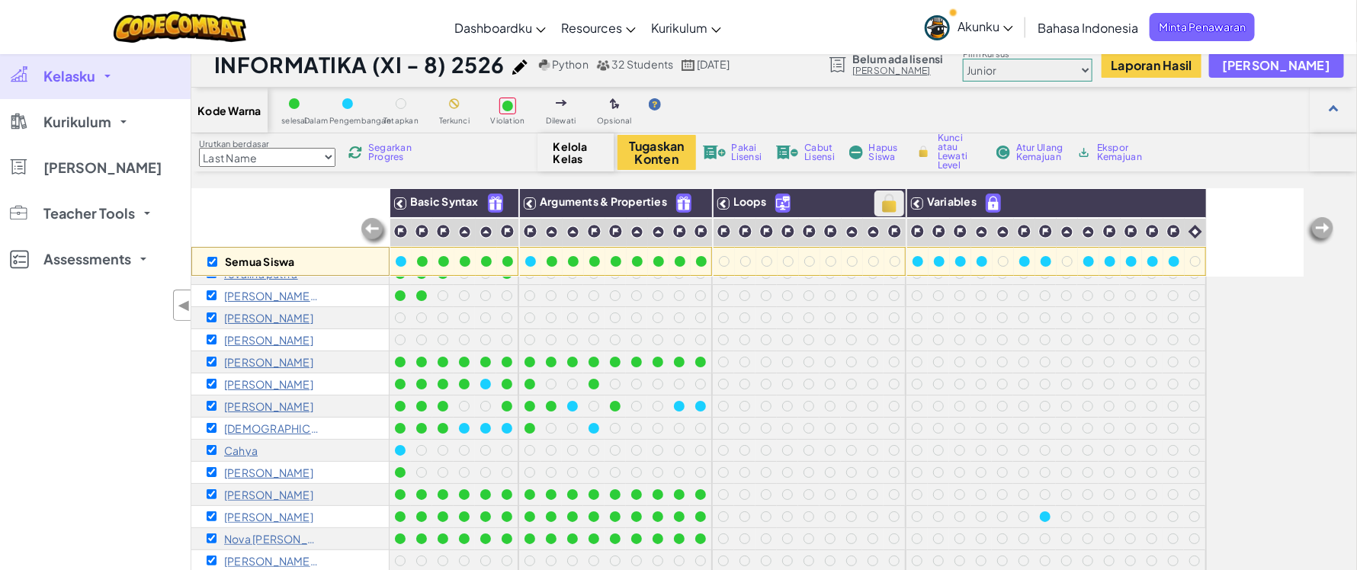
checkbox input "true"
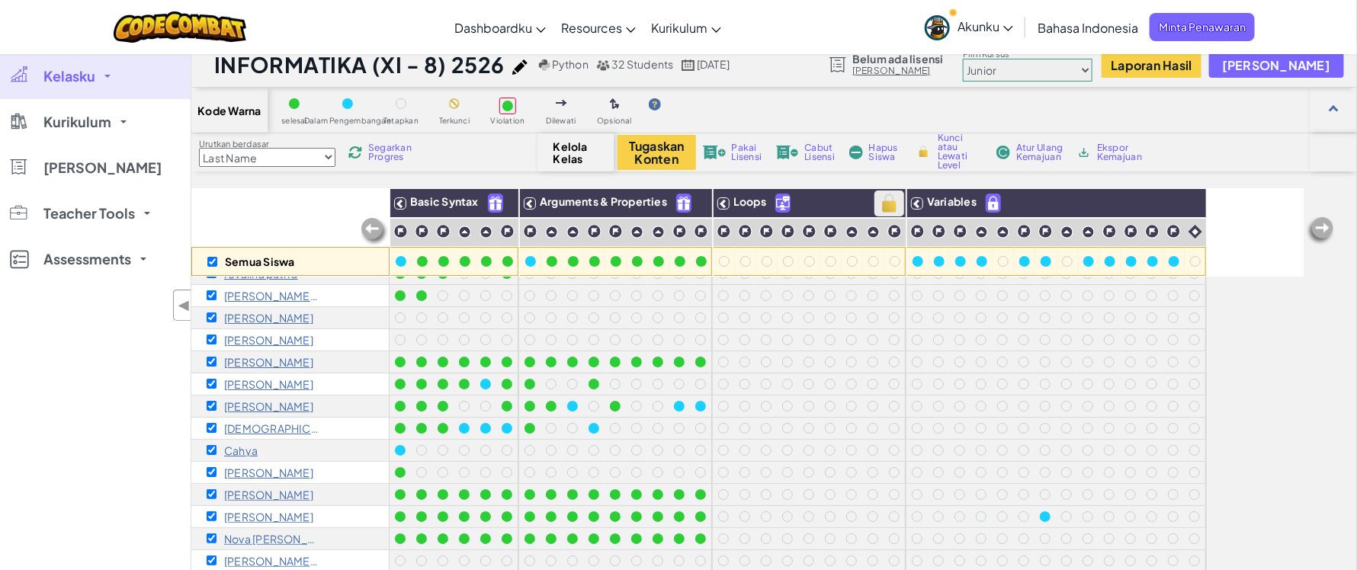
checkbox input "true"
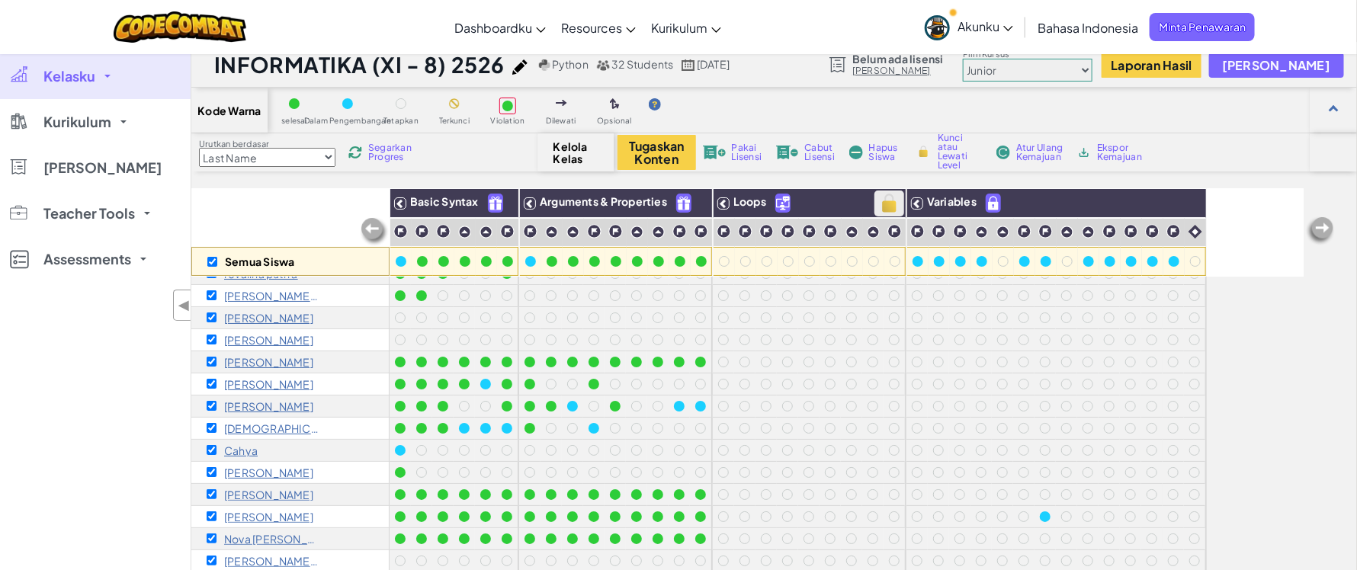
checkbox input "true"
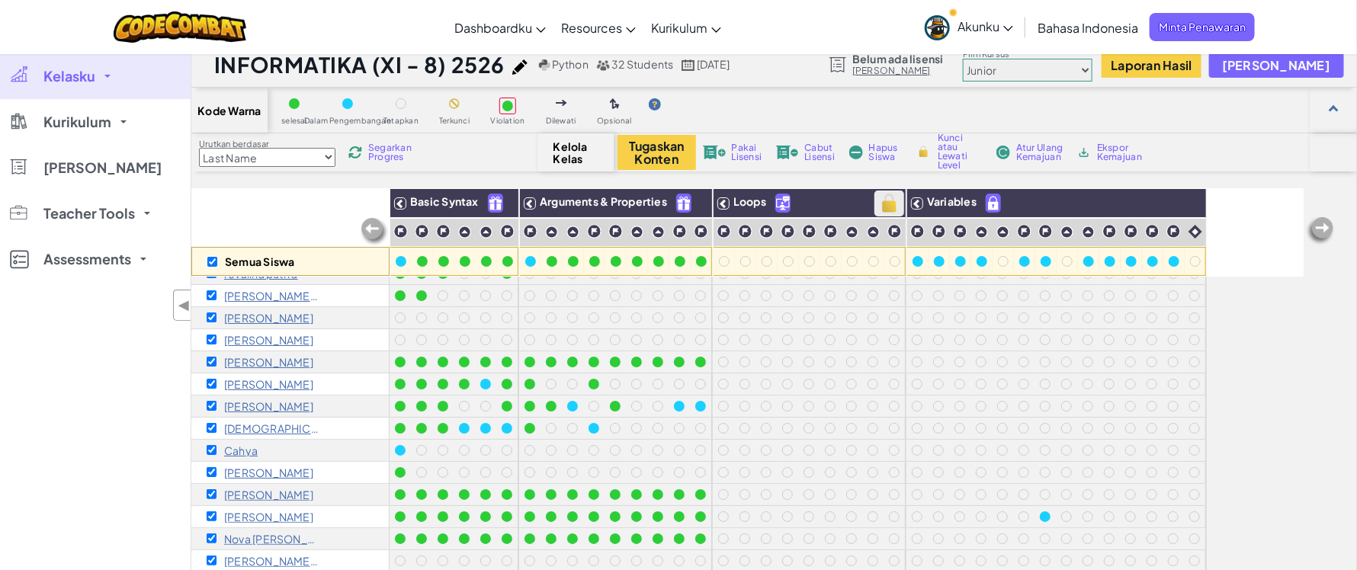
checkbox input "true"
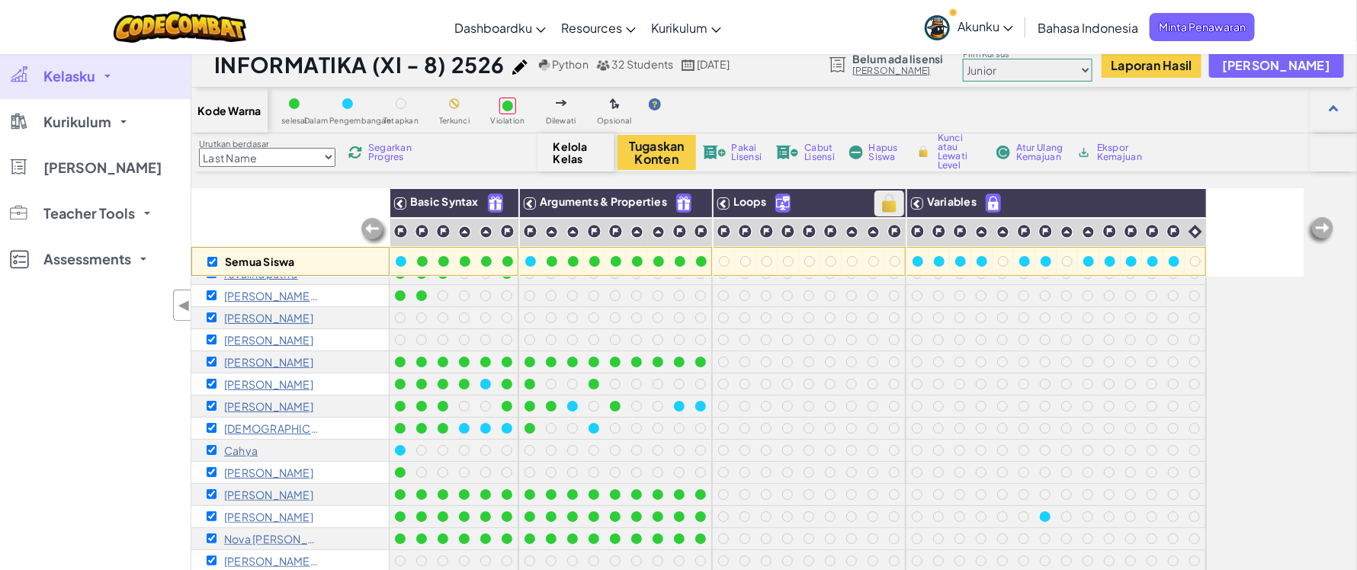
checkbox input "true"
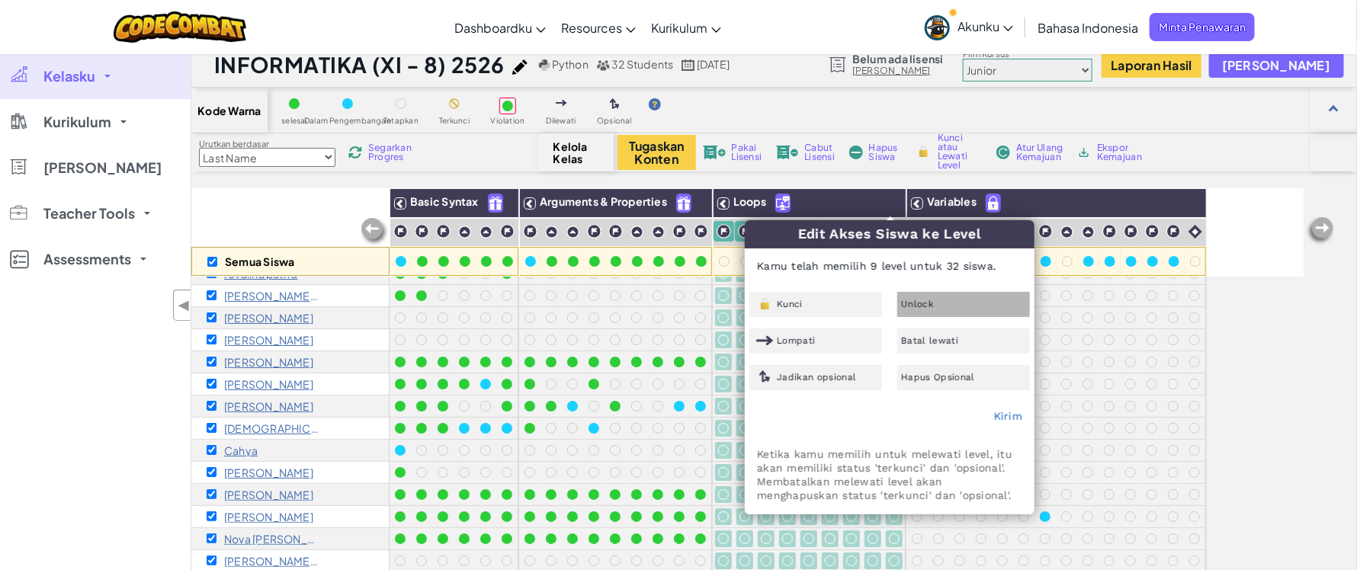
click at [926, 300] on span "Unlock" at bounding box center [917, 304] width 33 height 9
click at [1011, 421] on link "Kirim" at bounding box center [1008, 416] width 28 height 12
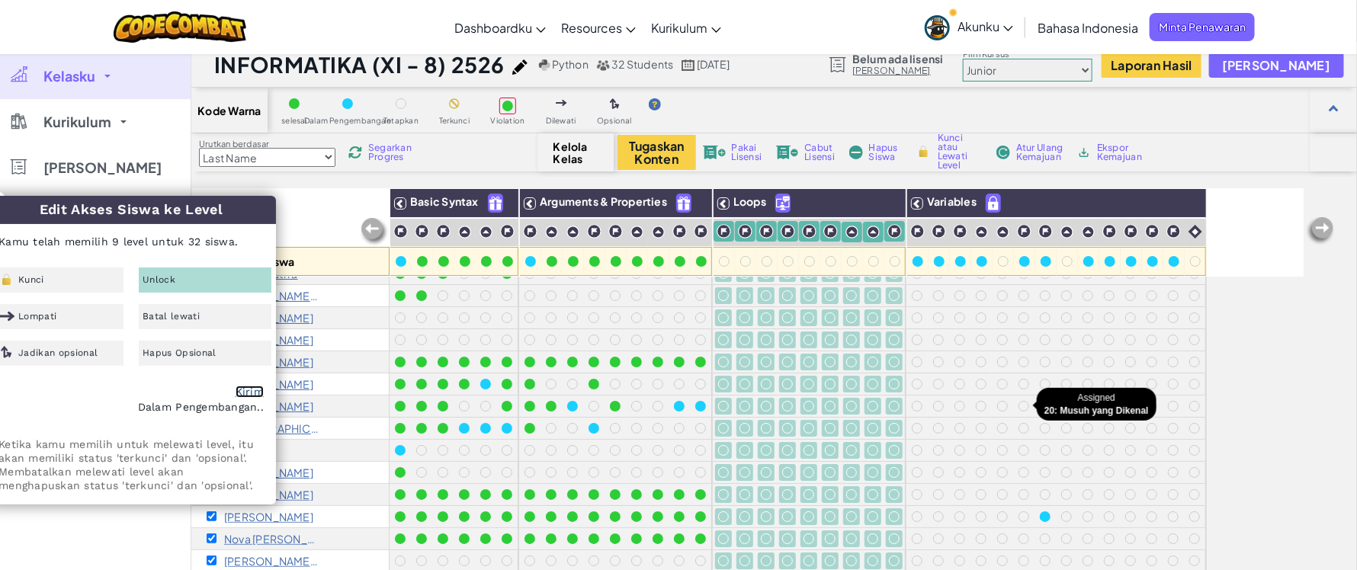
scroll to position [0, 0]
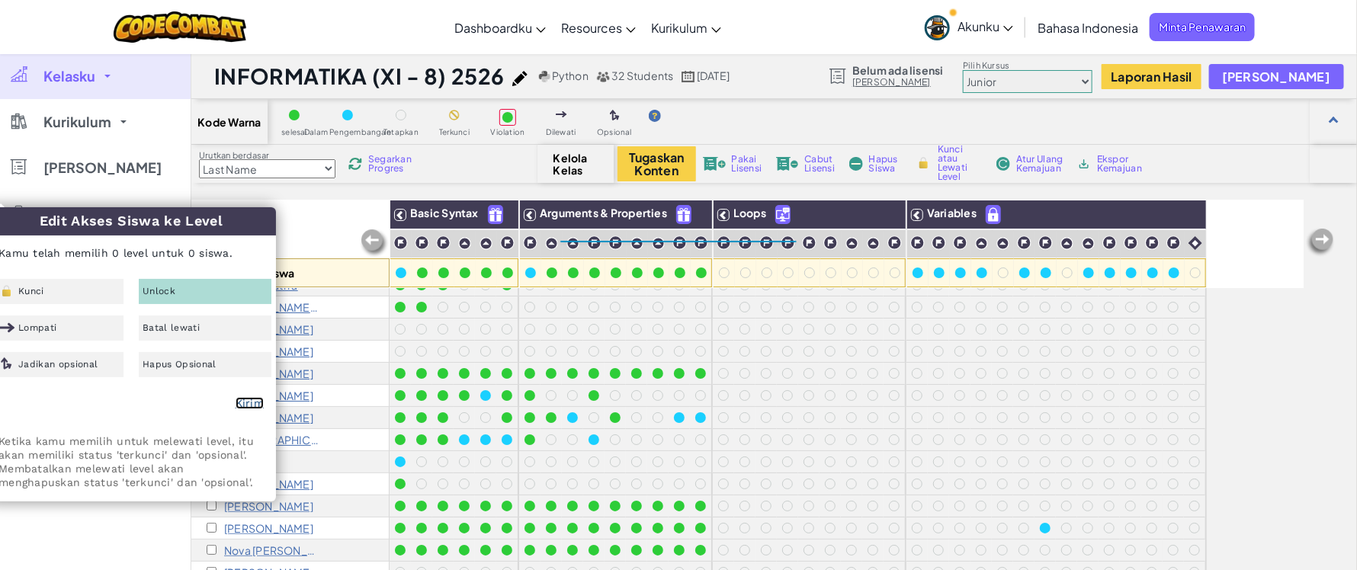
checkbox input "false"
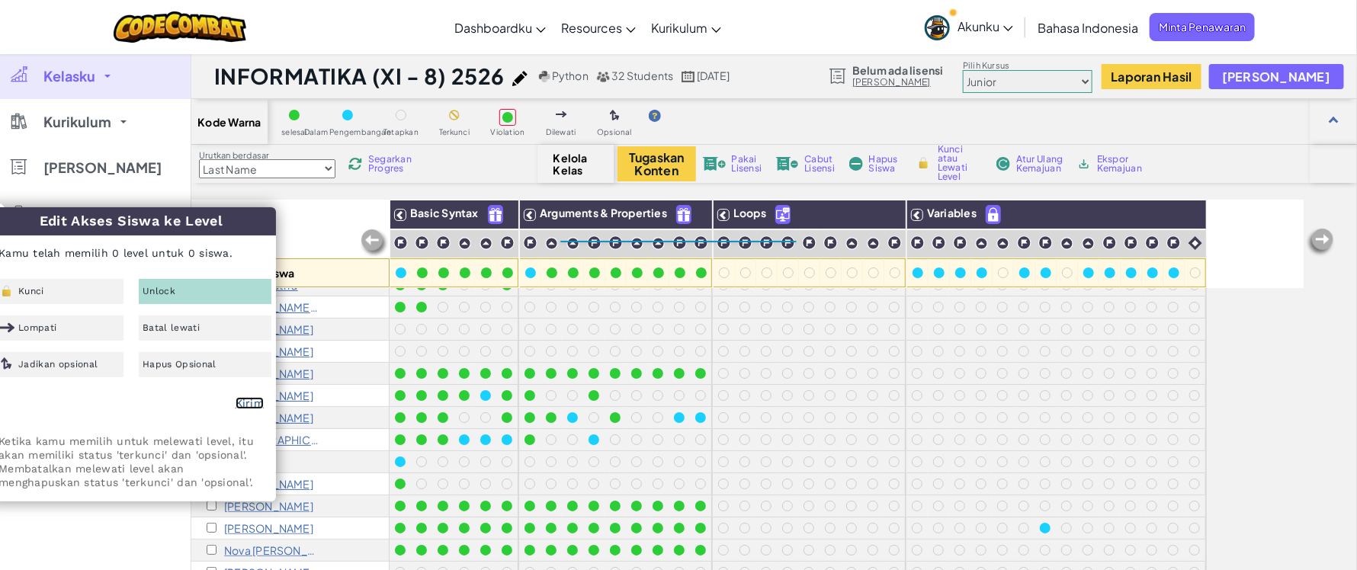
checkbox input "false"
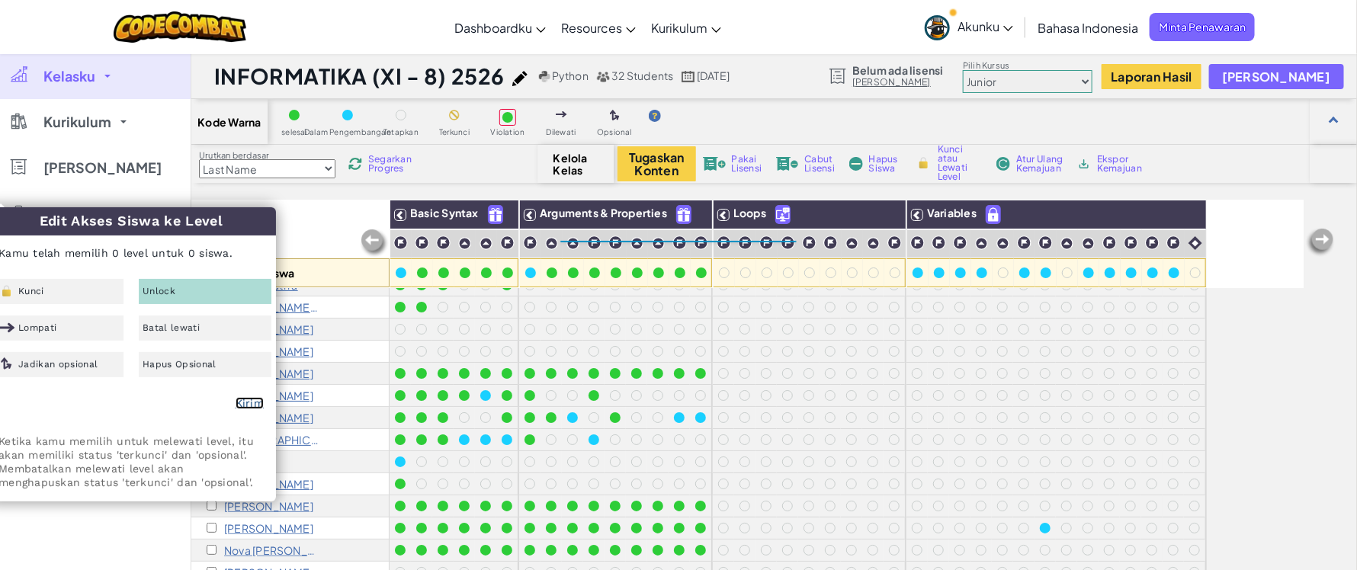
checkbox input "false"
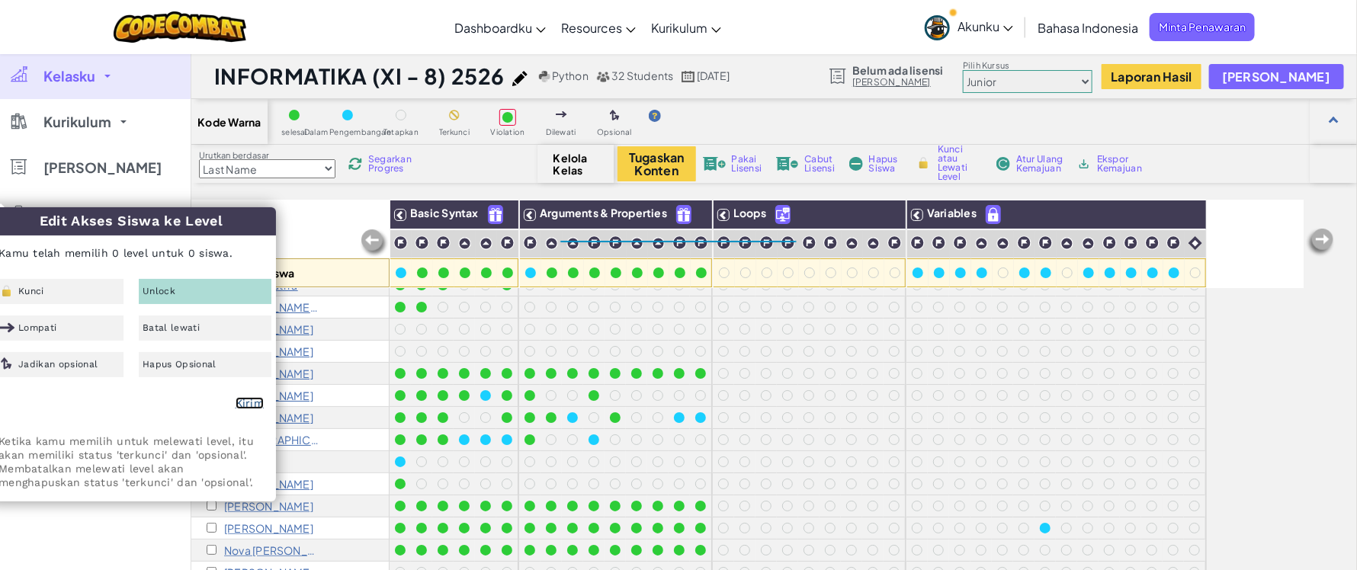
checkbox input "false"
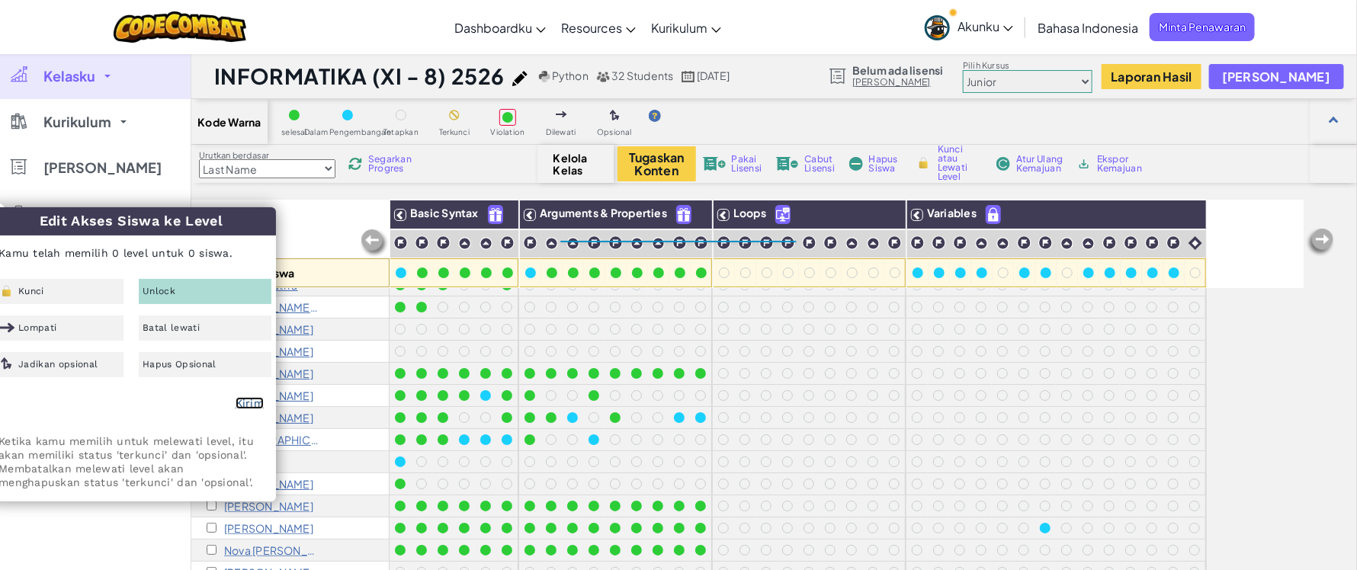
checkbox input "false"
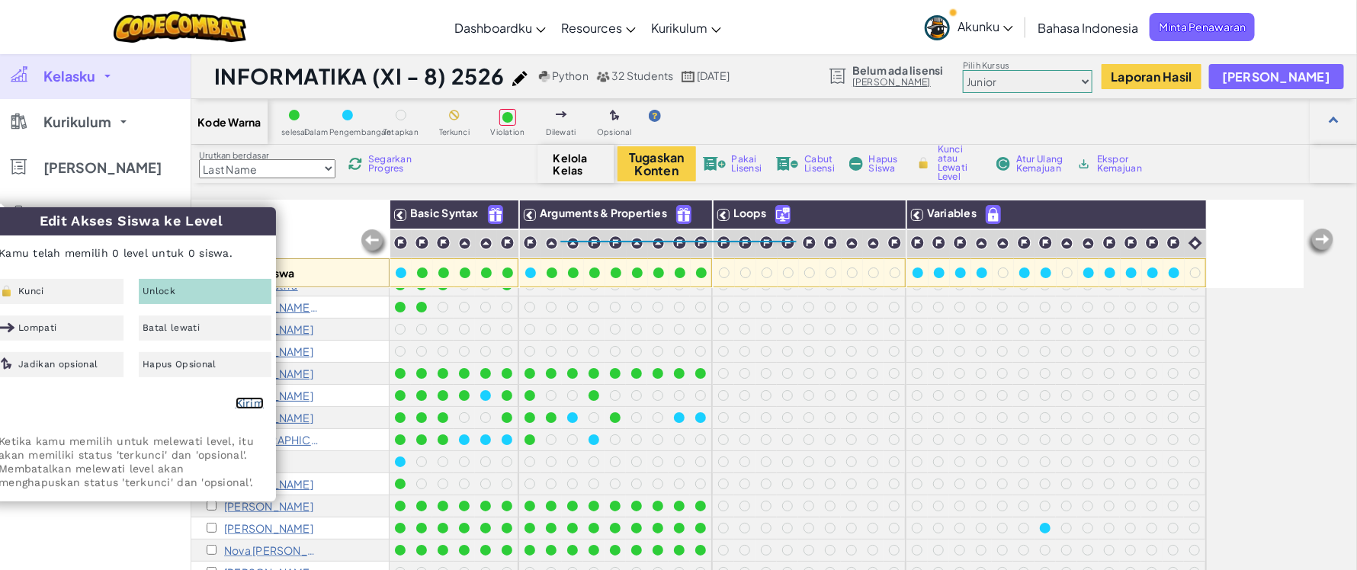
checkbox input "false"
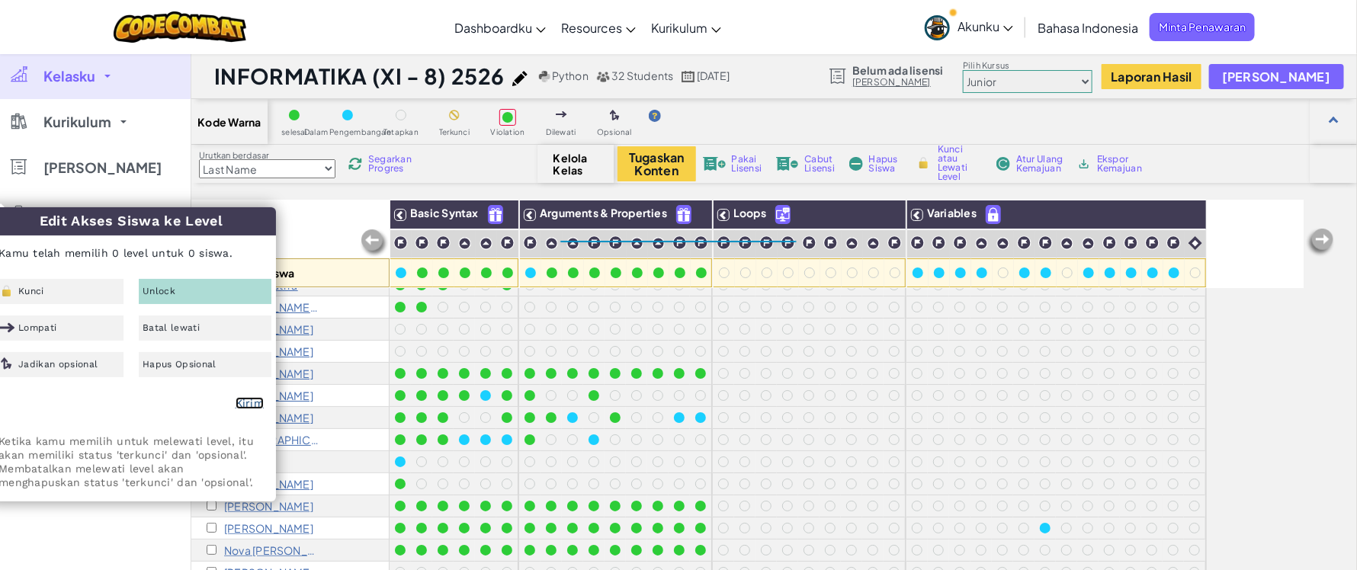
checkbox input "false"
click at [885, 213] on img at bounding box center [889, 214] width 27 height 23
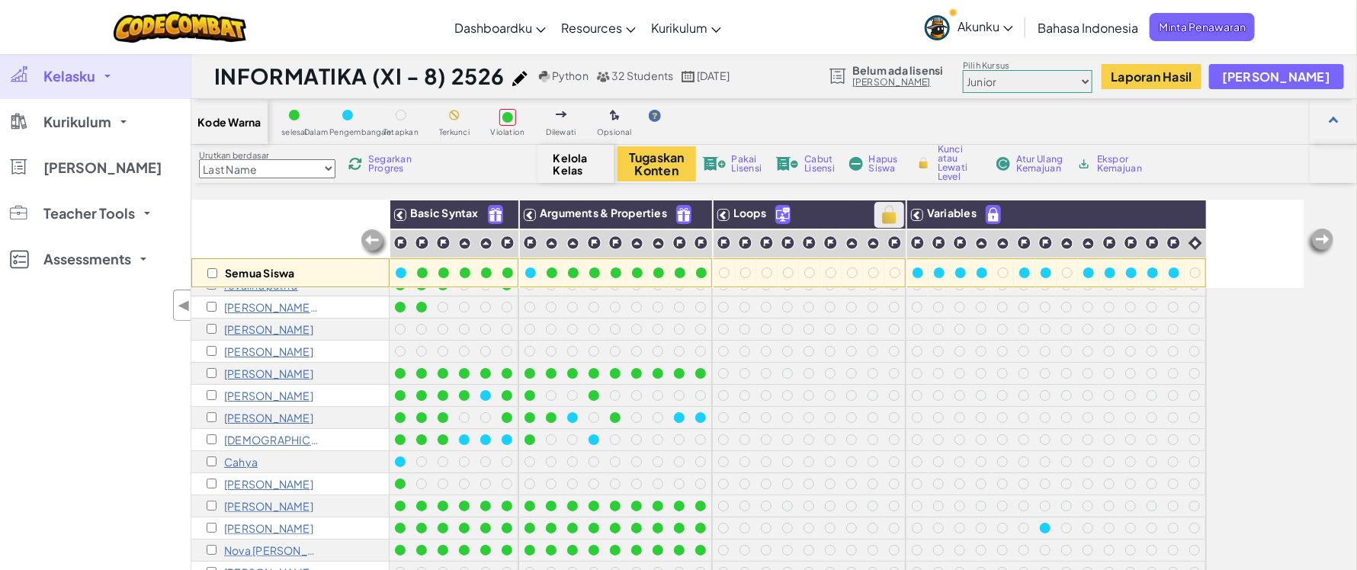
click at [885, 213] on img at bounding box center [889, 214] width 27 height 23
checkbox input "true"
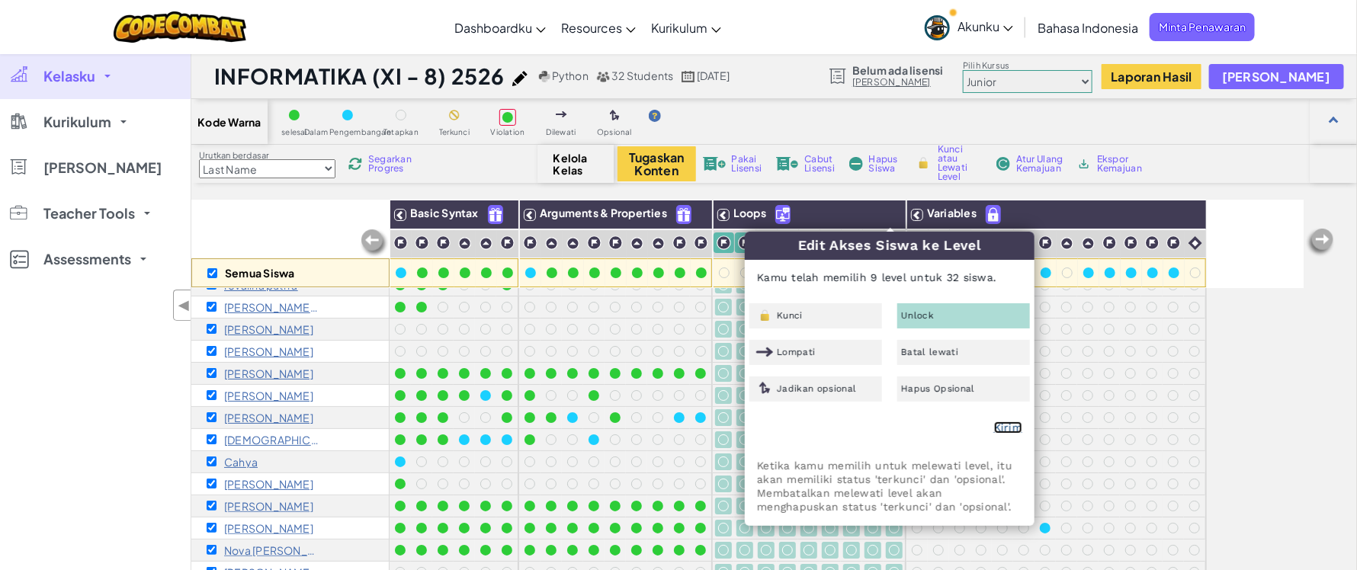
click at [1011, 426] on link "Kirim" at bounding box center [1008, 427] width 28 height 12
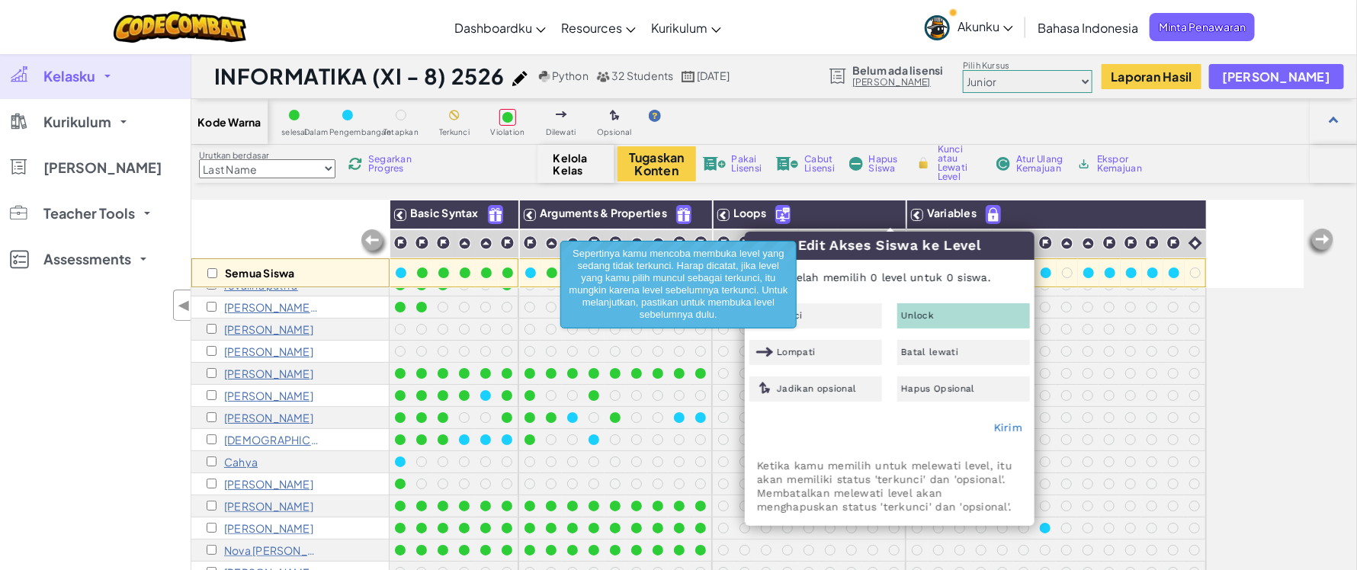
click at [1162, 385] on div at bounding box center [1172, 396] width 21 height 22
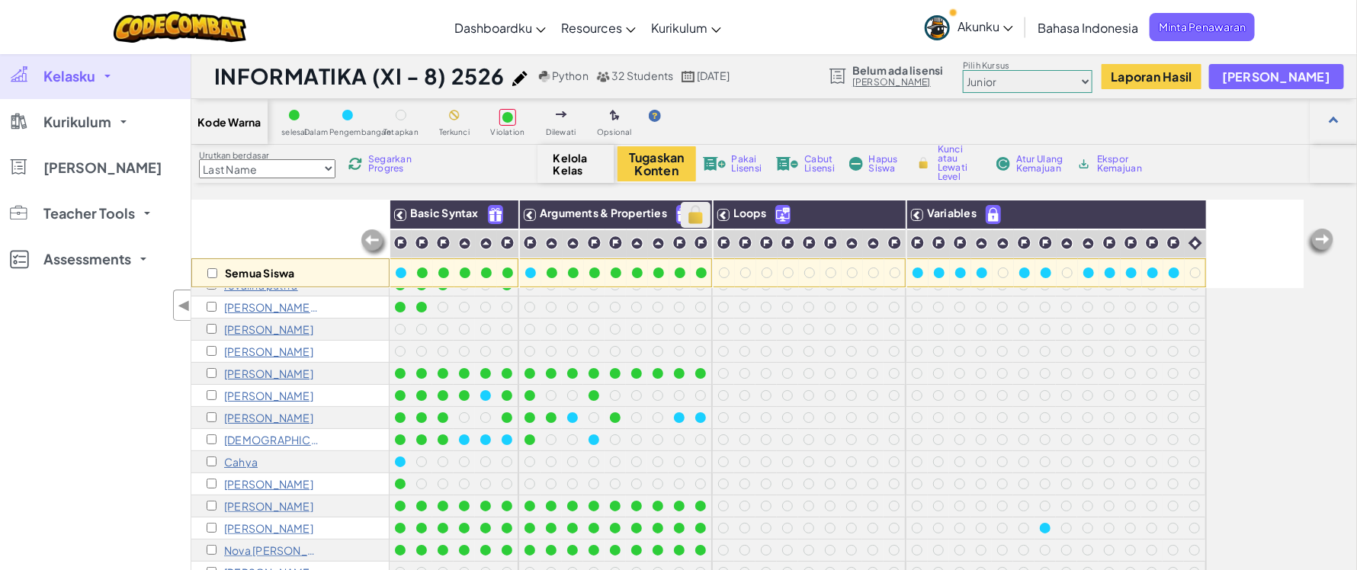
click at [697, 212] on img at bounding box center [695, 214] width 27 height 23
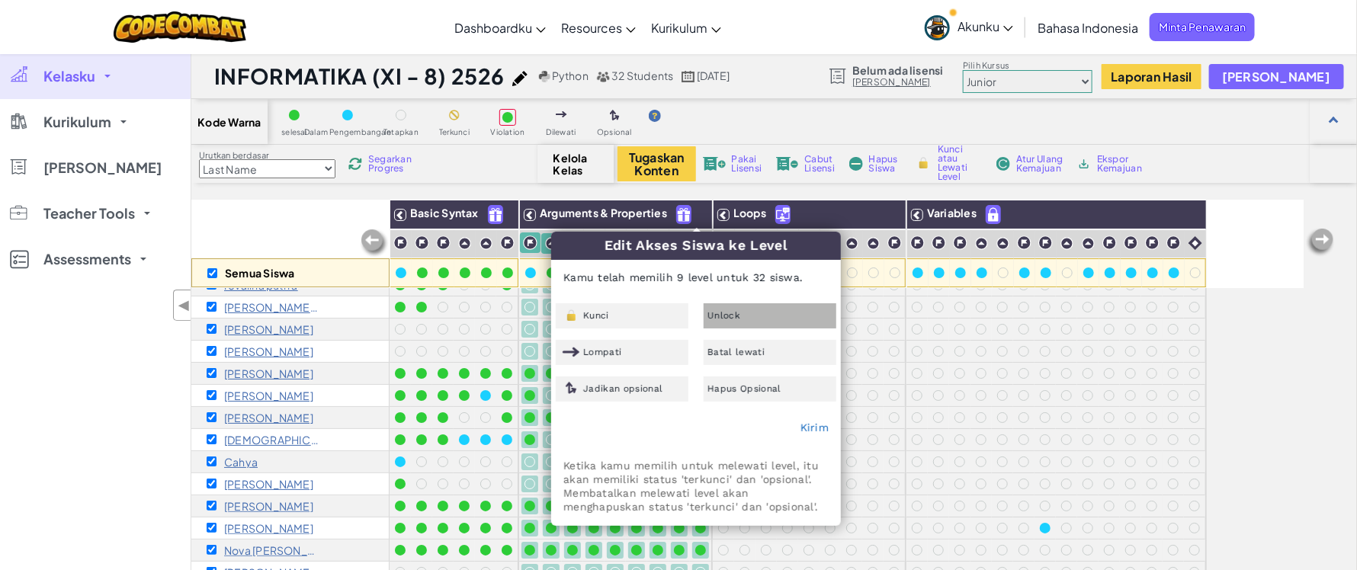
click at [721, 318] on span "Unlock" at bounding box center [723, 315] width 33 height 9
click at [809, 431] on link "Kirim" at bounding box center [814, 427] width 28 height 12
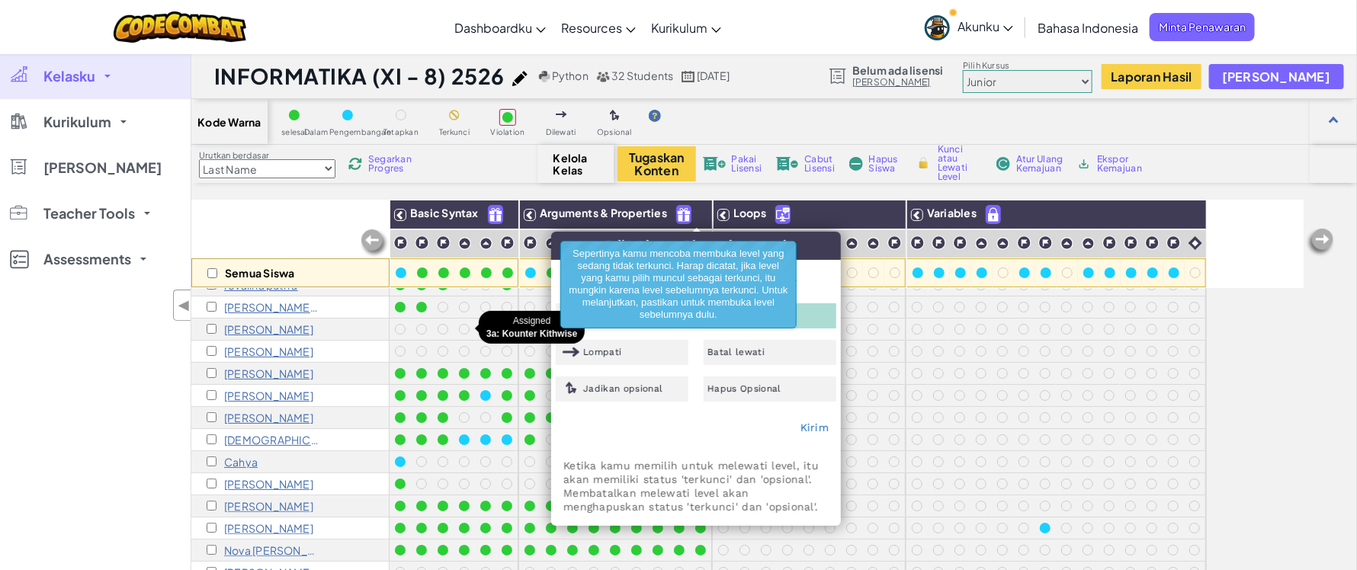
click at [466, 335] on div at bounding box center [464, 329] width 17 height 17
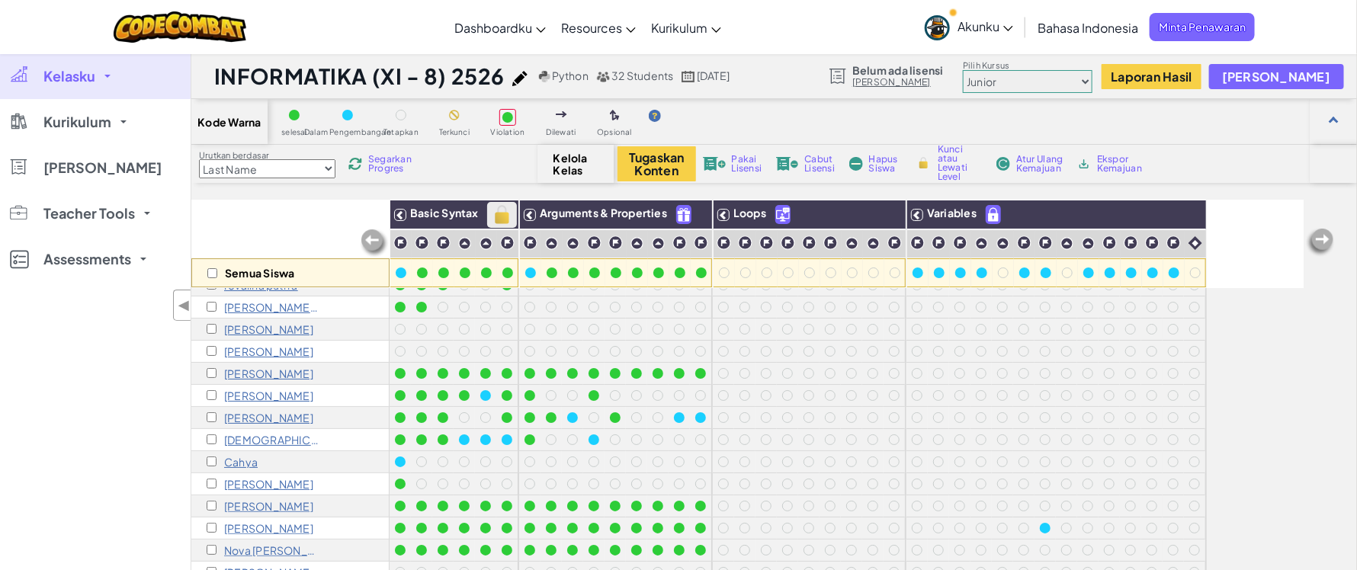
click at [498, 214] on img at bounding box center [502, 214] width 27 height 23
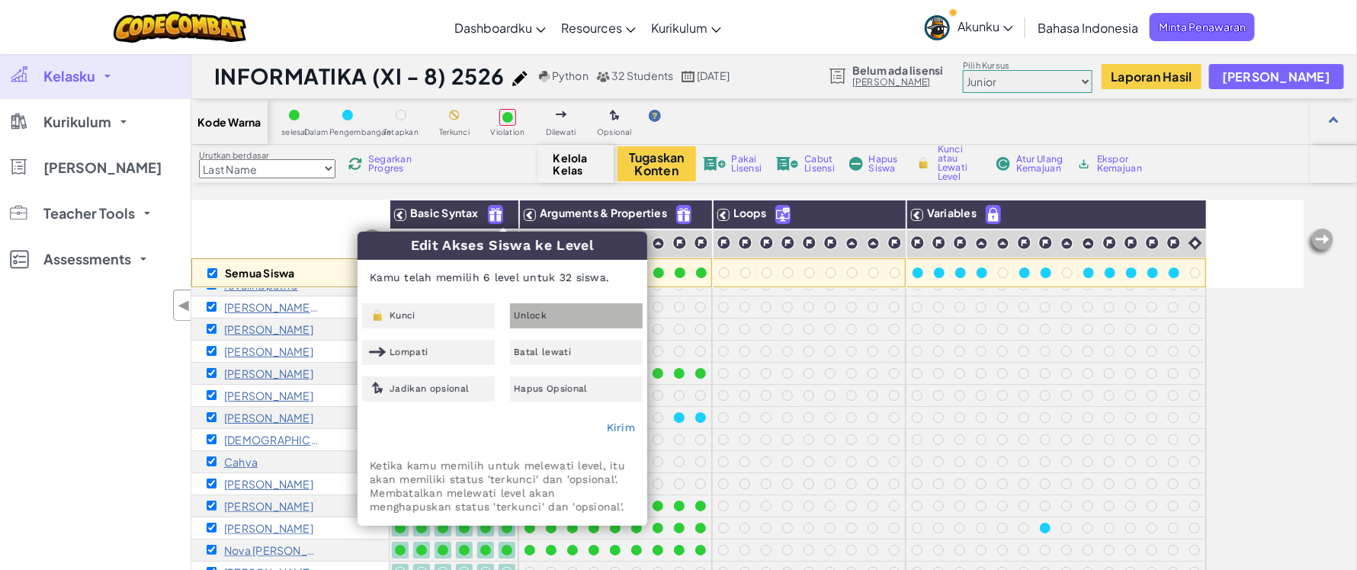
click at [533, 316] on span "Unlock" at bounding box center [530, 315] width 33 height 9
click at [613, 428] on link "Kirim" at bounding box center [621, 427] width 28 height 12
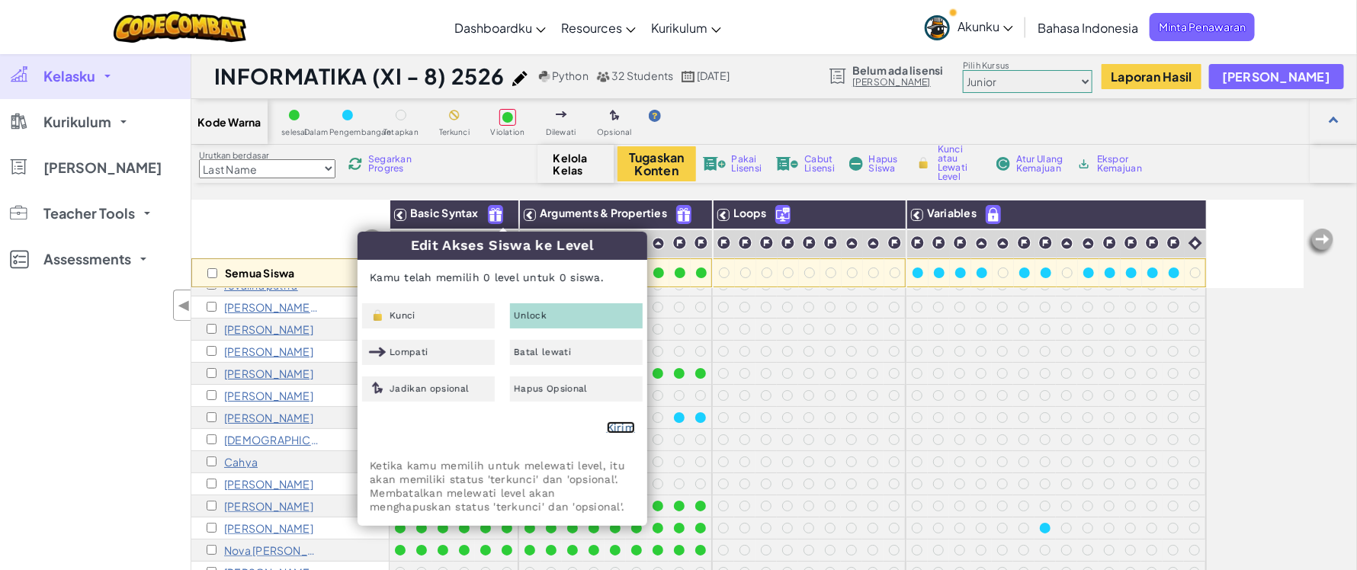
click at [612, 427] on link "Kirim" at bounding box center [621, 427] width 28 height 12
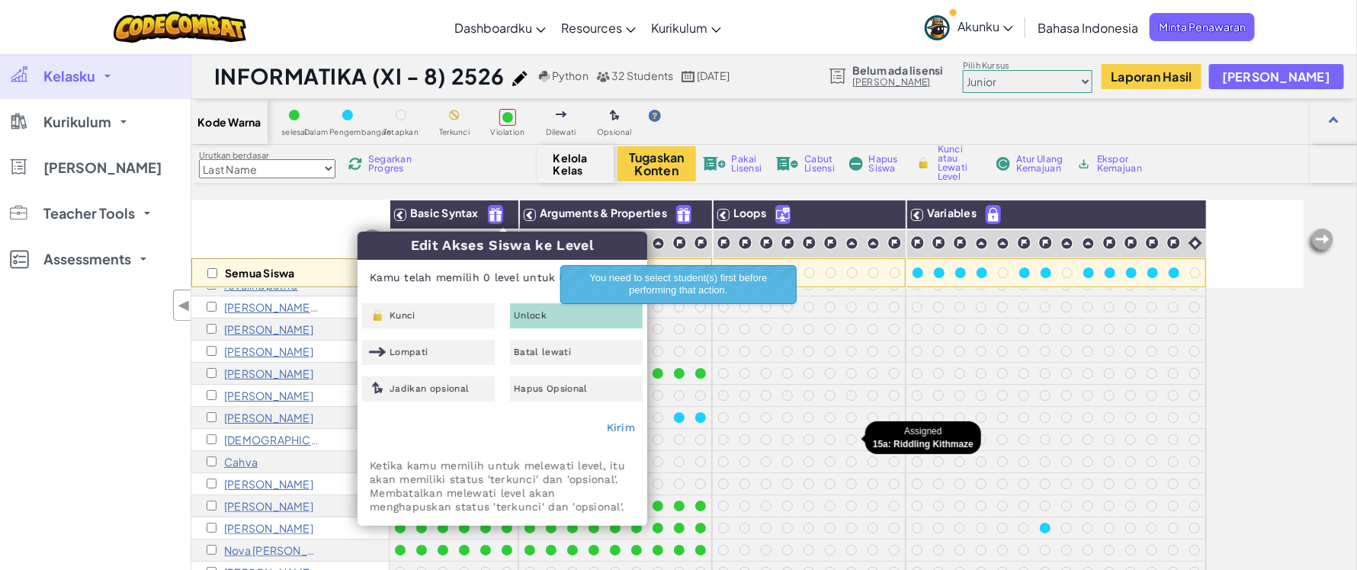
click at [841, 447] on div at bounding box center [851, 439] width 21 height 21
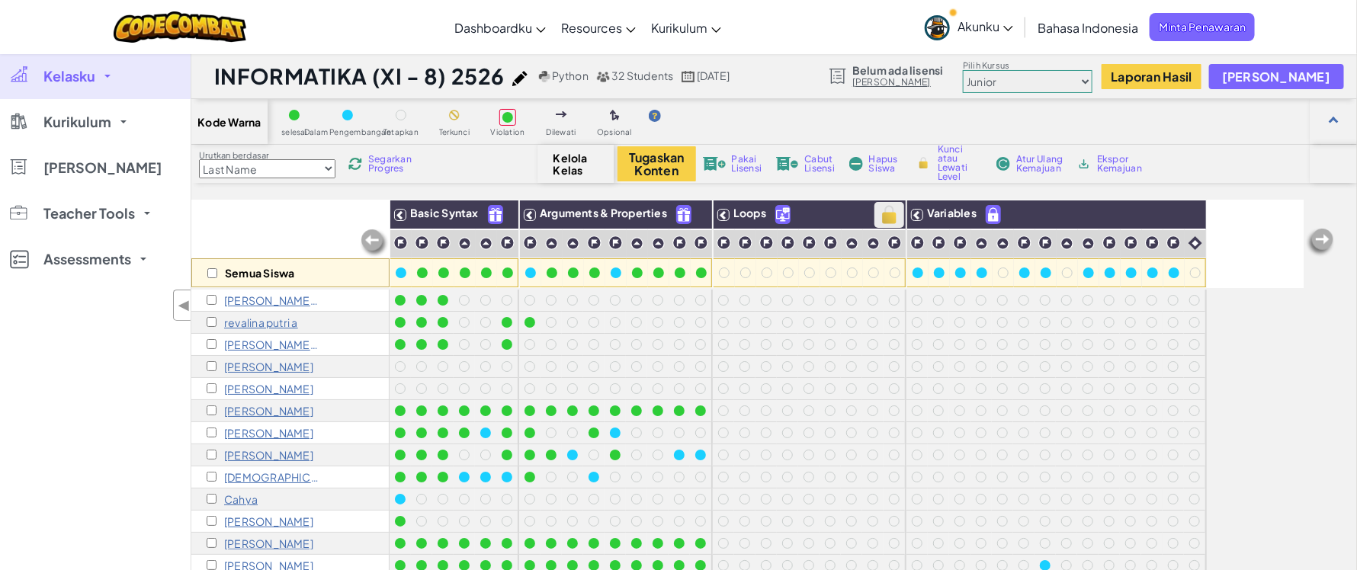
click at [883, 220] on img at bounding box center [889, 214] width 27 height 23
checkbox input "true"
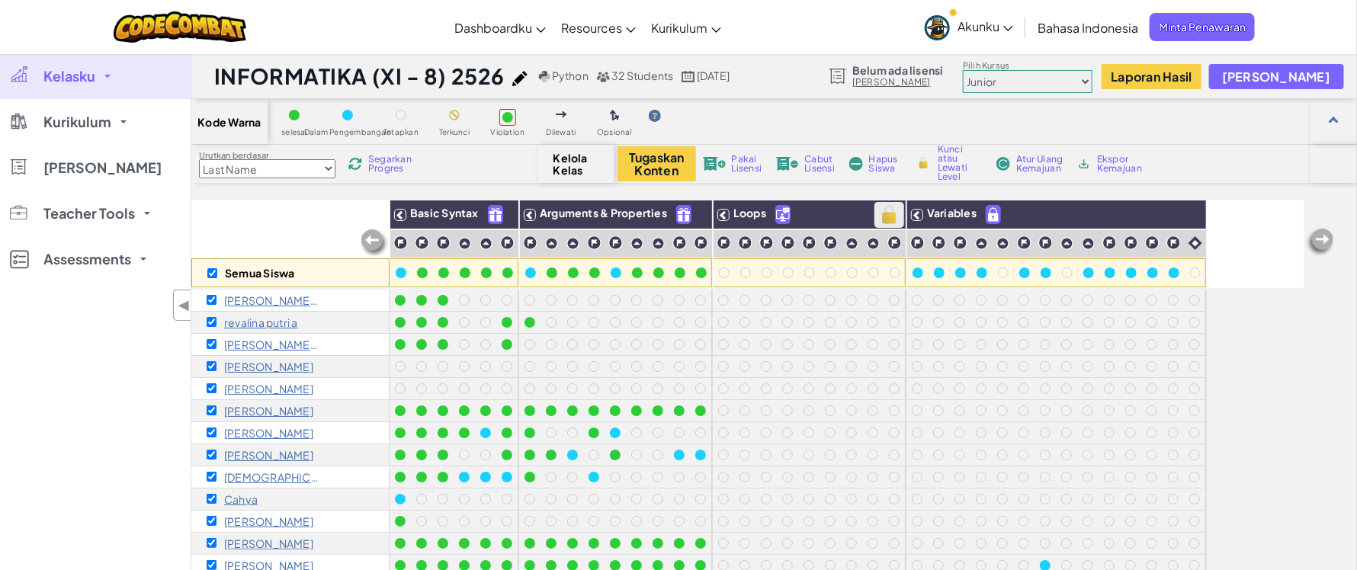
checkbox input "true"
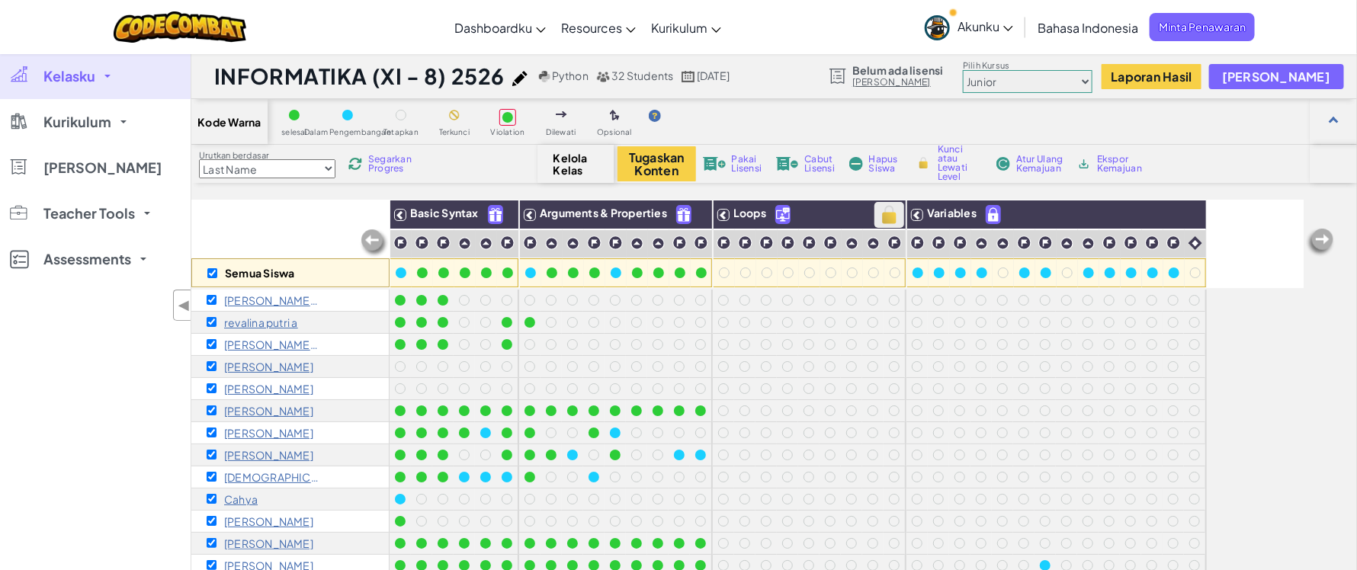
checkbox input "true"
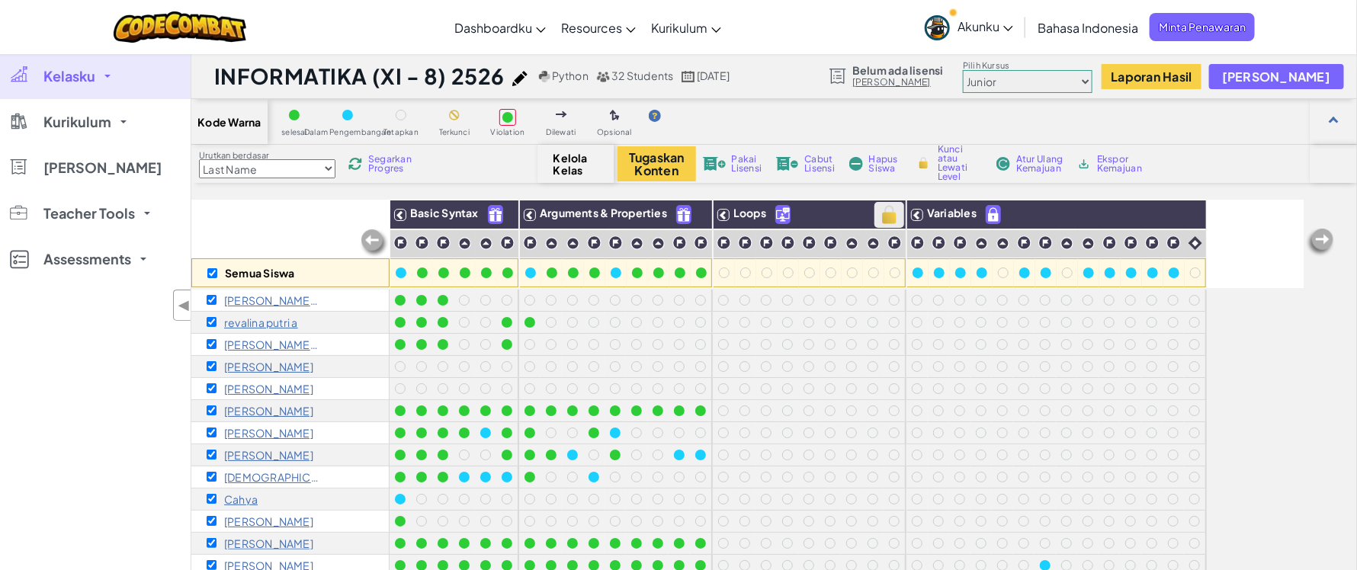
checkbox input "true"
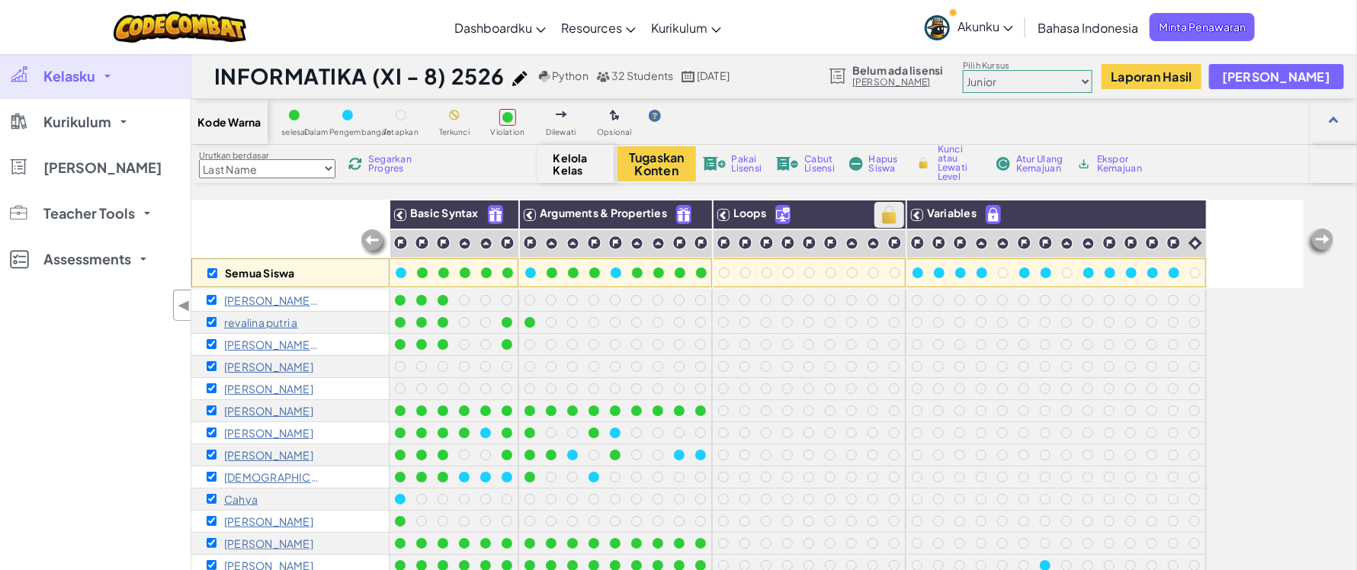
checkbox input "true"
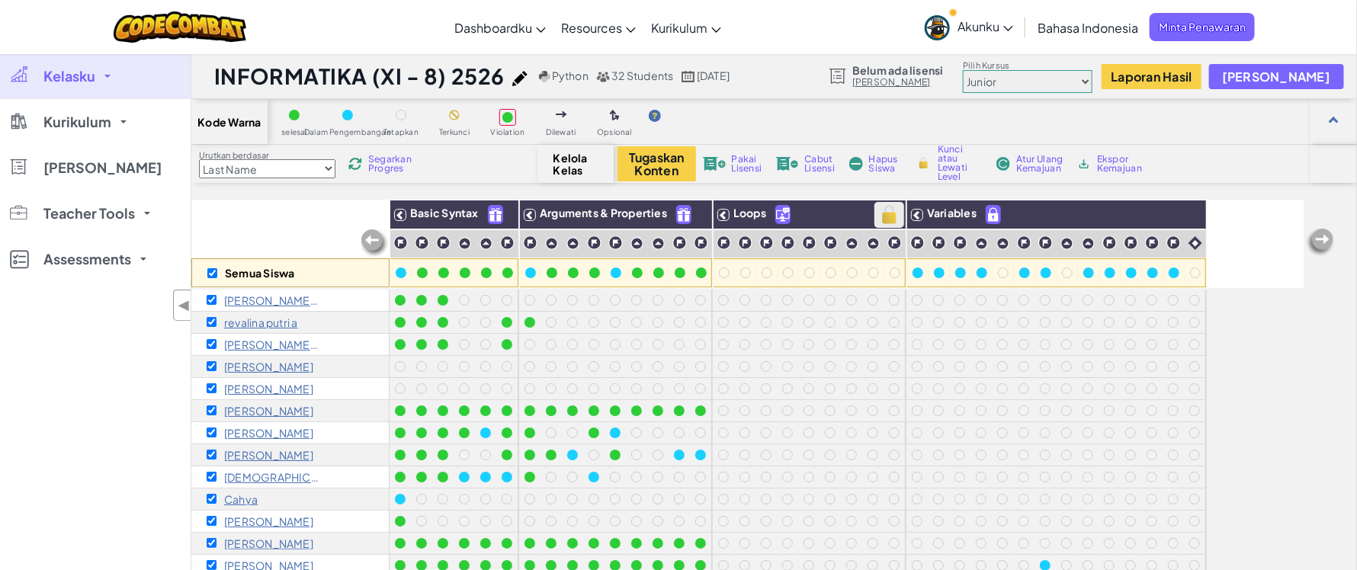
checkbox input "true"
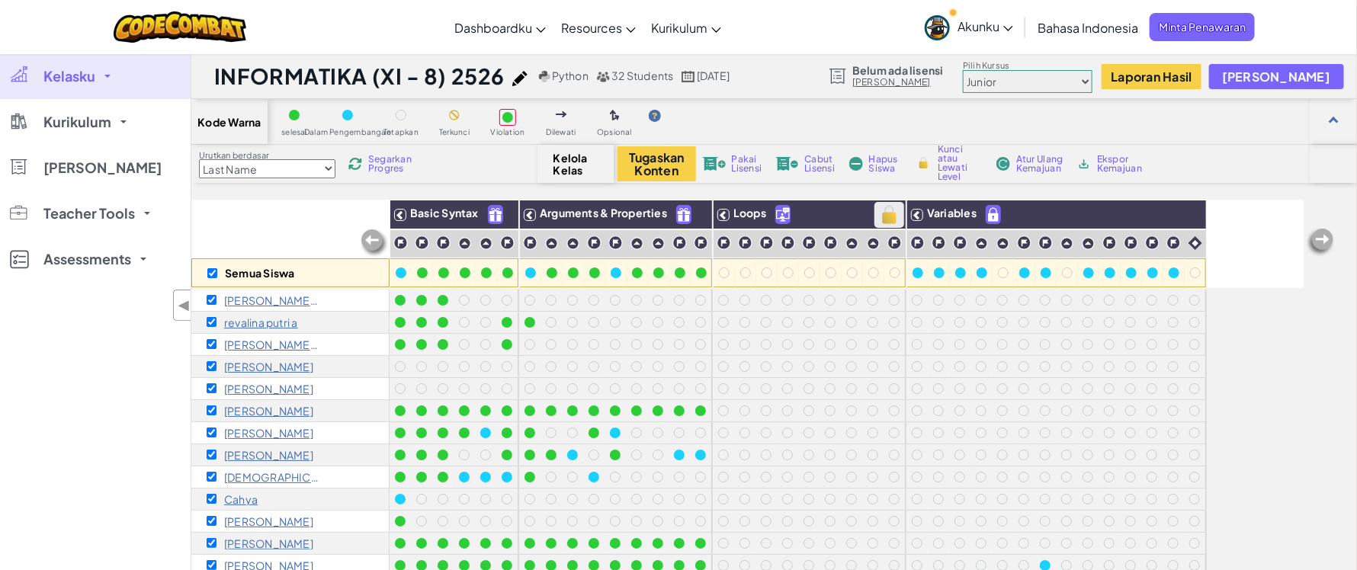
checkbox input "true"
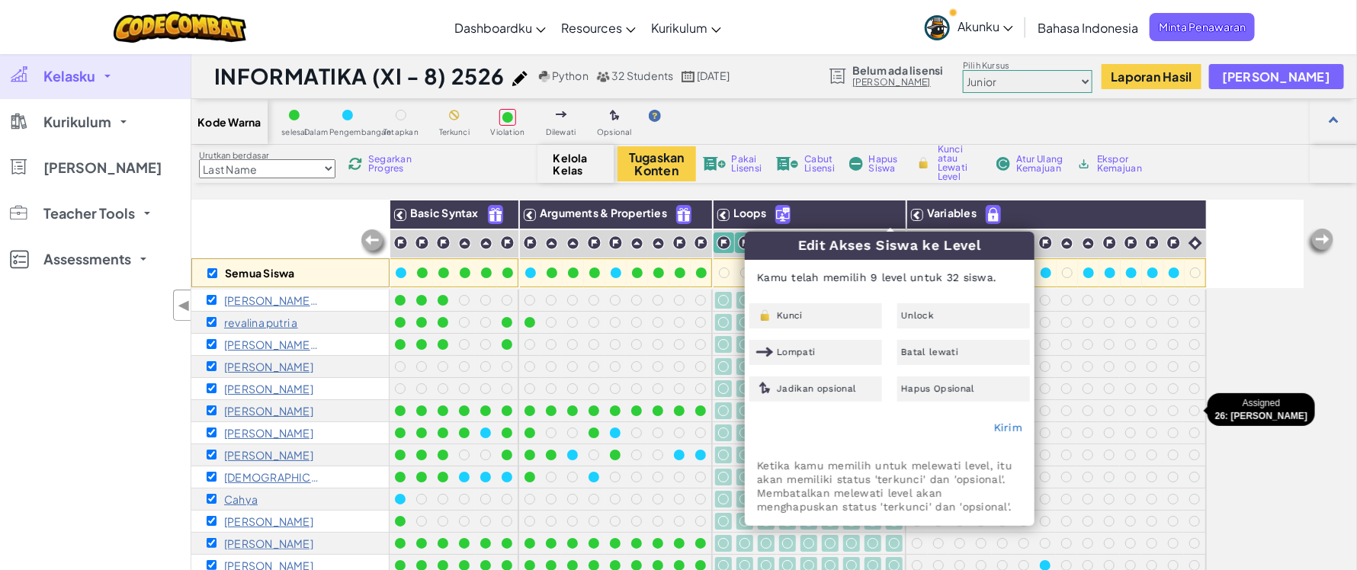
click at [1184, 415] on div at bounding box center [1194, 410] width 21 height 21
checkbox input "false"
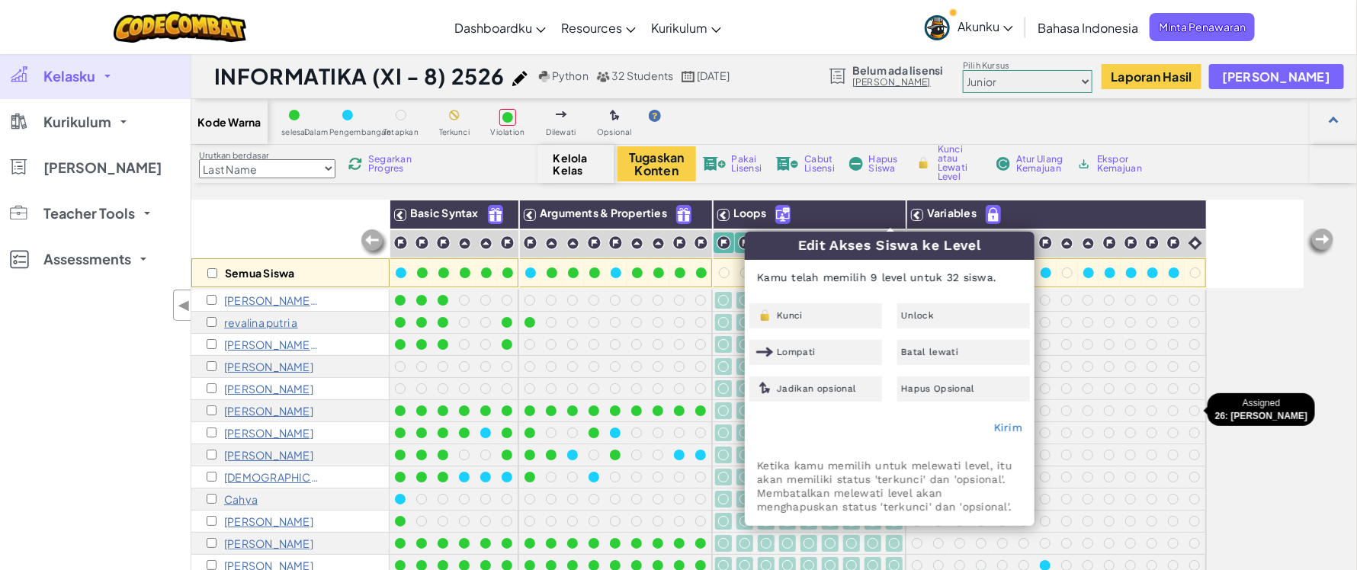
checkbox input "false"
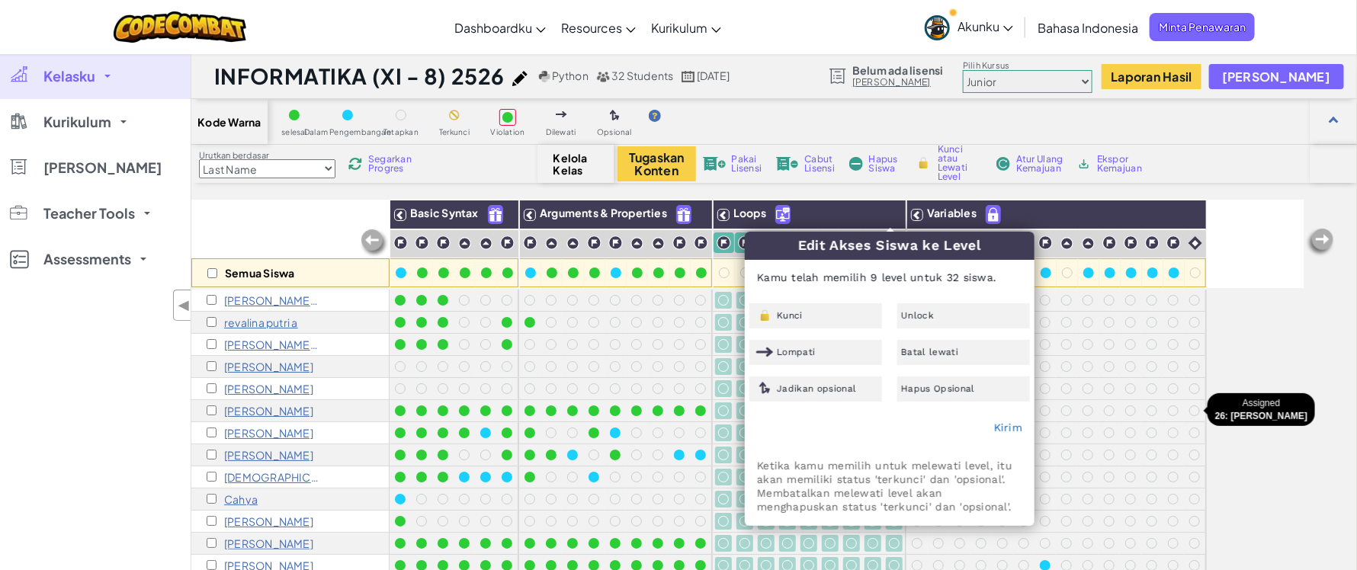
checkbox input "false"
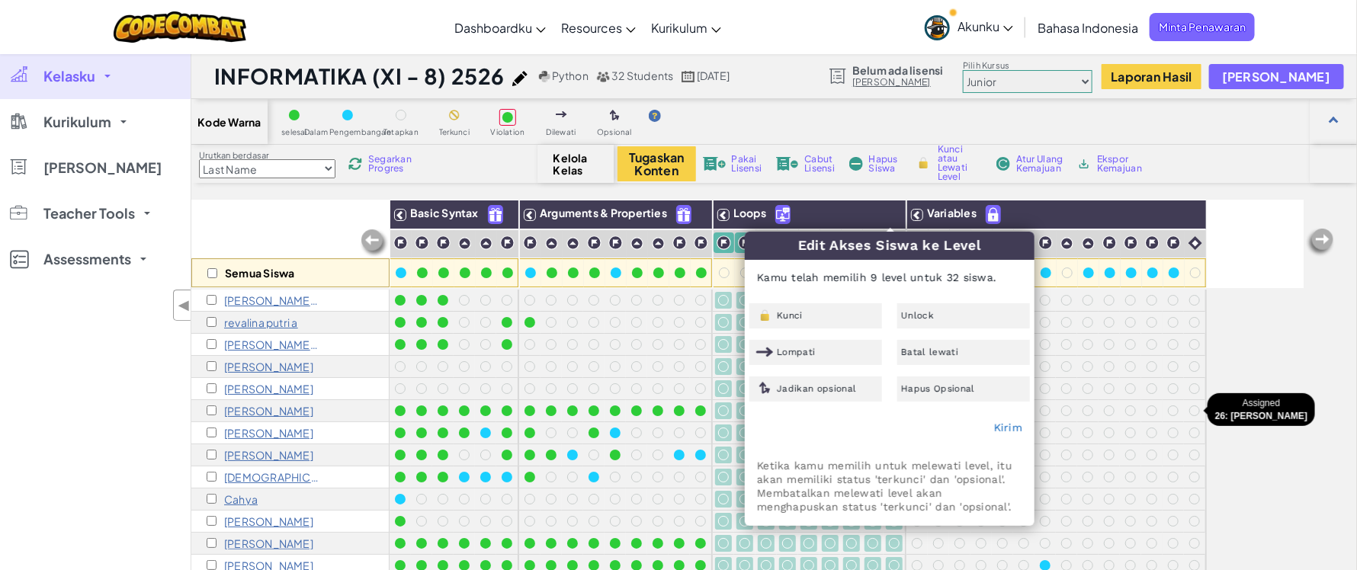
checkbox input "false"
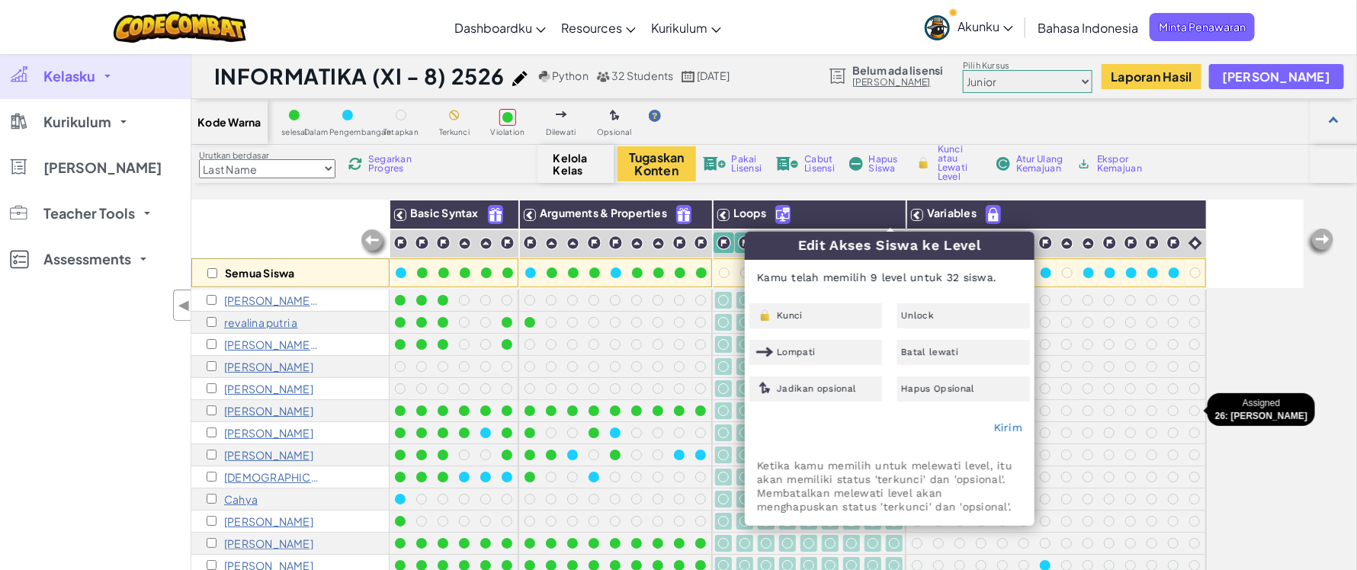
checkbox input "false"
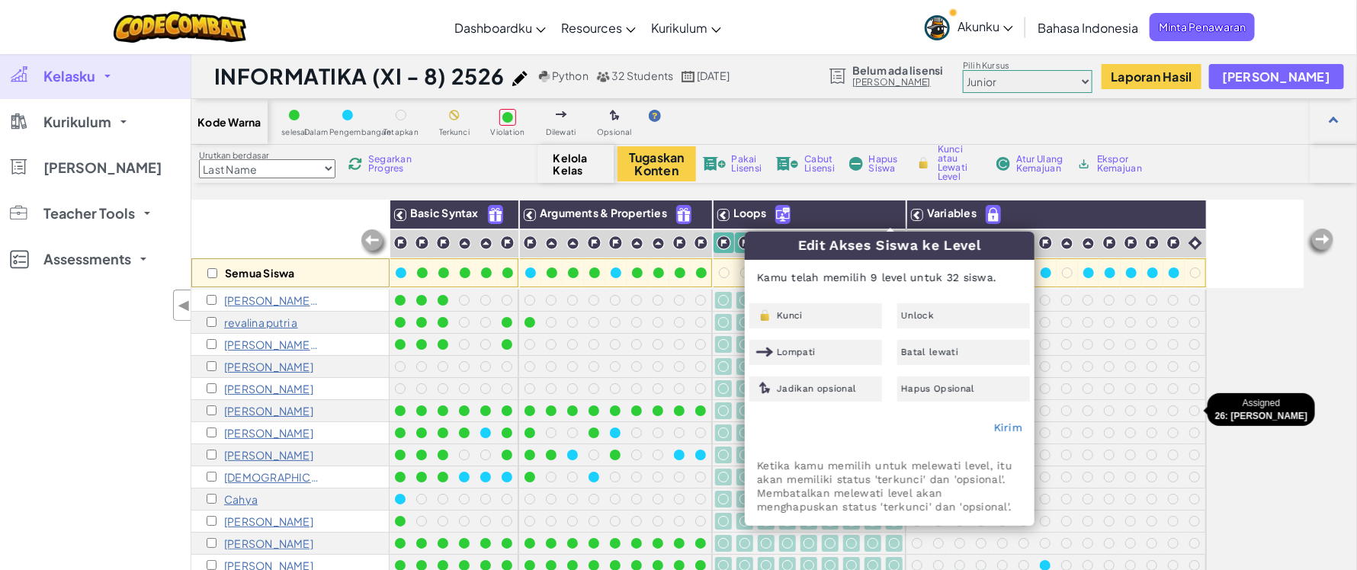
checkbox input "false"
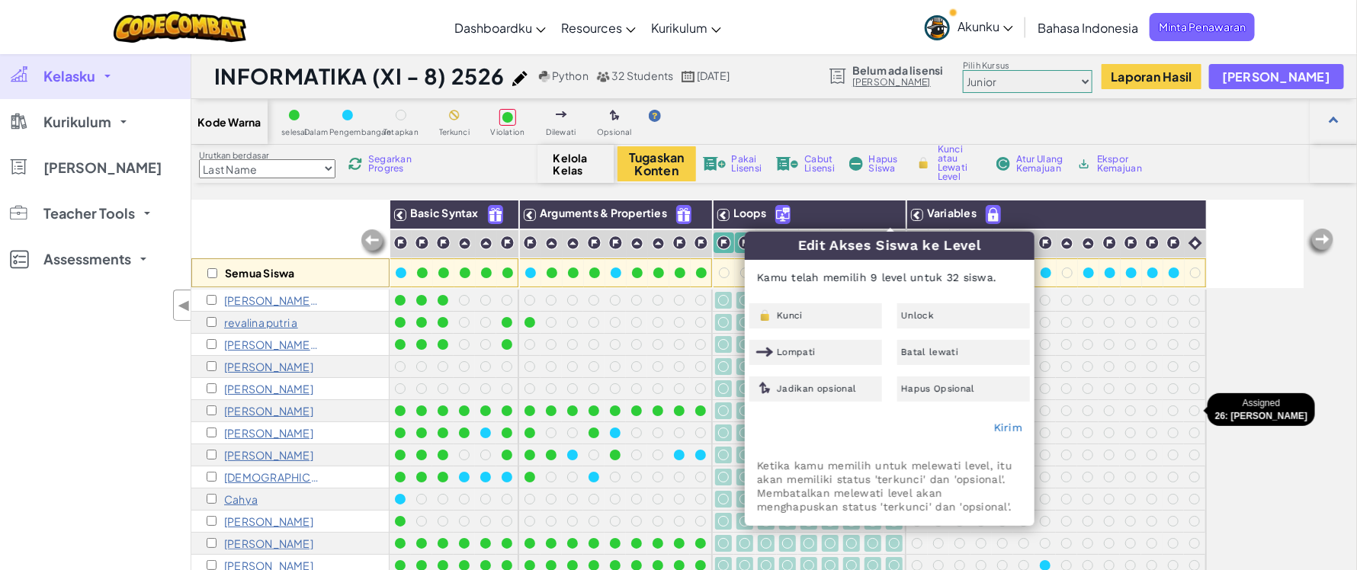
checkbox input "false"
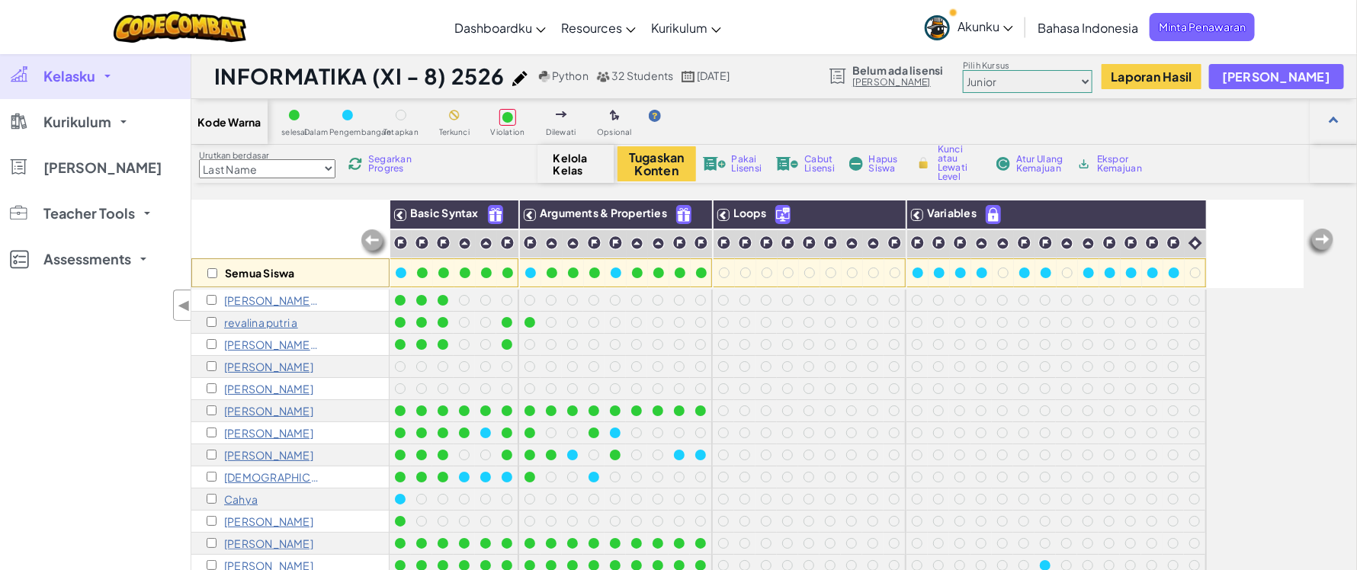
click at [1006, 21] on span "Akunku" at bounding box center [985, 26] width 56 height 16
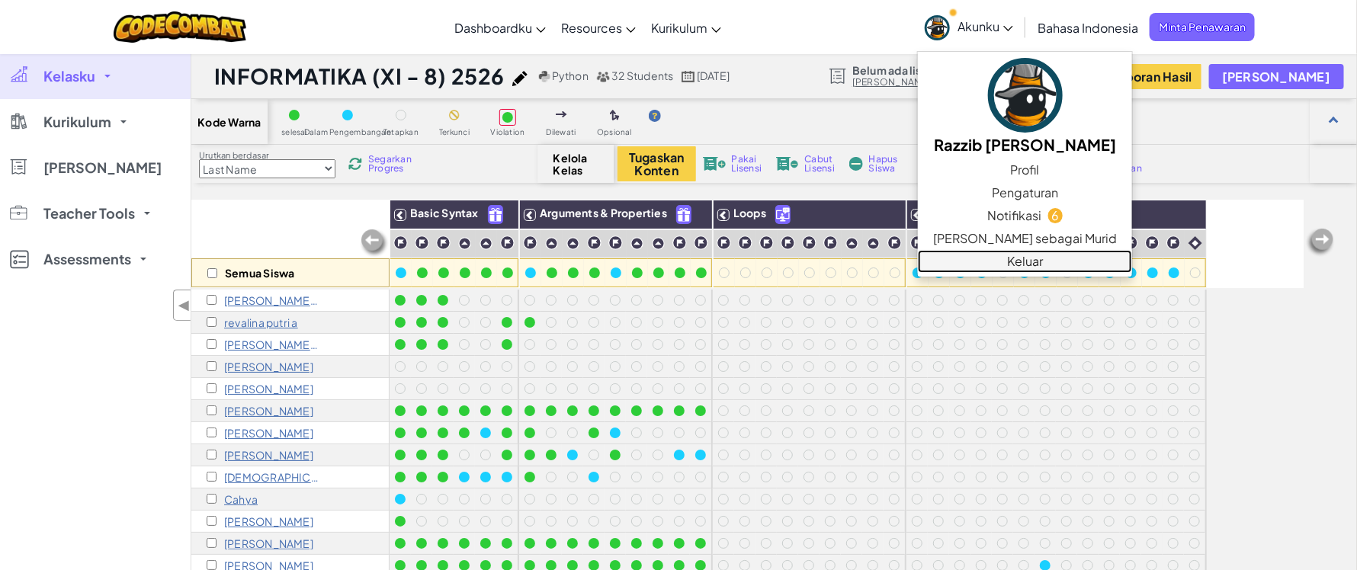
click at [995, 260] on link "Keluar" at bounding box center [1025, 261] width 214 height 23
